Goal: Task Accomplishment & Management: Manage account settings

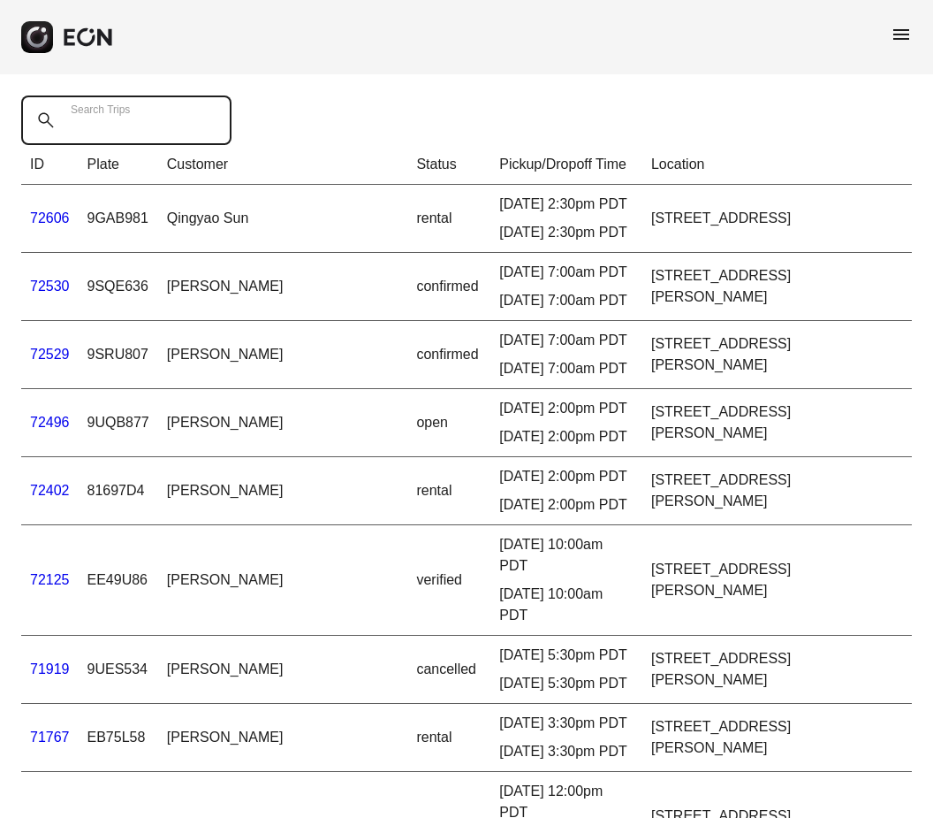
click at [175, 112] on Trips "Search Trips" at bounding box center [126, 120] width 210 height 50
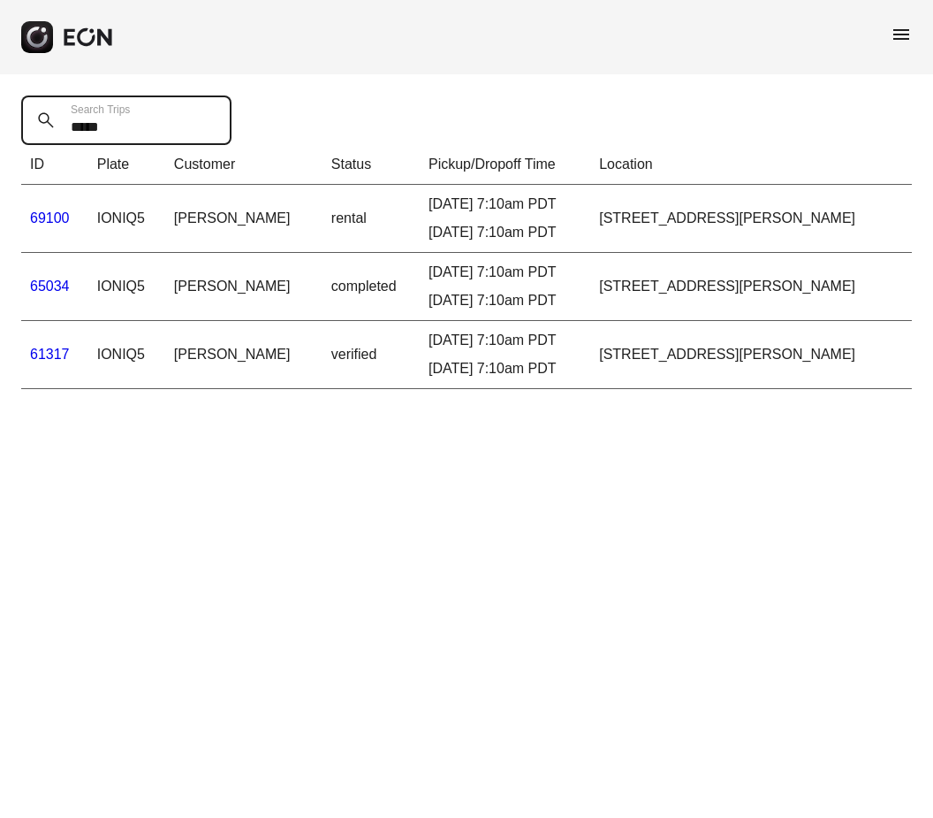
type Trips "*****"
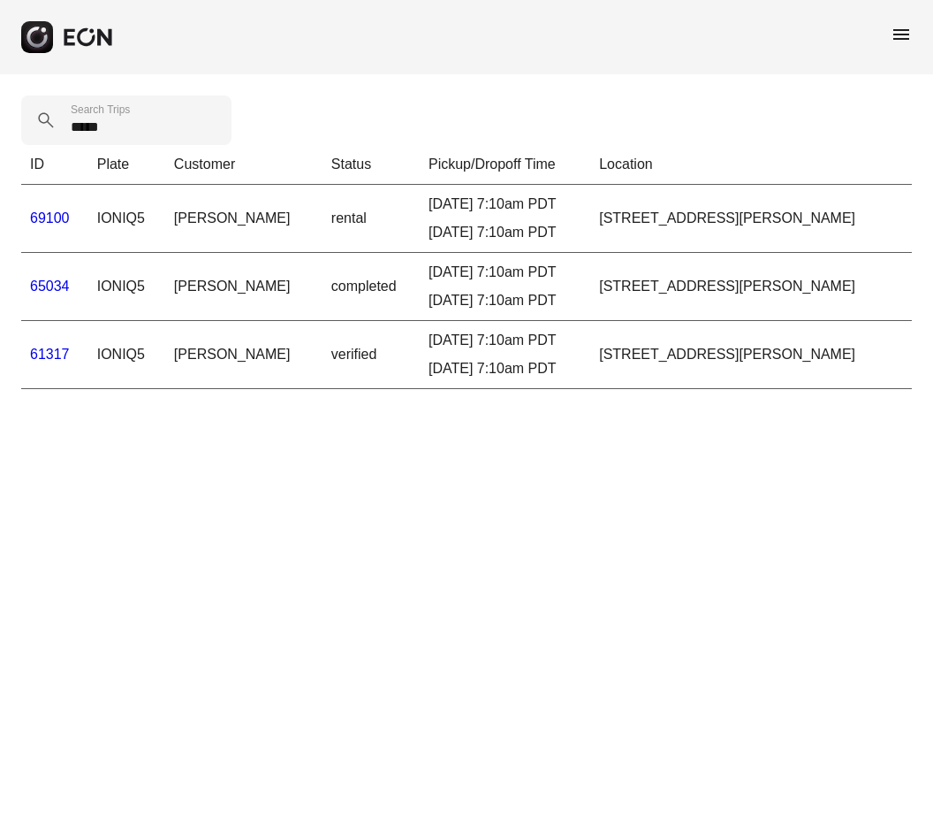
drag, startPoint x: 175, startPoint y: 112, endPoint x: 50, endPoint y: 357, distance: 275.2
click at [0, 0] on html "menu ***** Search Trips ID Plate Customer Status Pickup/Dropoff Time Location 6…" at bounding box center [466, 205] width 933 height 410
click at [50, 357] on link "61317" at bounding box center [50, 354] width 40 height 15
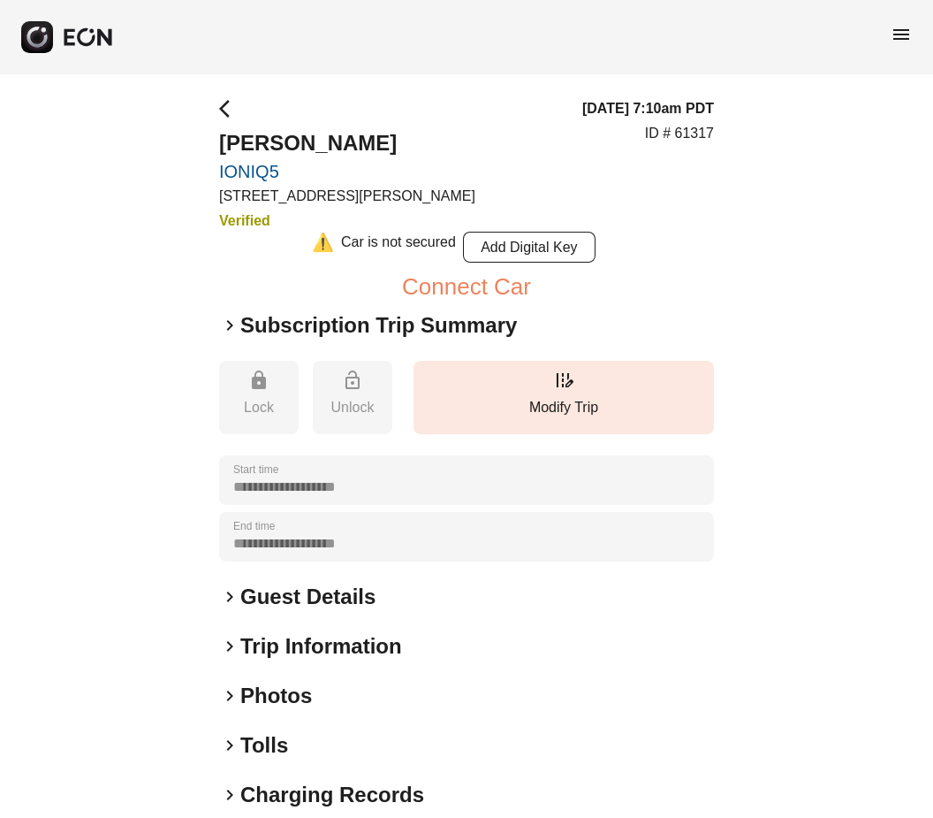
scroll to position [74, 0]
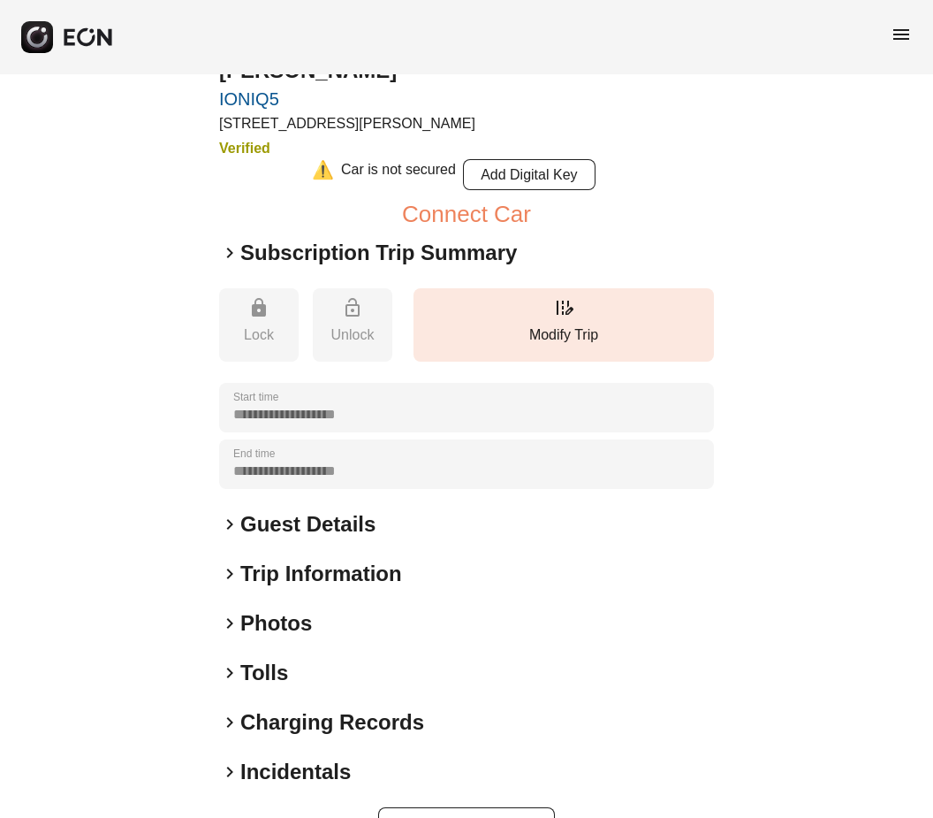
click at [231, 571] on span "keyboard_arrow_right" at bounding box center [229, 573] width 21 height 21
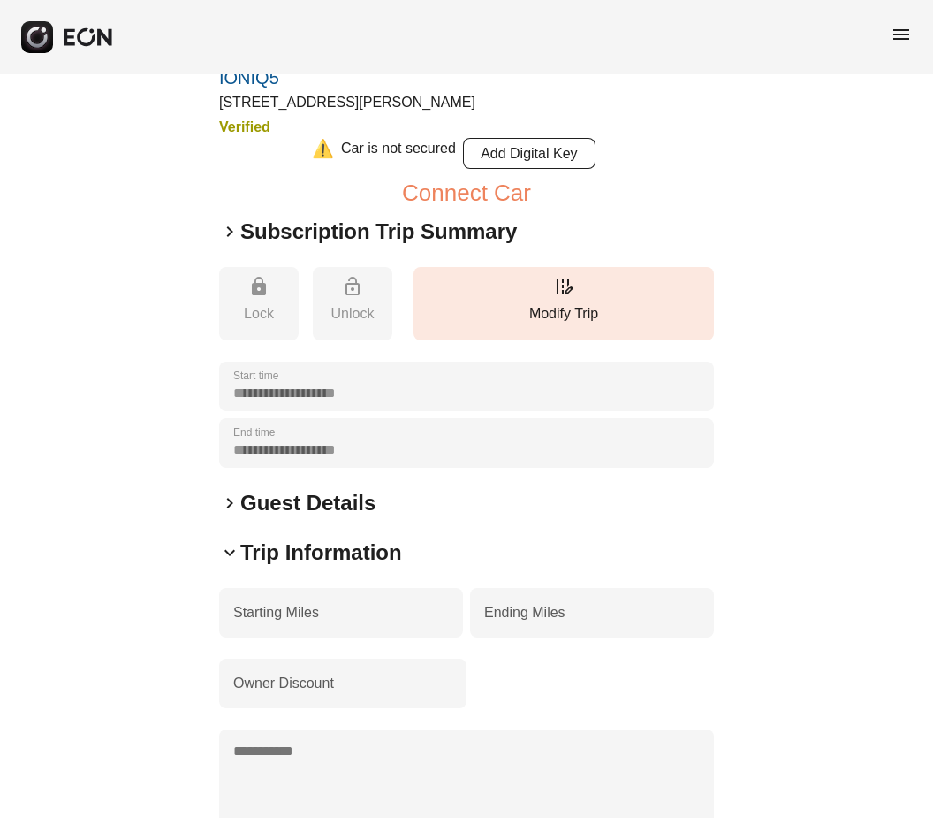
scroll to position [0, 0]
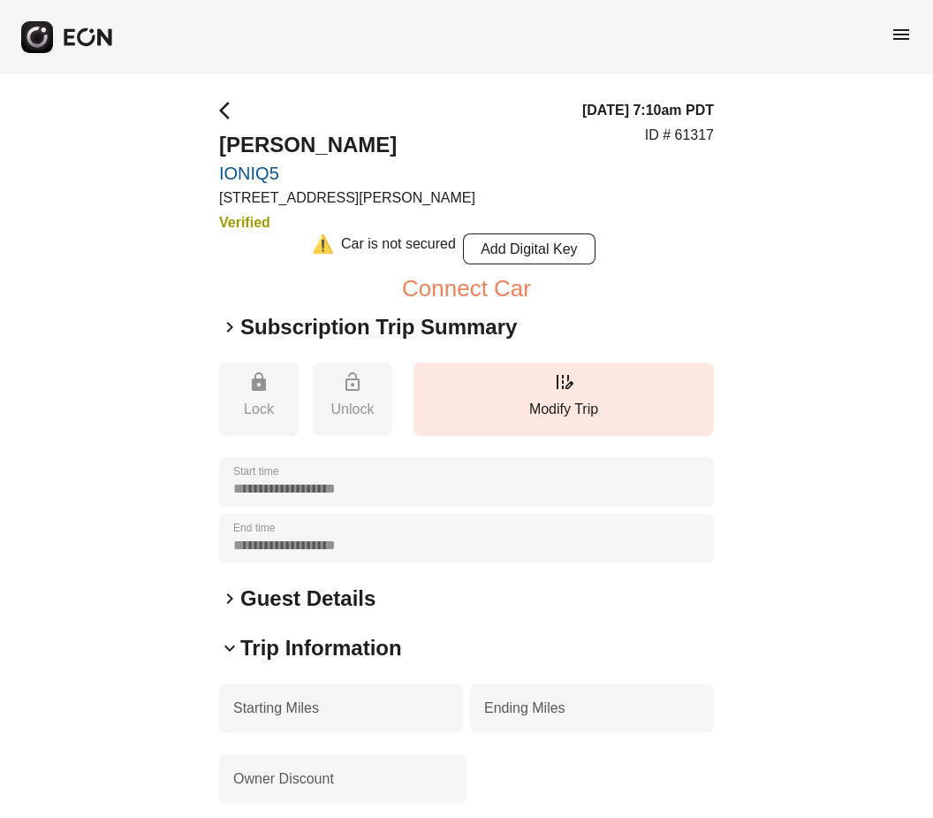
click at [227, 328] on span "keyboard_arrow_right" at bounding box center [229, 326] width 21 height 21
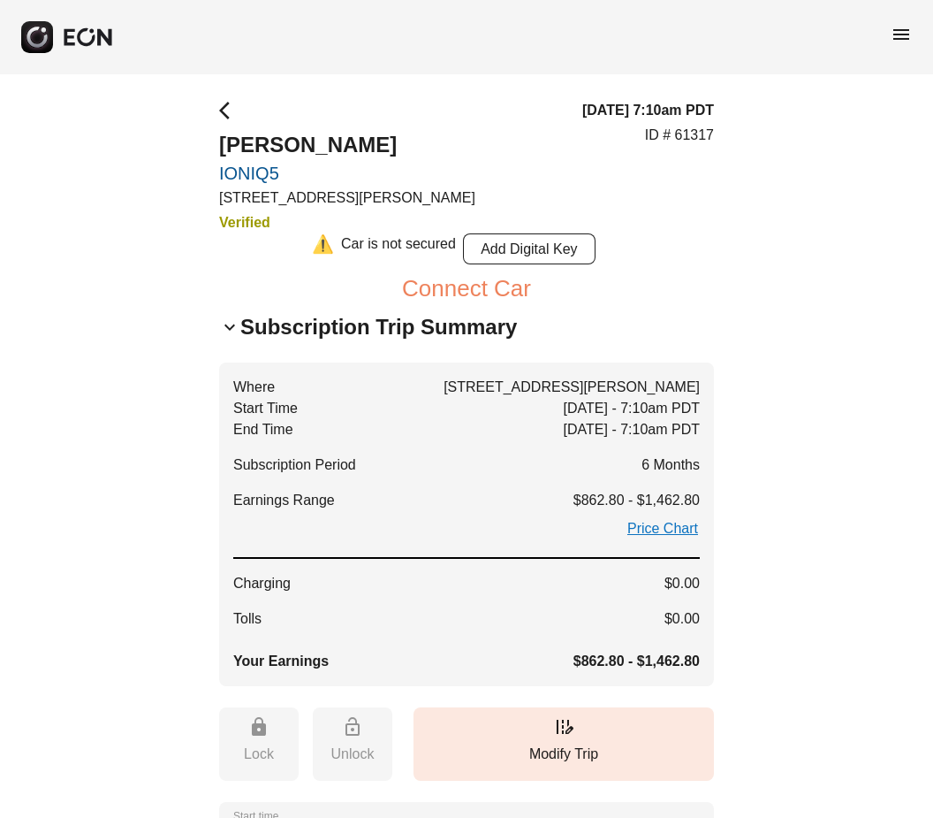
click at [908, 33] on span "menu" at bounding box center [901, 34] width 21 height 21
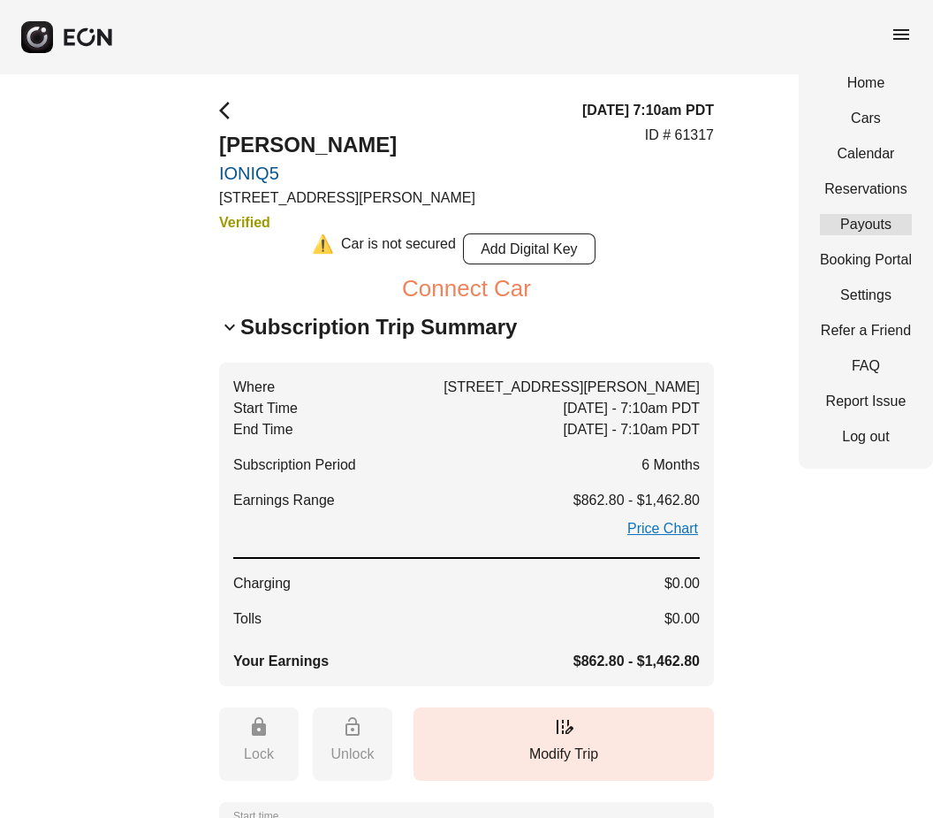
click at [855, 221] on link "Payouts" at bounding box center [866, 224] width 92 height 21
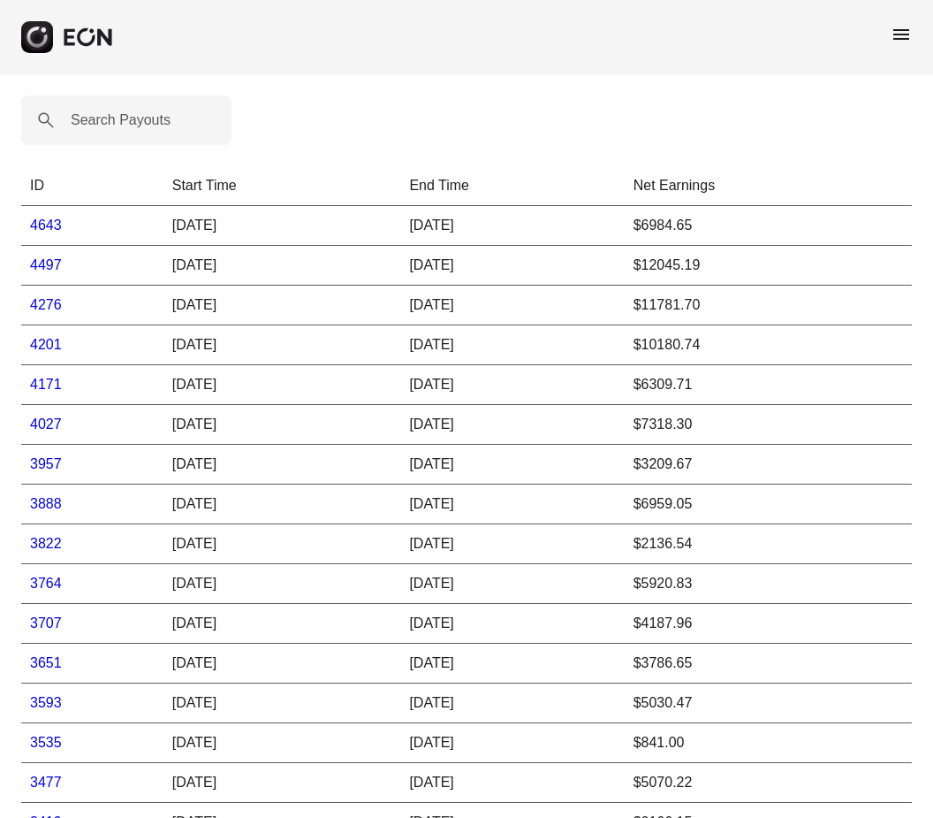
click at [49, 427] on link "4027" at bounding box center [46, 423] width 32 height 15
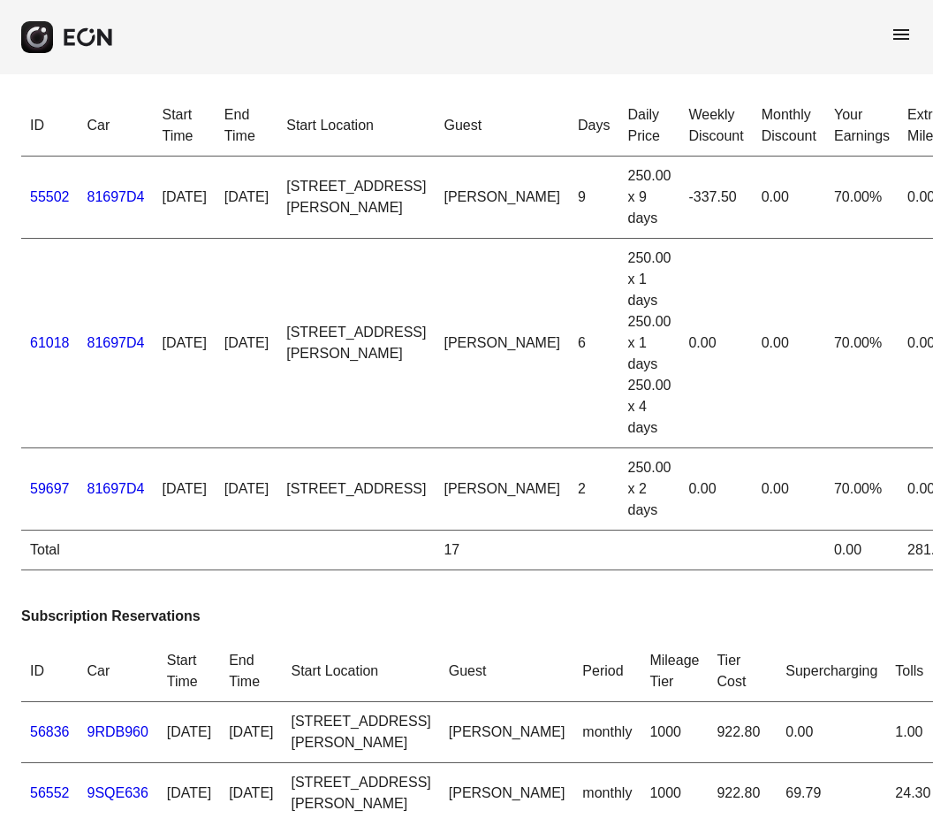
click at [900, 44] on span "menu" at bounding box center [901, 34] width 21 height 21
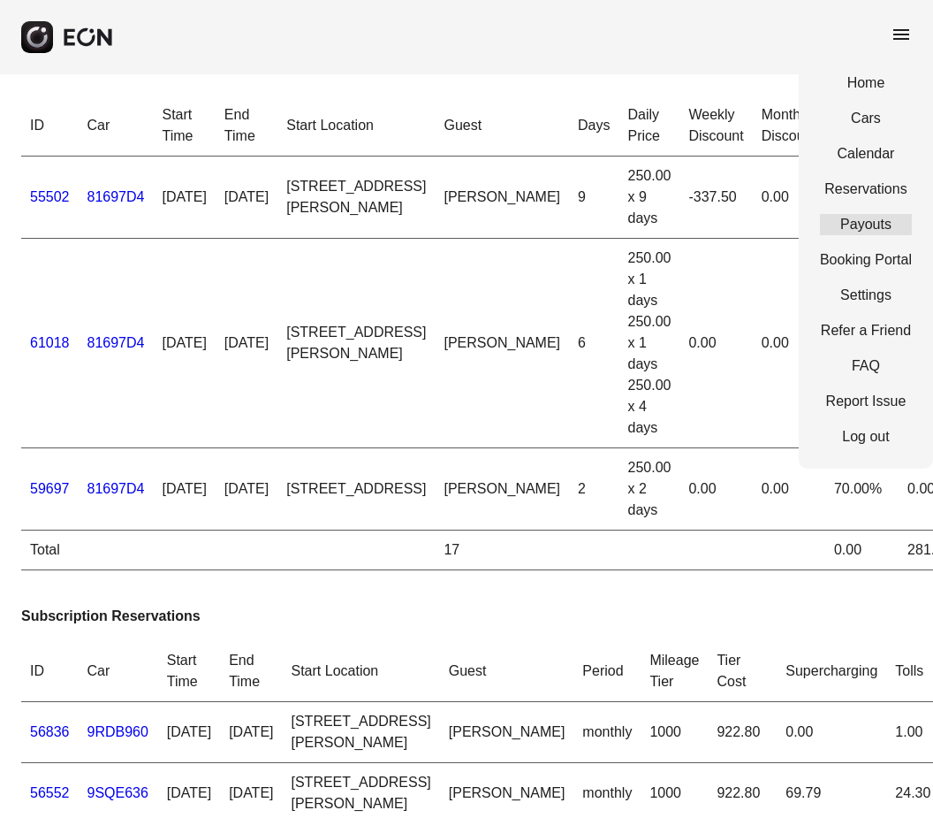
click at [864, 216] on link "Payouts" at bounding box center [866, 224] width 92 height 21
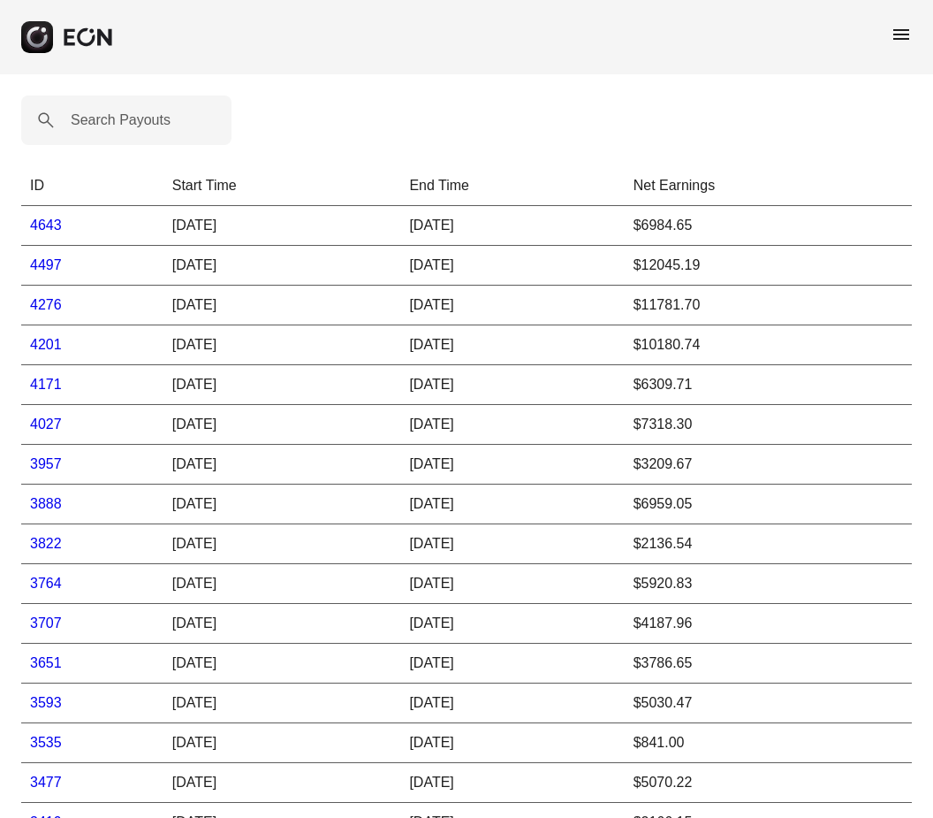
click at [60, 248] on td "4497" at bounding box center [92, 266] width 142 height 40
click at [53, 232] on link "4643" at bounding box center [46, 224] width 32 height 15
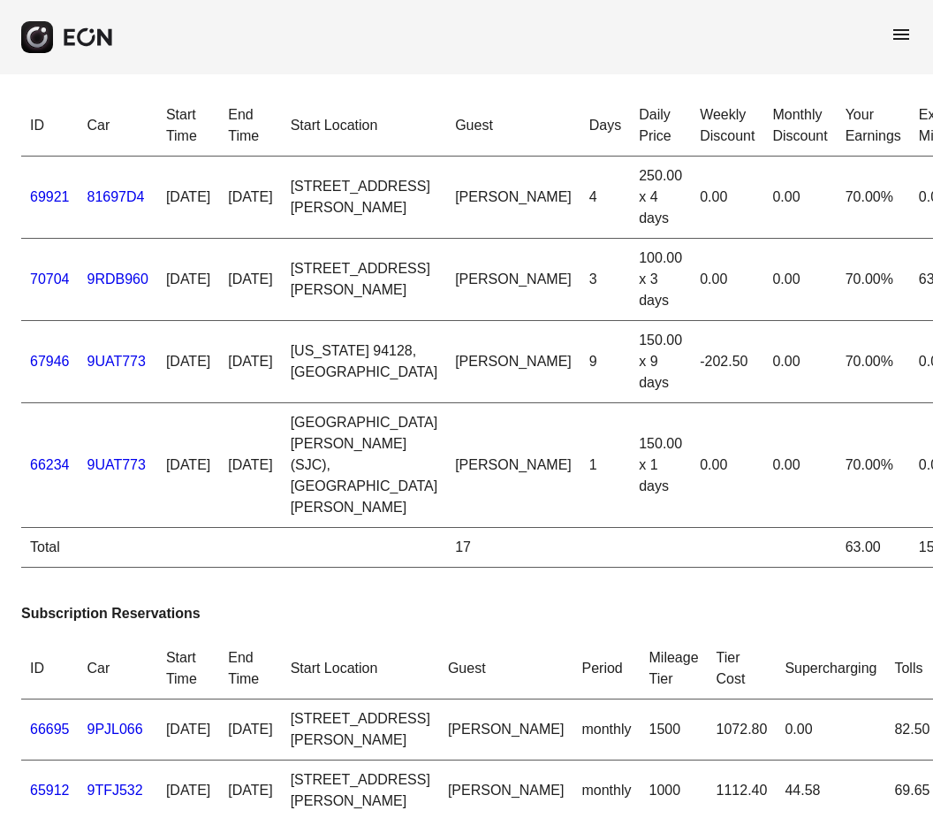
click at [892, 36] on span "menu" at bounding box center [901, 34] width 21 height 21
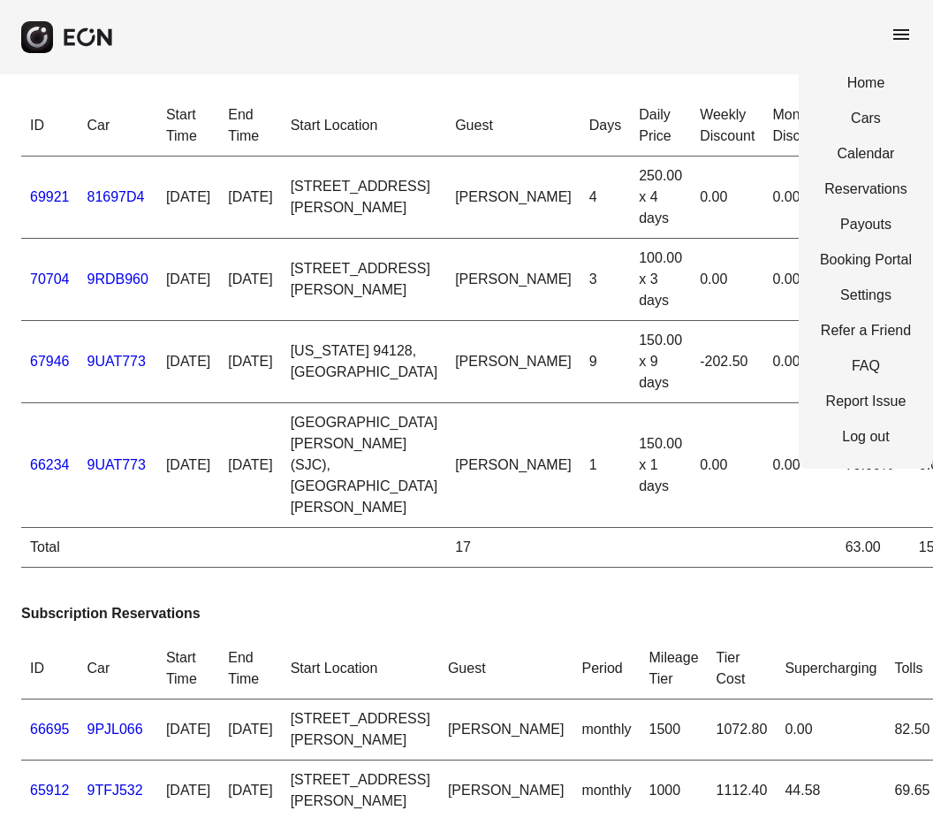
click at [750, 60] on div "menu Home Cars Calendar Reservations Payouts Booking Portal Settings Refer a Fr…" at bounding box center [466, 37] width 933 height 74
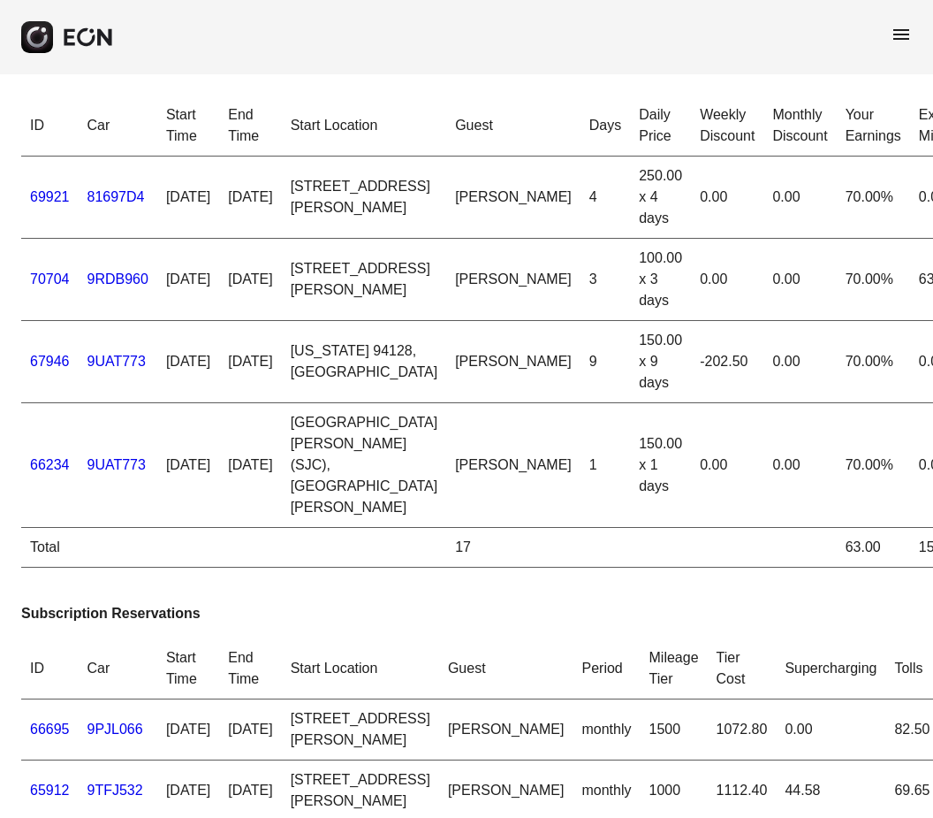
click at [905, 30] on span "menu" at bounding box center [901, 34] width 21 height 21
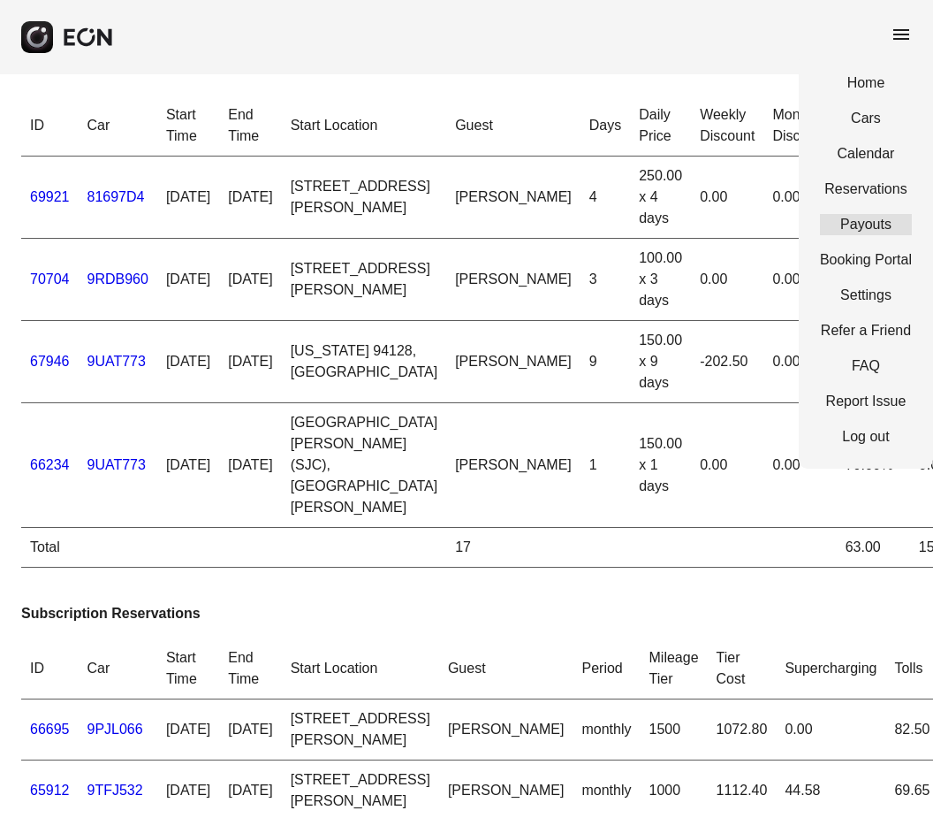
click at [866, 232] on link "Payouts" at bounding box center [866, 224] width 92 height 21
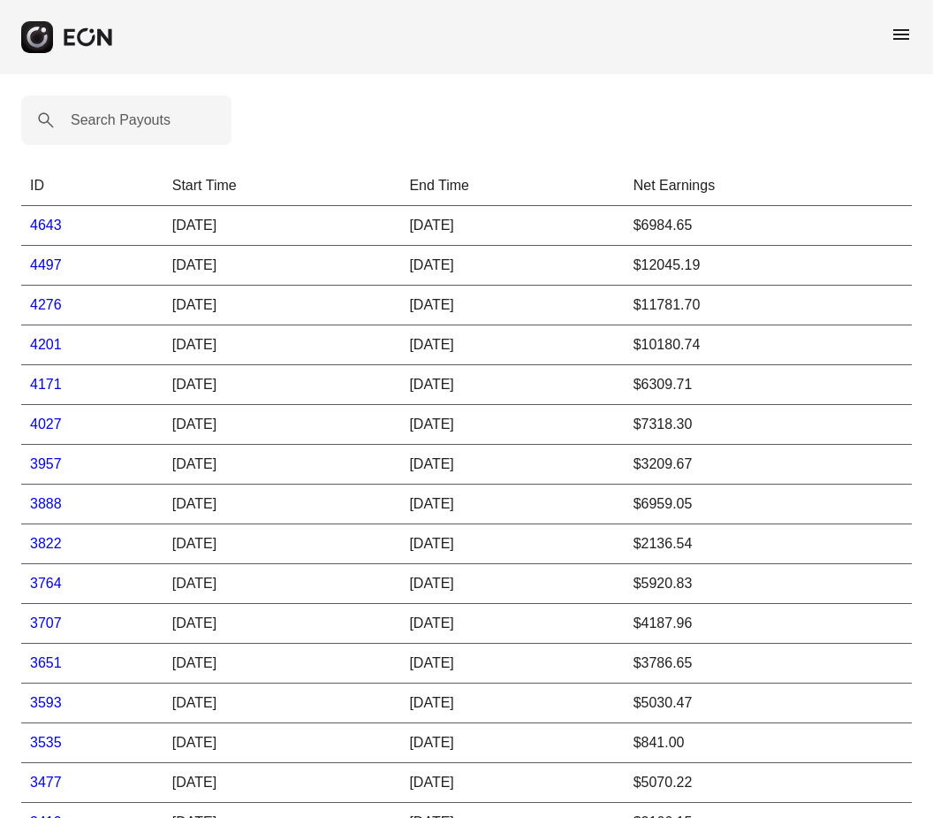
click at [43, 265] on link "4497" at bounding box center [46, 264] width 32 height 15
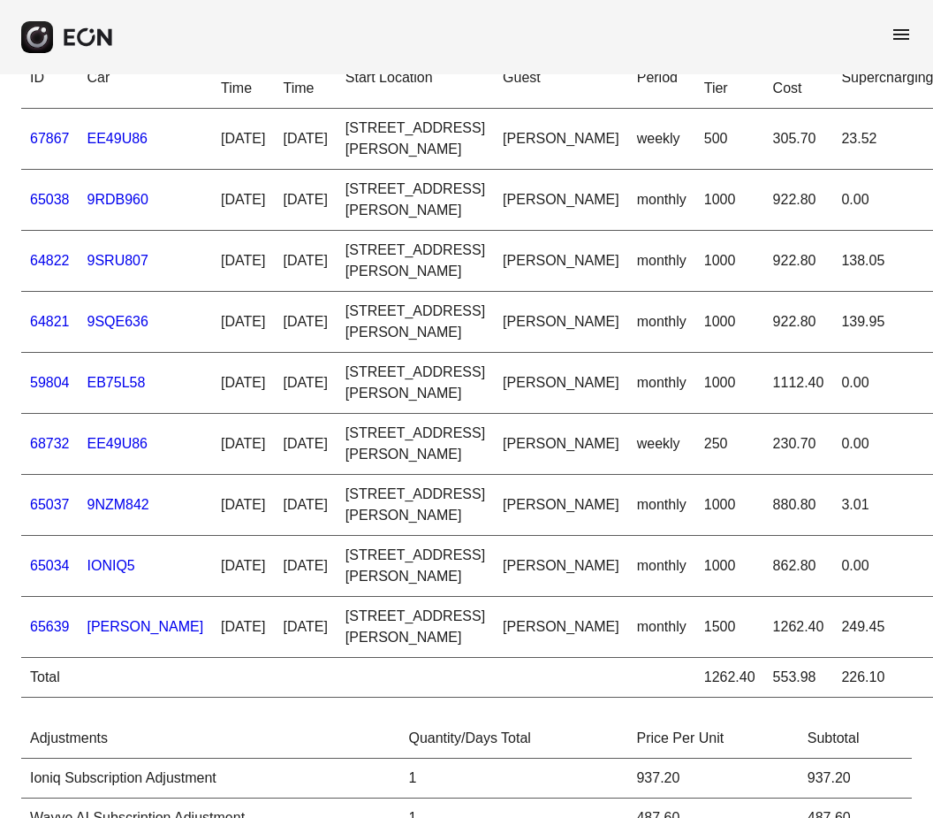
scroll to position [385, 0]
click at [765, 291] on td "922.80" at bounding box center [799, 260] width 69 height 61
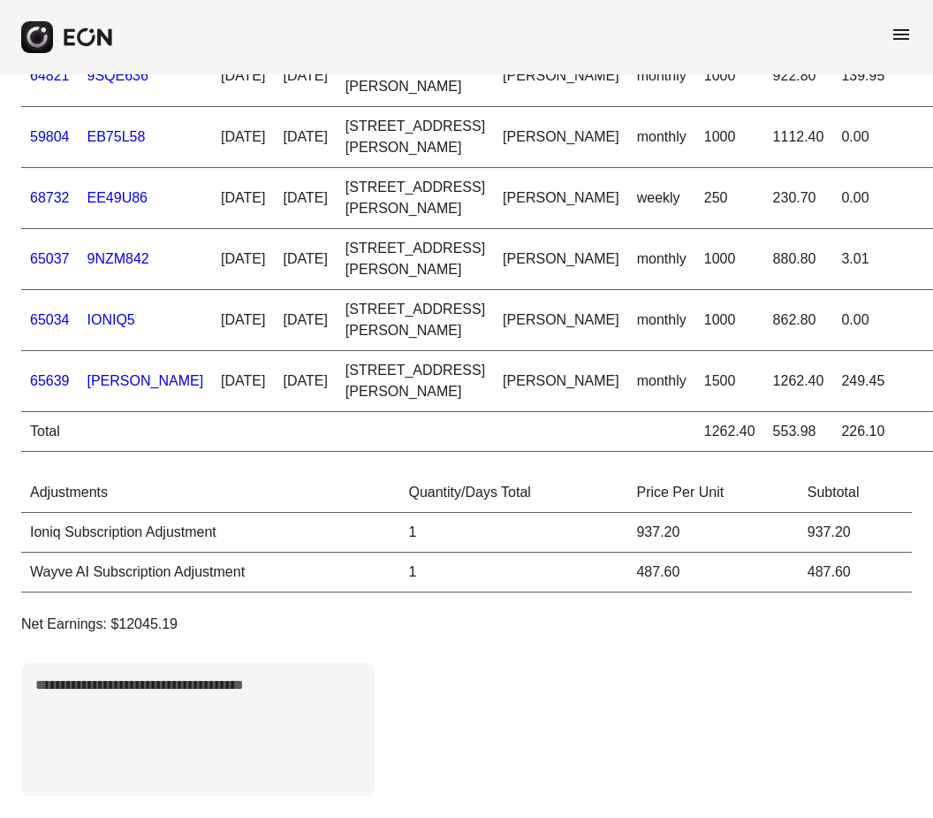
scroll to position [1349, 0]
click at [899, 41] on span "menu" at bounding box center [901, 34] width 21 height 21
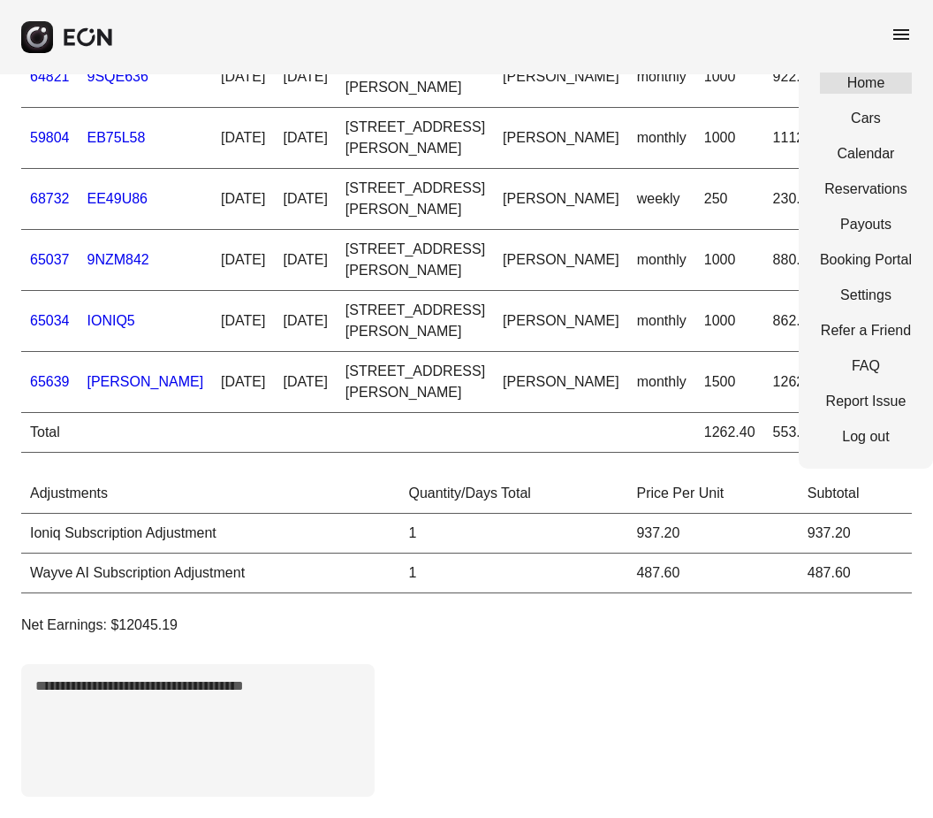
click at [890, 85] on link "Home" at bounding box center [866, 82] width 92 height 21
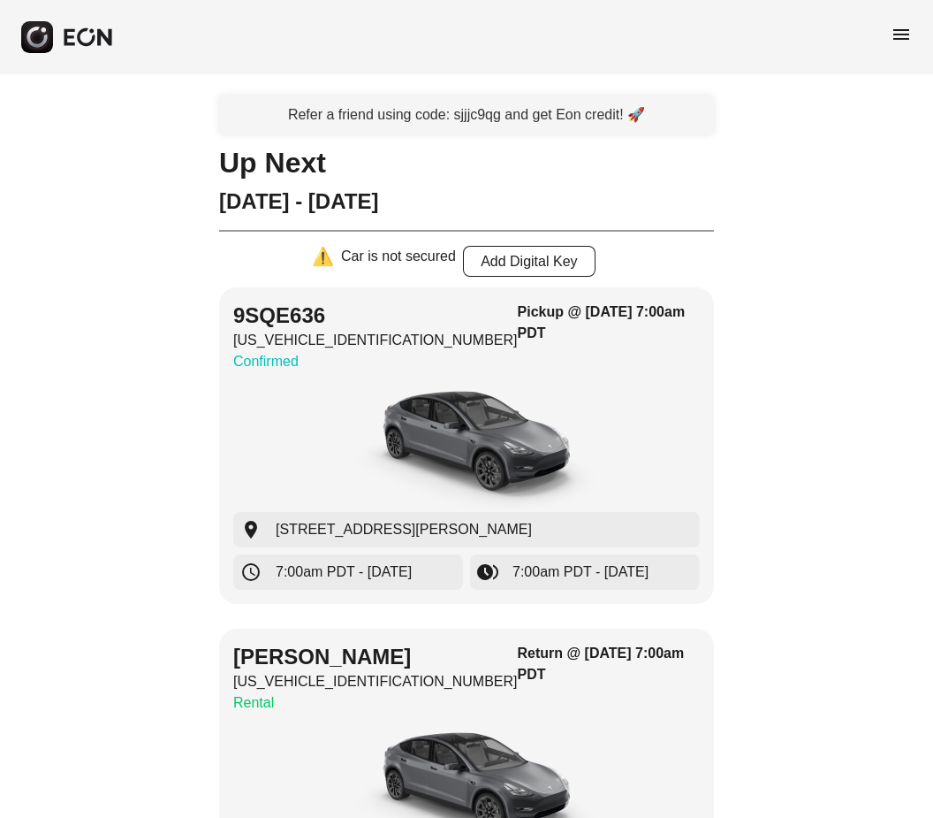
click at [901, 34] on span "menu" at bounding box center [901, 34] width 21 height 21
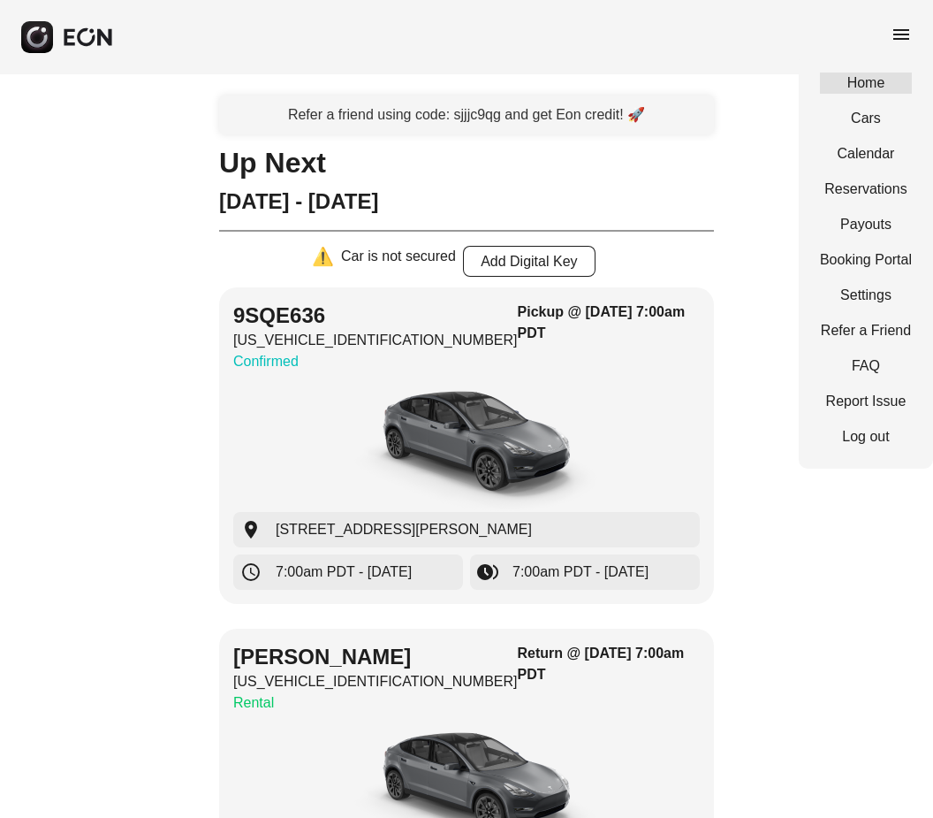
click at [880, 91] on link "Home" at bounding box center [866, 82] width 92 height 21
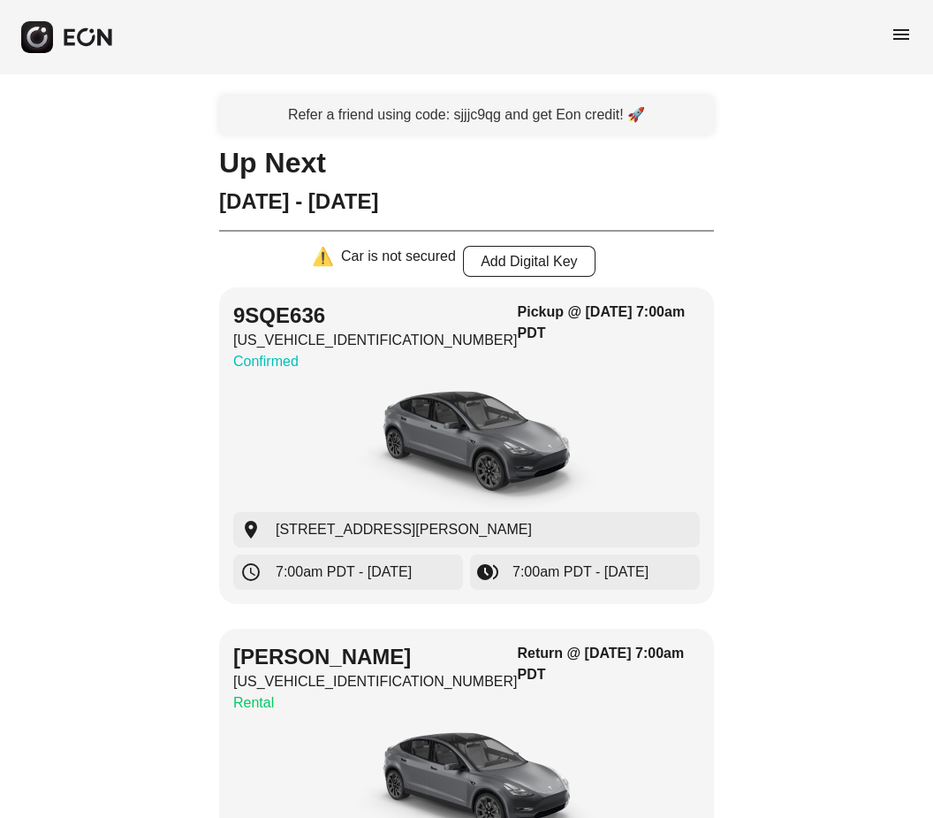
click at [907, 42] on span "menu" at bounding box center [901, 34] width 21 height 21
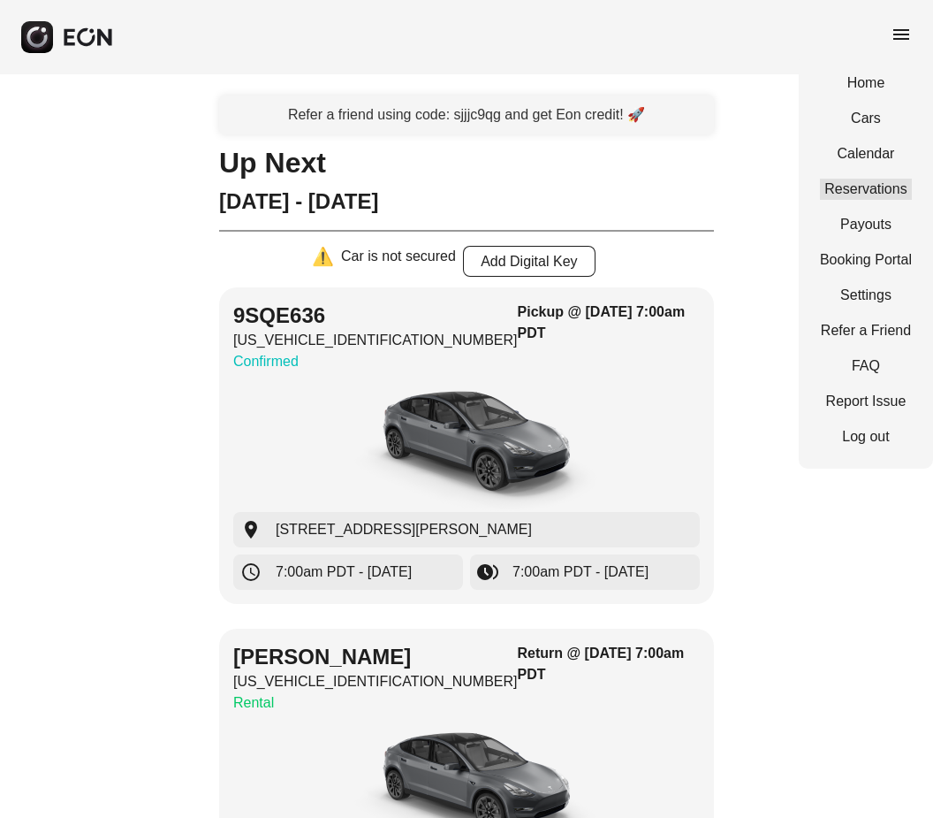
click at [895, 196] on link "Reservations" at bounding box center [866, 189] width 92 height 21
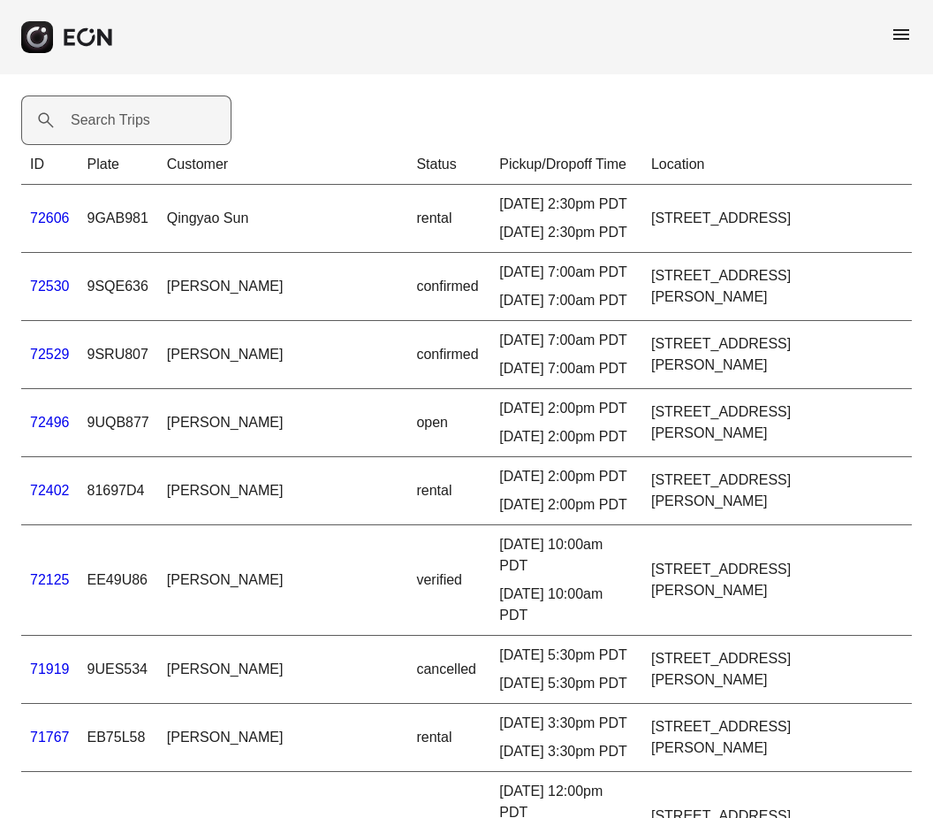
click at [123, 129] on label "Search Trips" at bounding box center [111, 120] width 80 height 21
click at [123, 129] on Trips "Search Trips" at bounding box center [126, 120] width 210 height 50
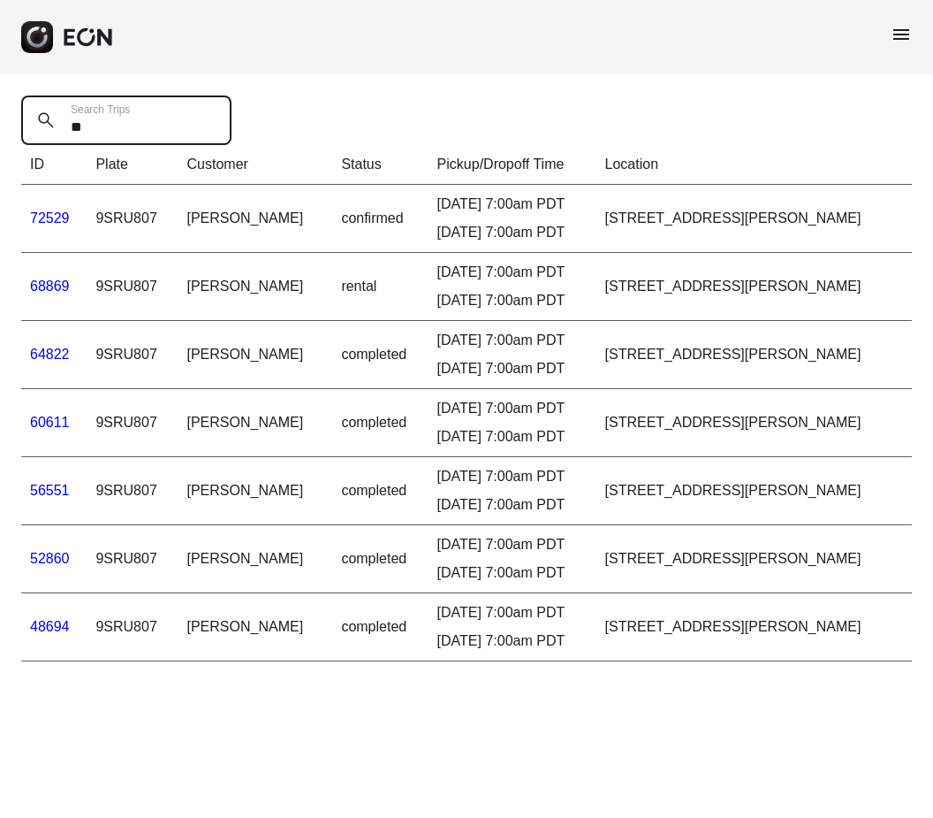
type Trips "*"
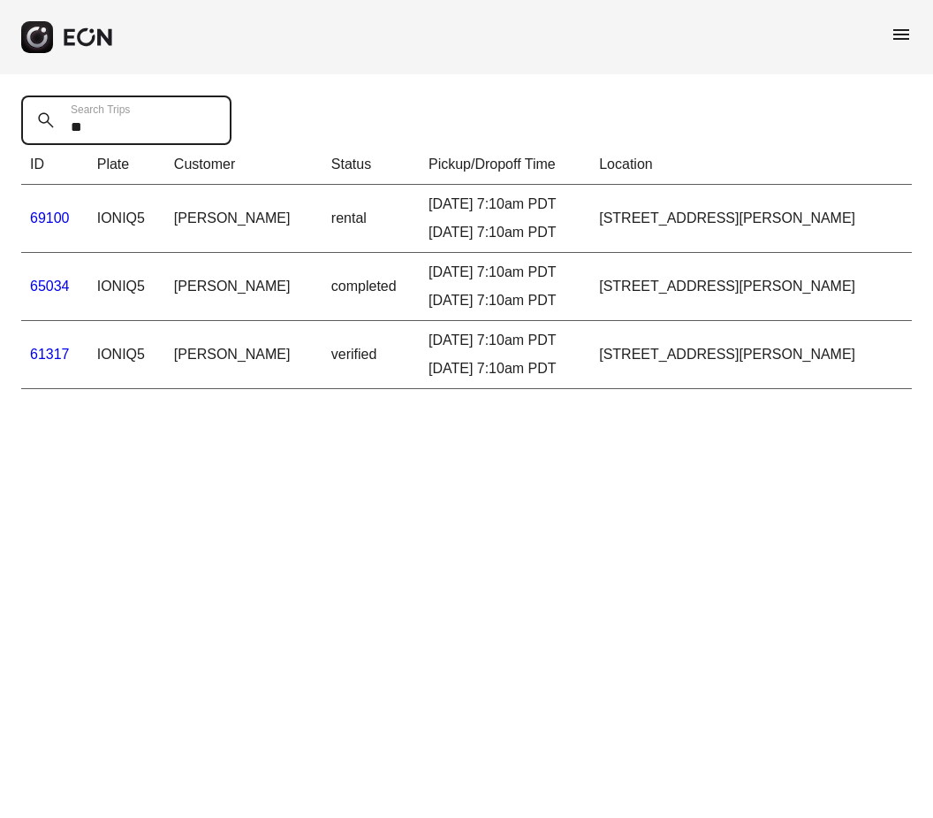
type Trips "*"
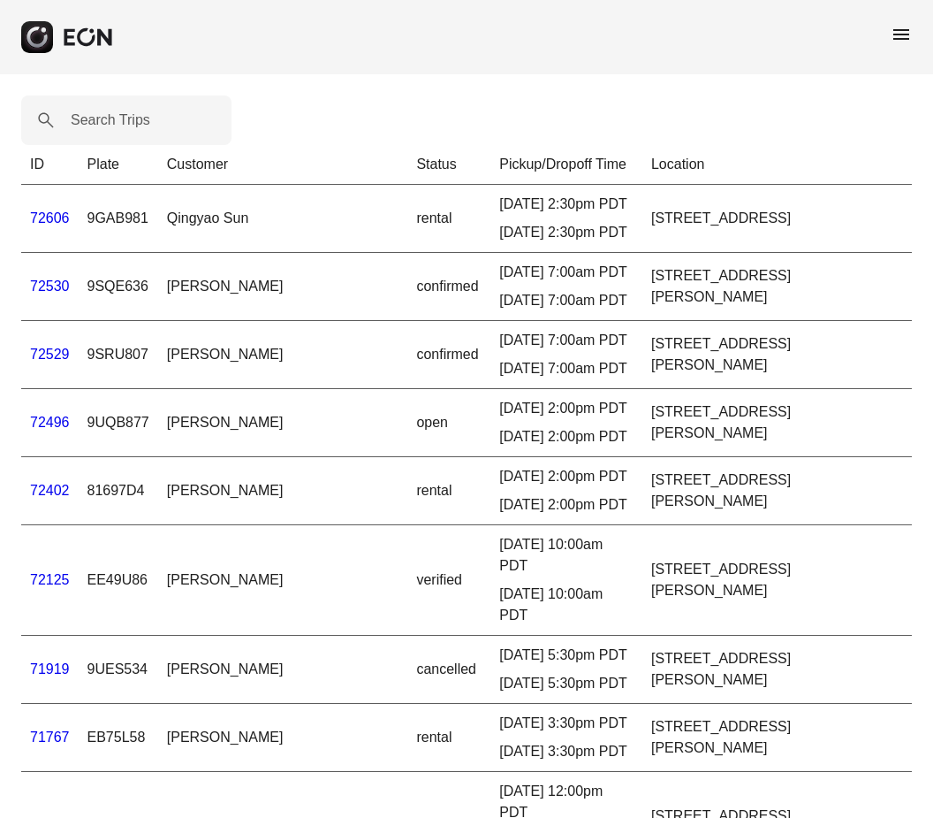
click at [908, 44] on span "menu" at bounding box center [901, 34] width 21 height 21
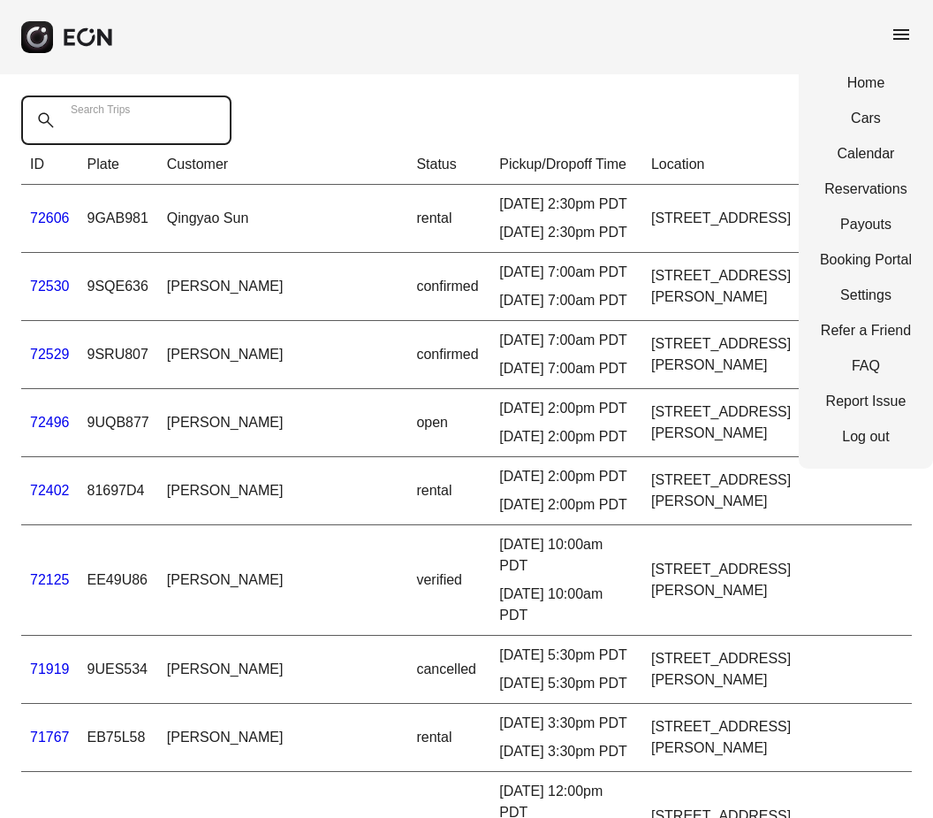
click at [177, 111] on Trips "Search Trips" at bounding box center [126, 120] width 210 height 50
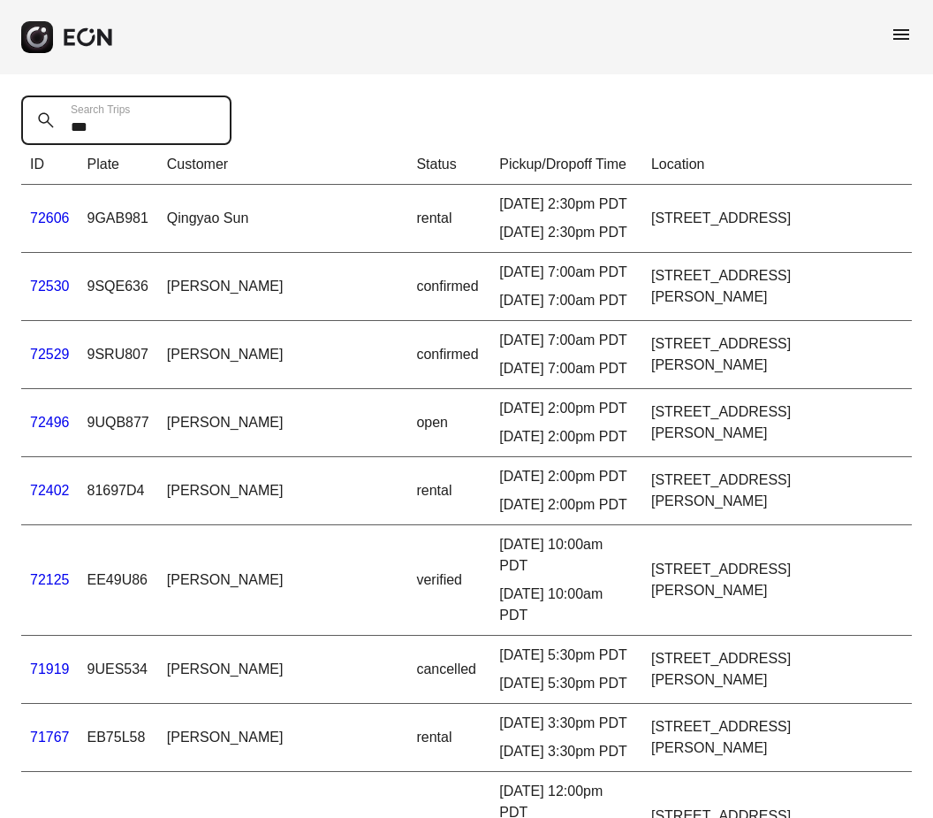
type Trips "****"
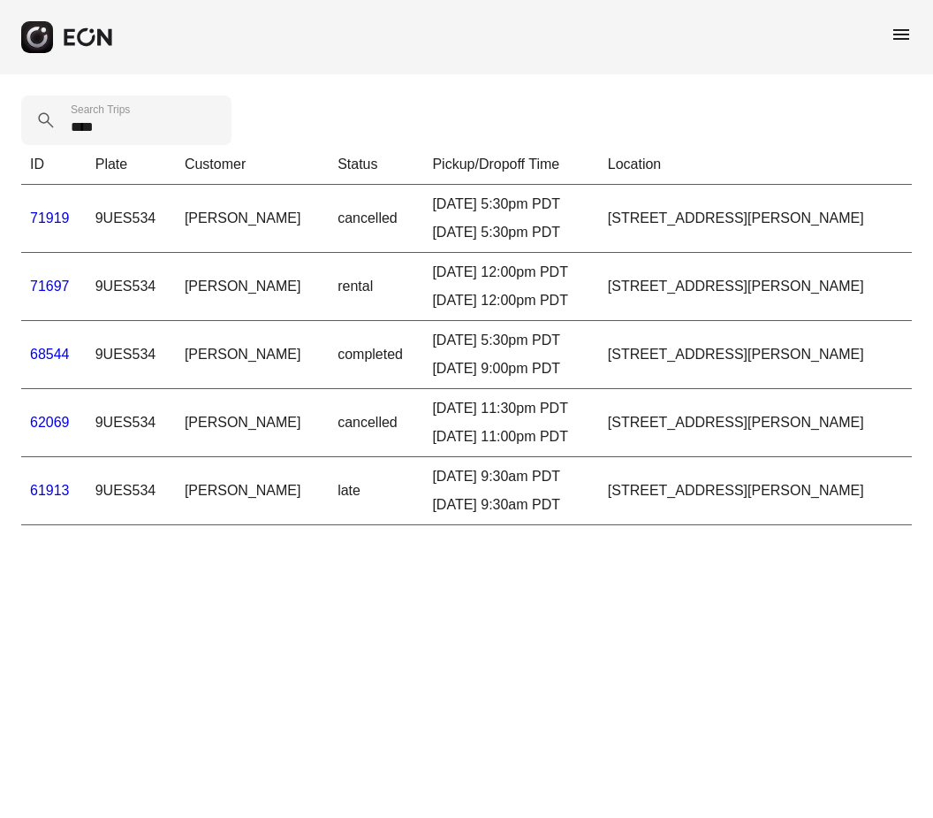
click at [45, 493] on link "61913" at bounding box center [50, 490] width 40 height 15
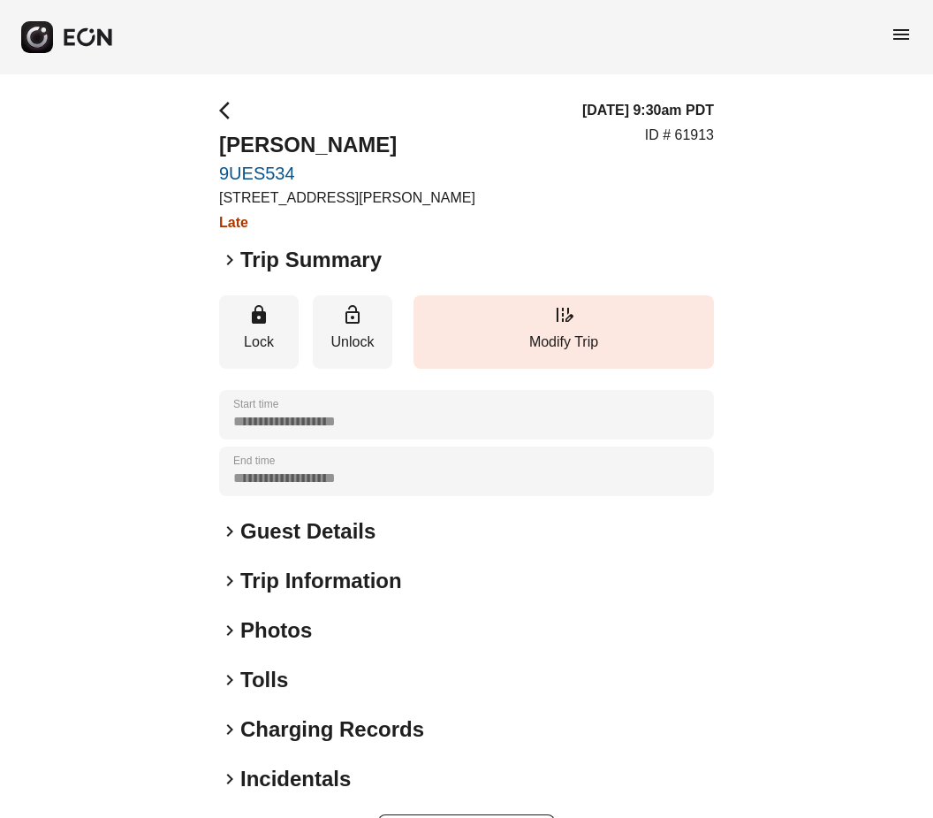
click at [240, 263] on h2 "Trip Summary" at bounding box center [310, 260] width 141 height 28
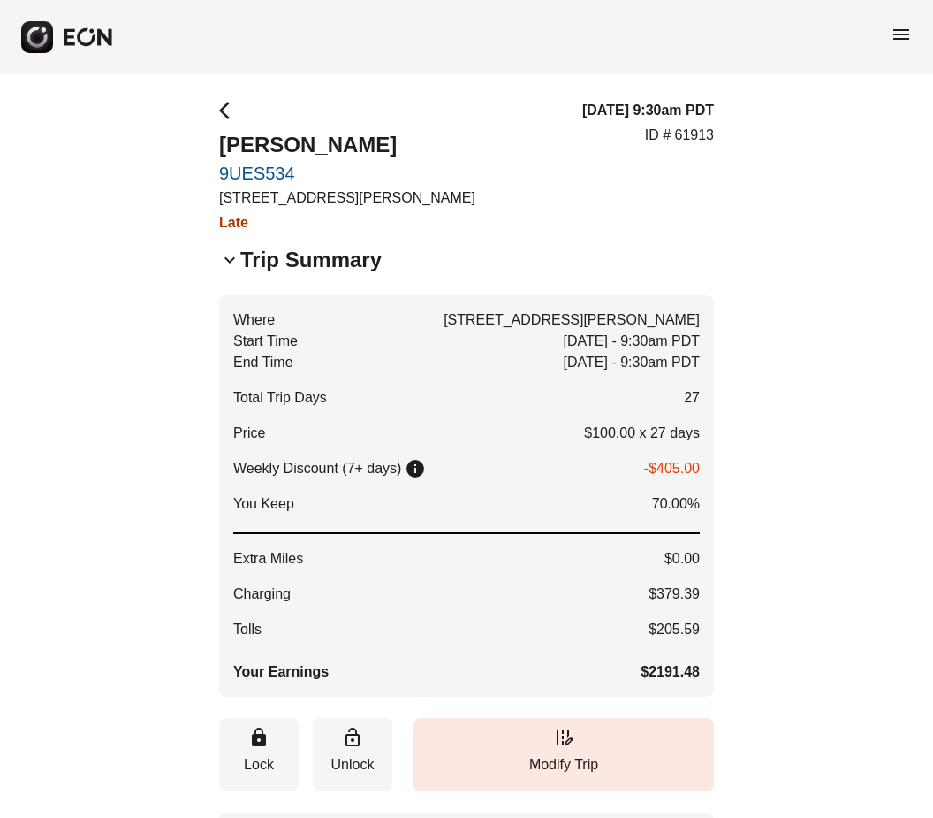
click at [907, 35] on span "menu" at bounding box center [901, 34] width 21 height 21
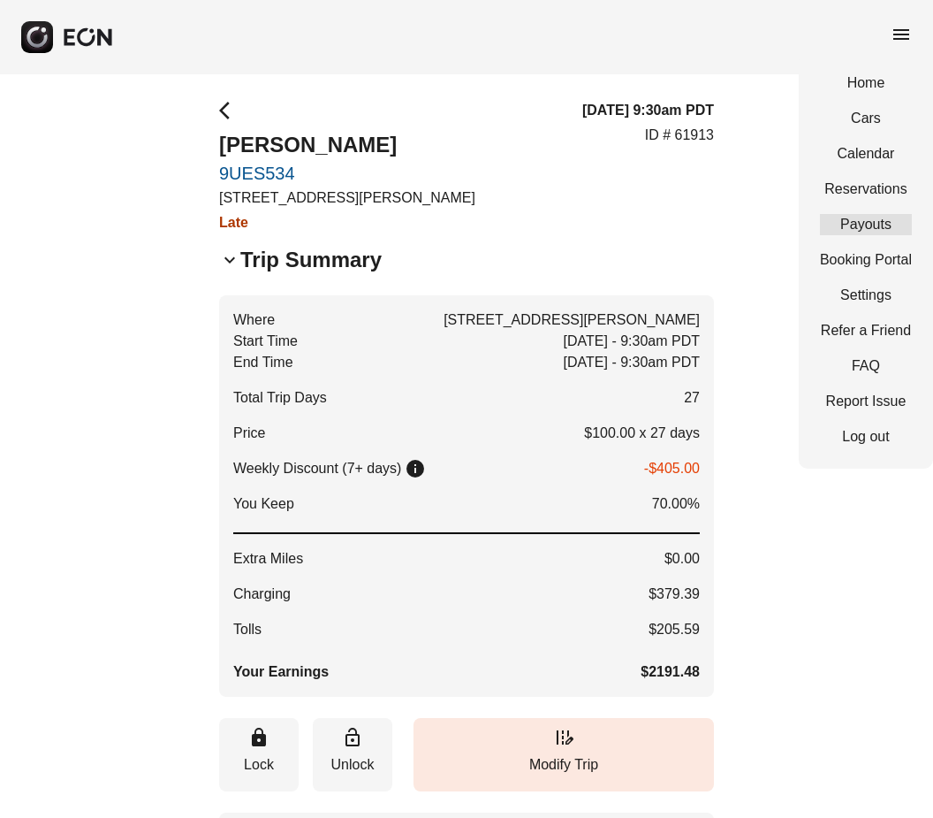
click at [890, 214] on link "Payouts" at bounding box center [866, 224] width 92 height 21
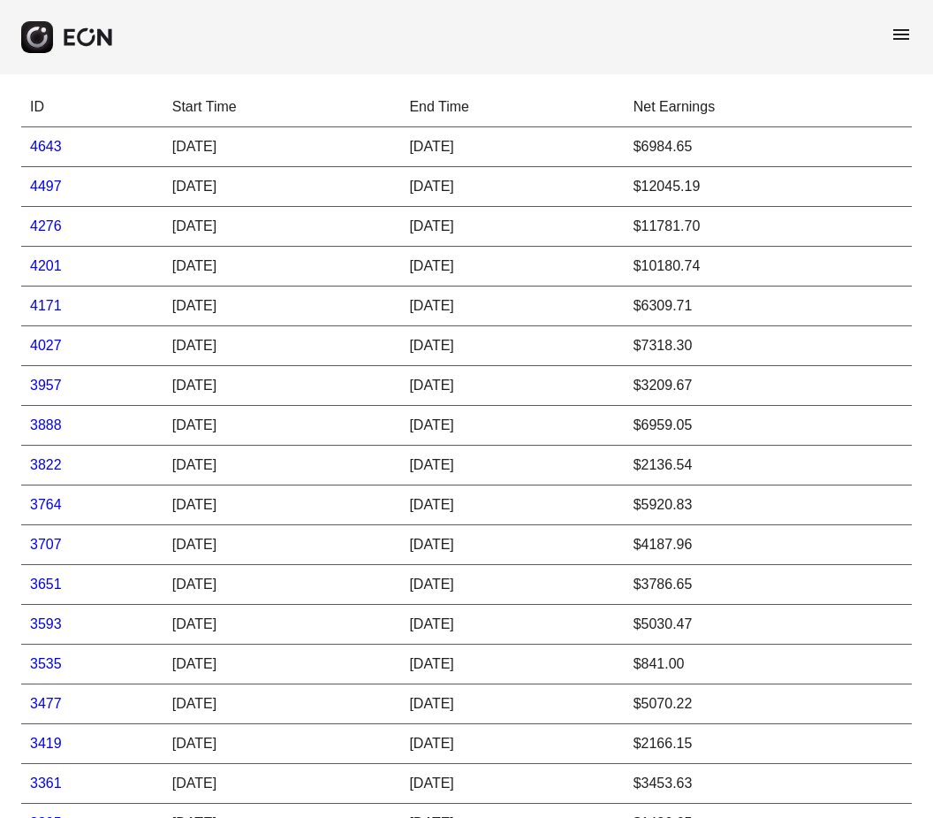
scroll to position [109, 0]
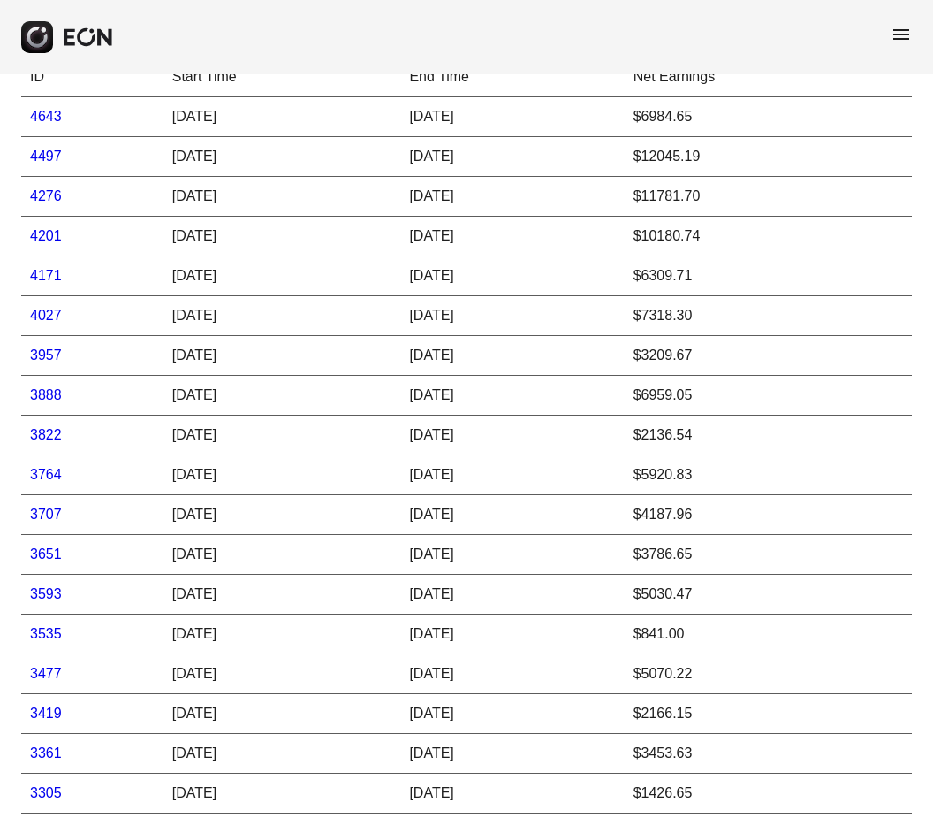
click at [56, 278] on link "4171" at bounding box center [46, 275] width 32 height 15
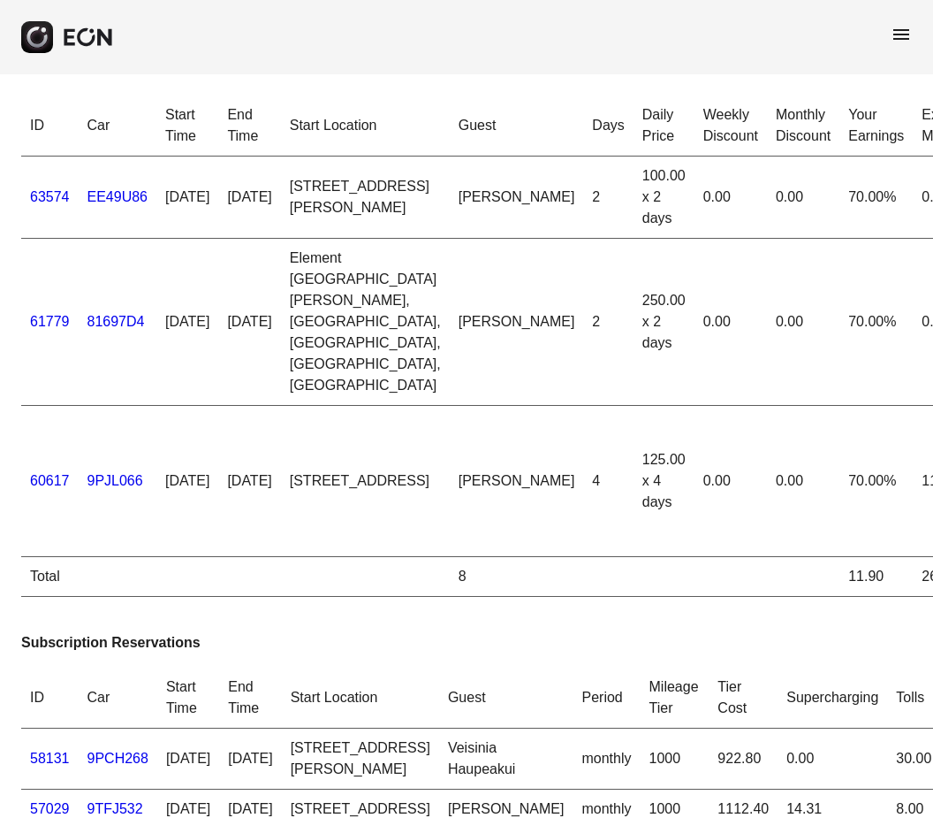
click at [893, 25] on span "menu" at bounding box center [901, 34] width 21 height 21
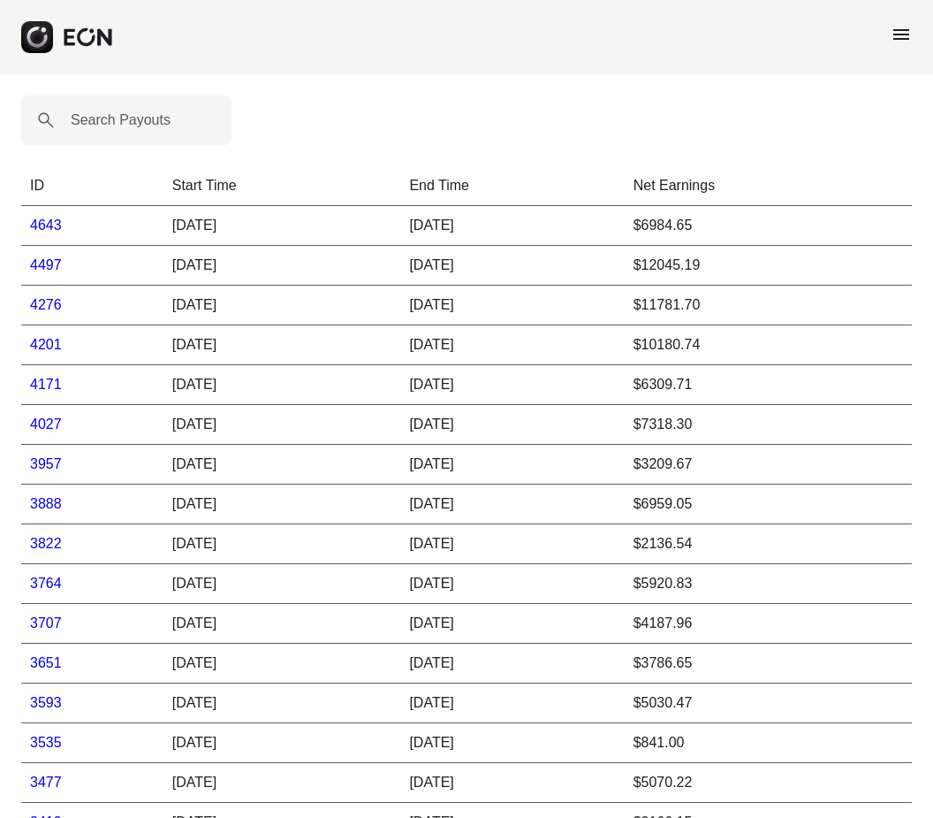
click at [49, 347] on link "4201" at bounding box center [46, 344] width 32 height 15
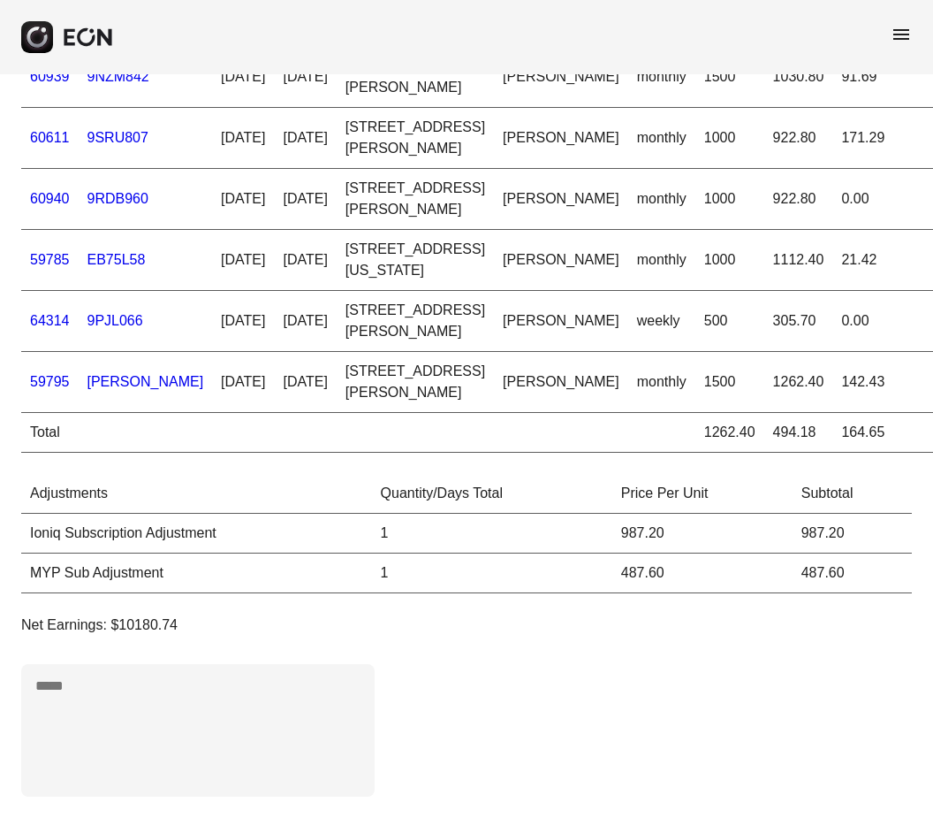
scroll to position [821, 0]
click at [833, 291] on td "21.42" at bounding box center [888, 260] width 110 height 61
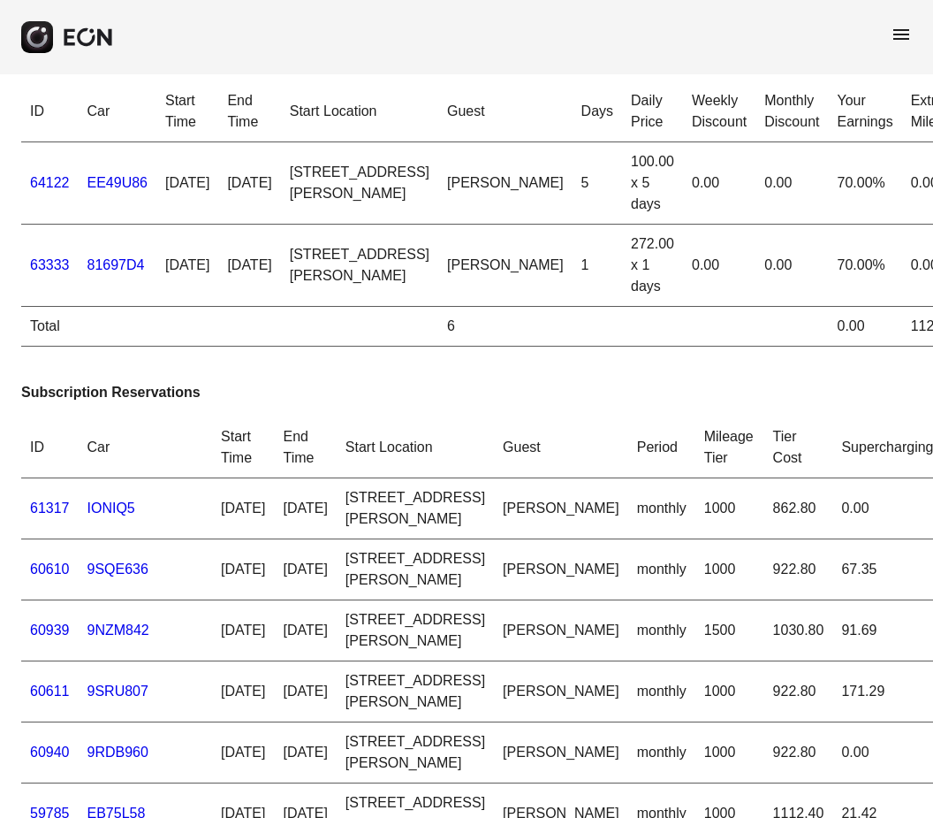
scroll to position [0, 0]
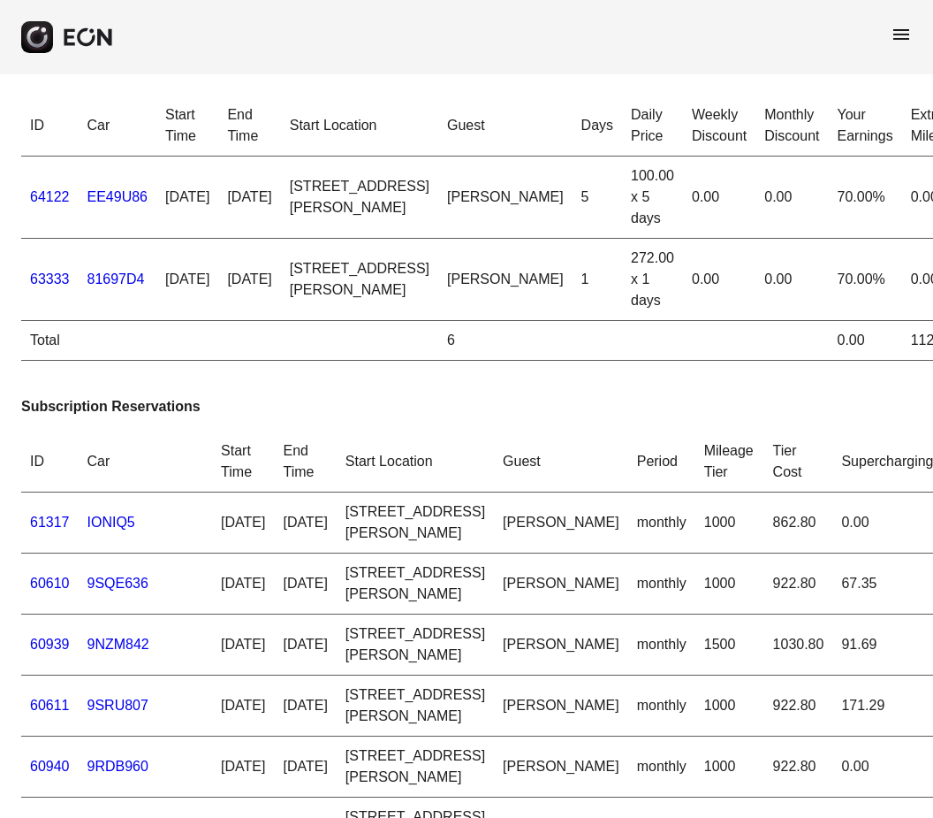
click at [895, 42] on span "menu" at bounding box center [901, 34] width 21 height 21
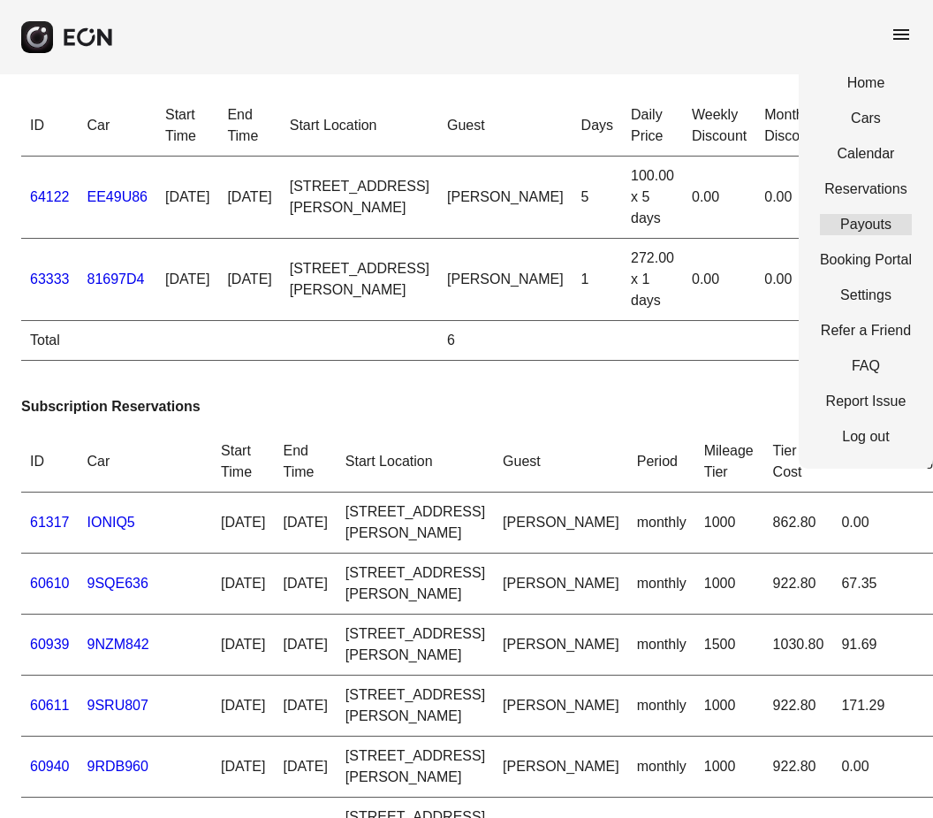
click at [895, 228] on link "Payouts" at bounding box center [866, 224] width 92 height 21
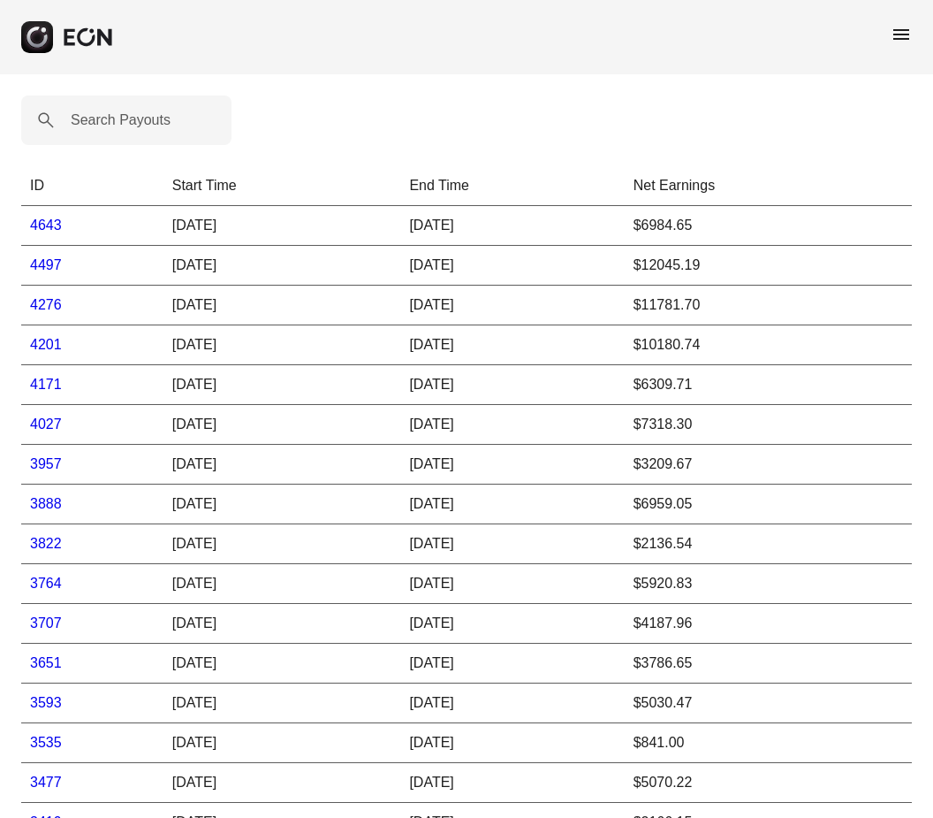
click at [43, 299] on link "4276" at bounding box center [46, 304] width 32 height 15
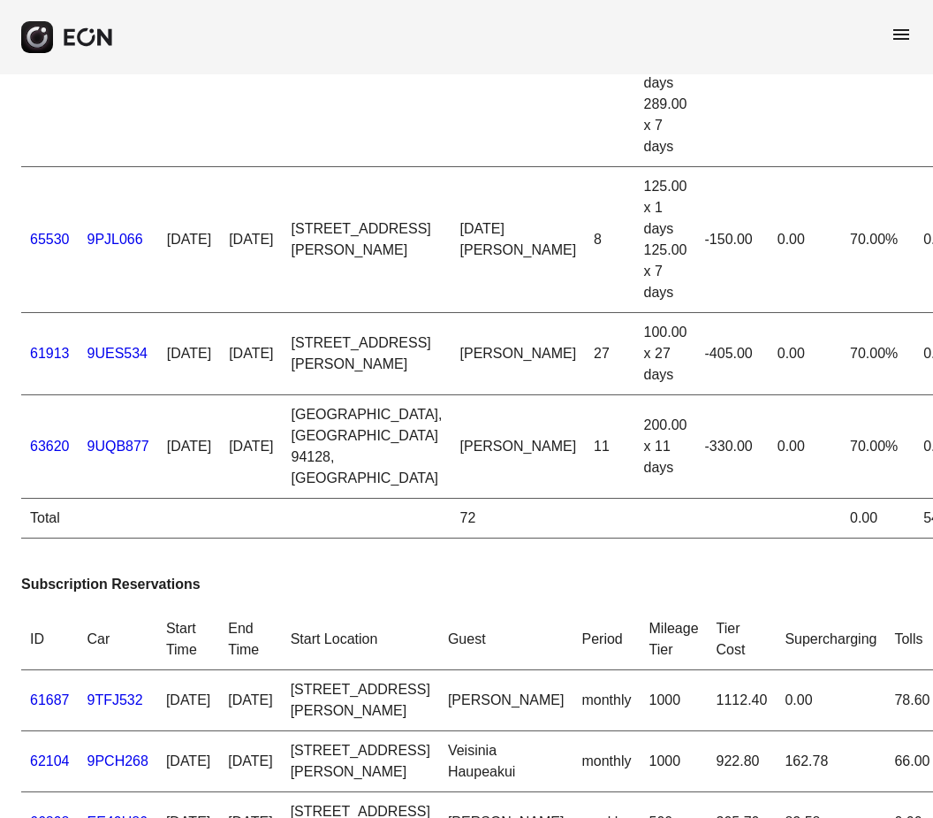
click at [918, 27] on div "menu" at bounding box center [466, 37] width 933 height 74
click at [903, 31] on span "menu" at bounding box center [901, 34] width 21 height 21
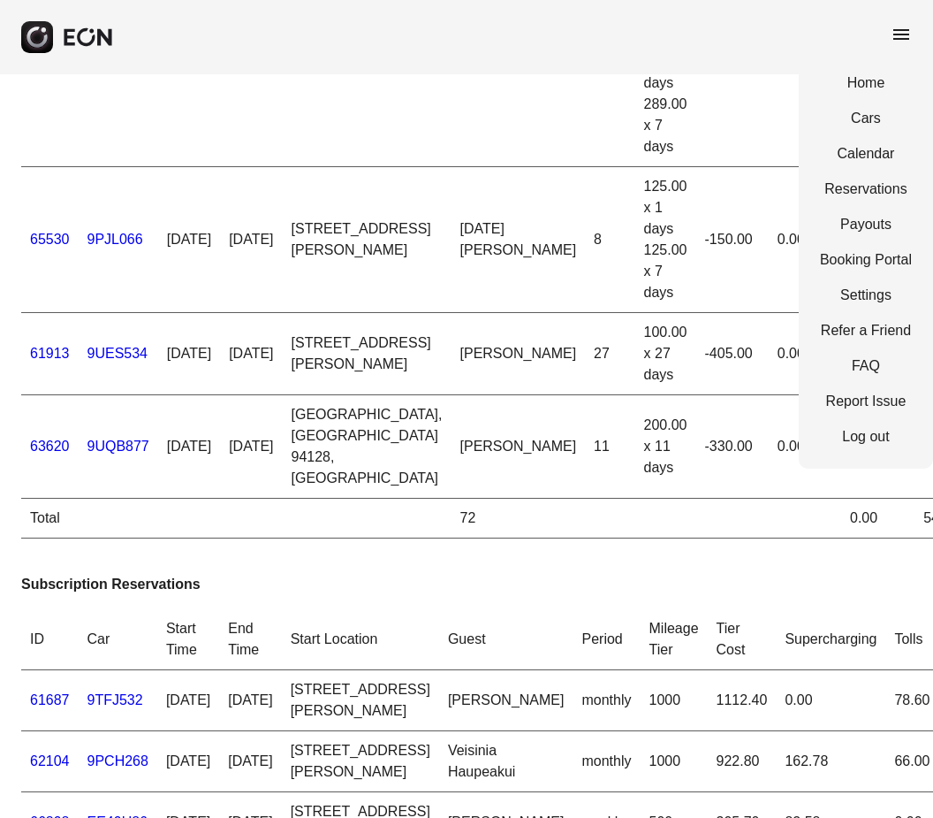
scroll to position [453, 0]
click at [897, 186] on link "Reservations" at bounding box center [866, 189] width 92 height 21
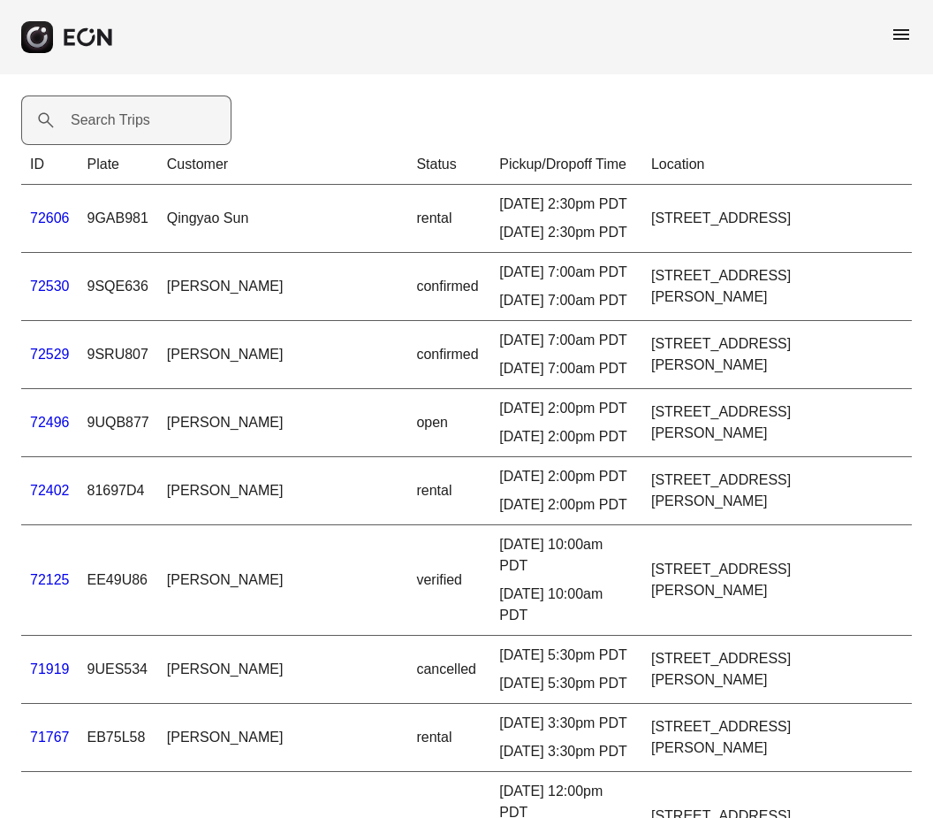
click at [133, 115] on label "Search Trips" at bounding box center [111, 120] width 80 height 21
click at [133, 115] on Trips "Search Trips" at bounding box center [126, 120] width 210 height 50
type Trips "***"
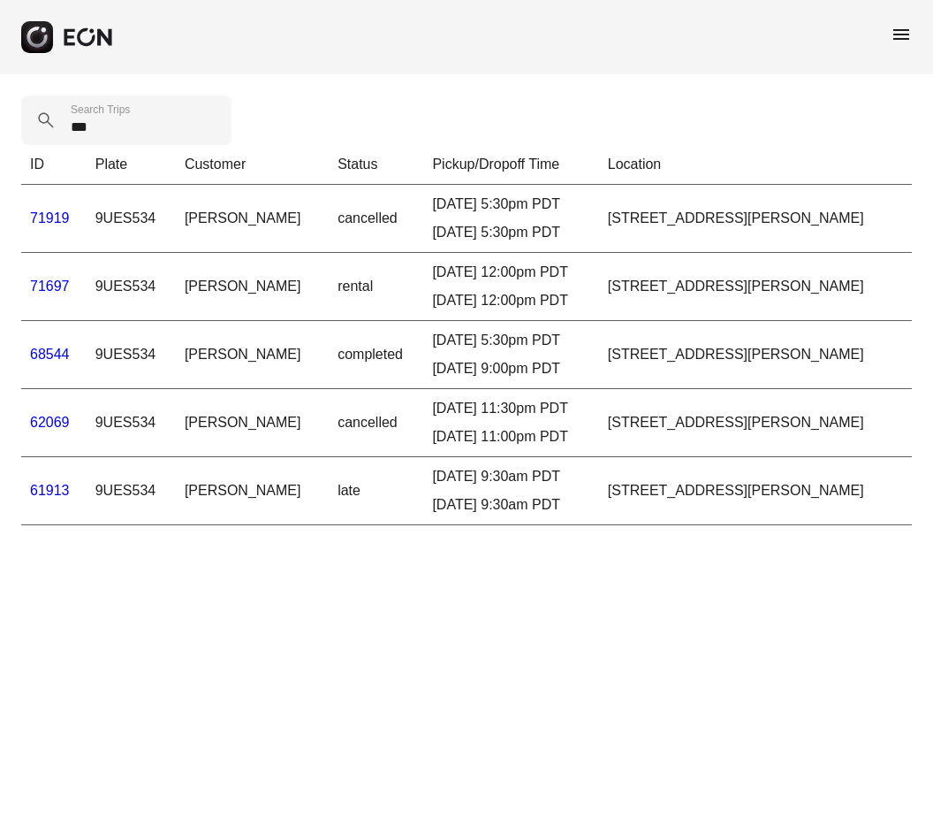
click at [57, 348] on link "68544" at bounding box center [50, 354] width 40 height 15
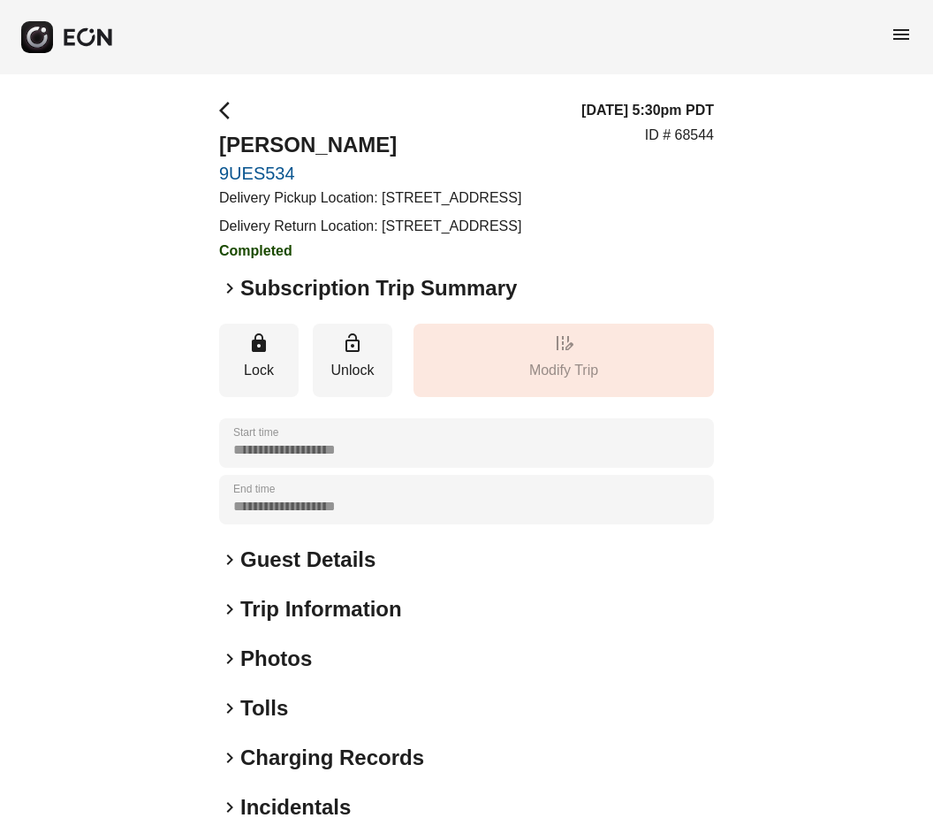
click at [232, 299] on span "keyboard_arrow_right" at bounding box center [229, 288] width 21 height 21
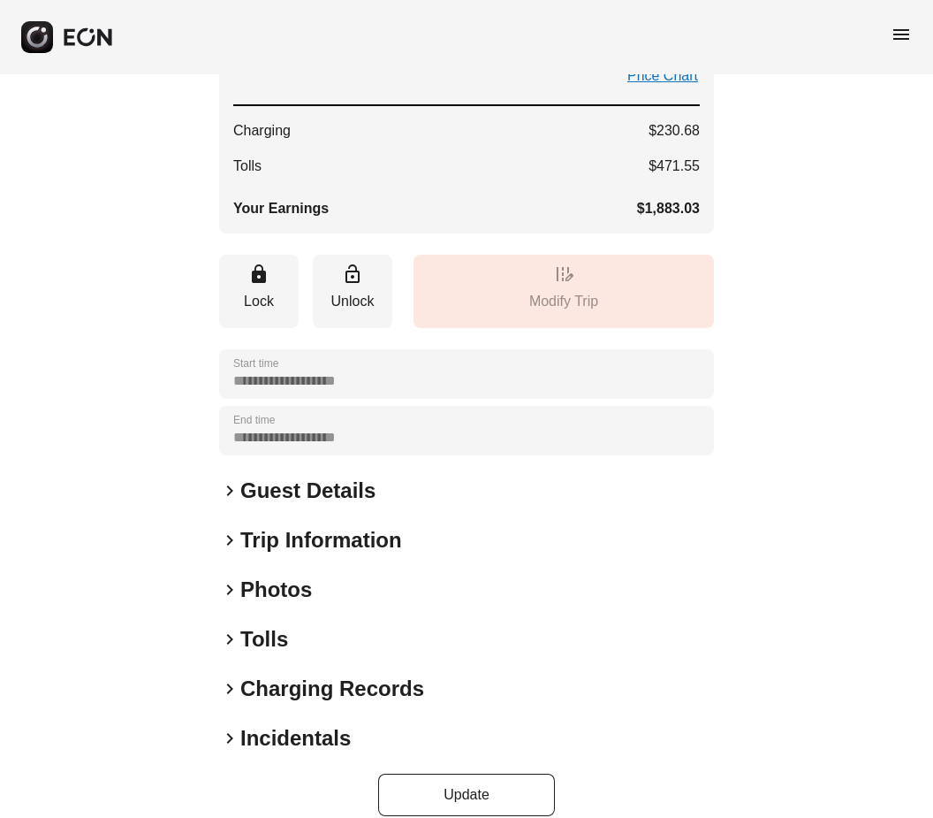
scroll to position [478, 0]
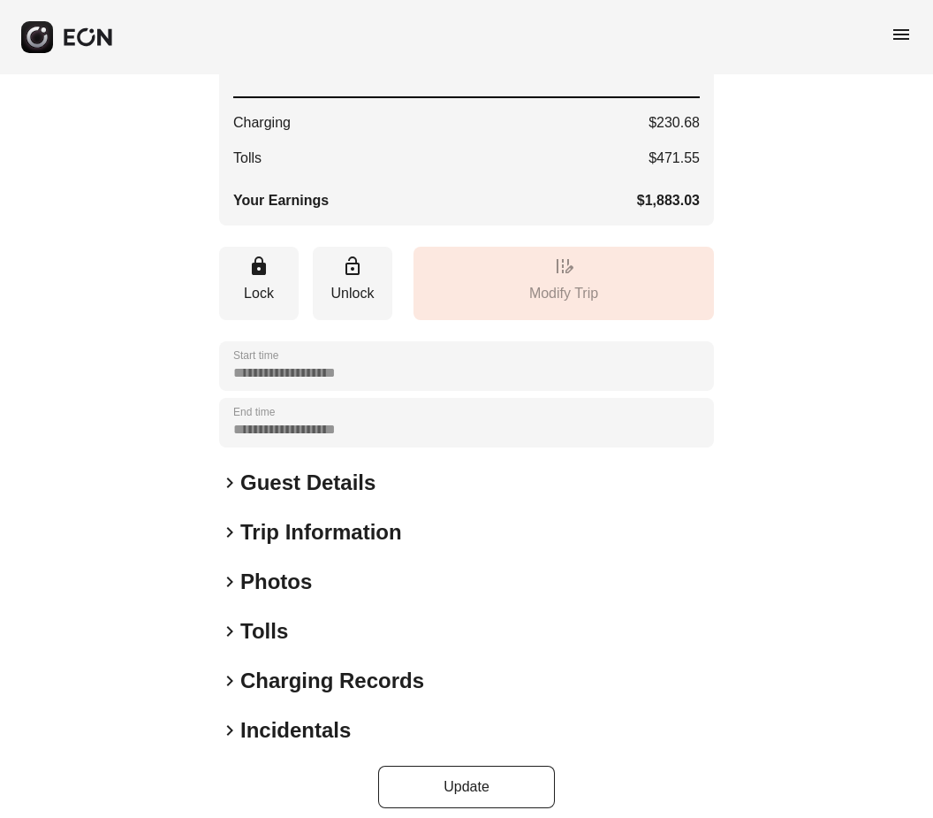
click at [229, 642] on span "keyboard_arrow_right" at bounding box center [229, 631] width 21 height 21
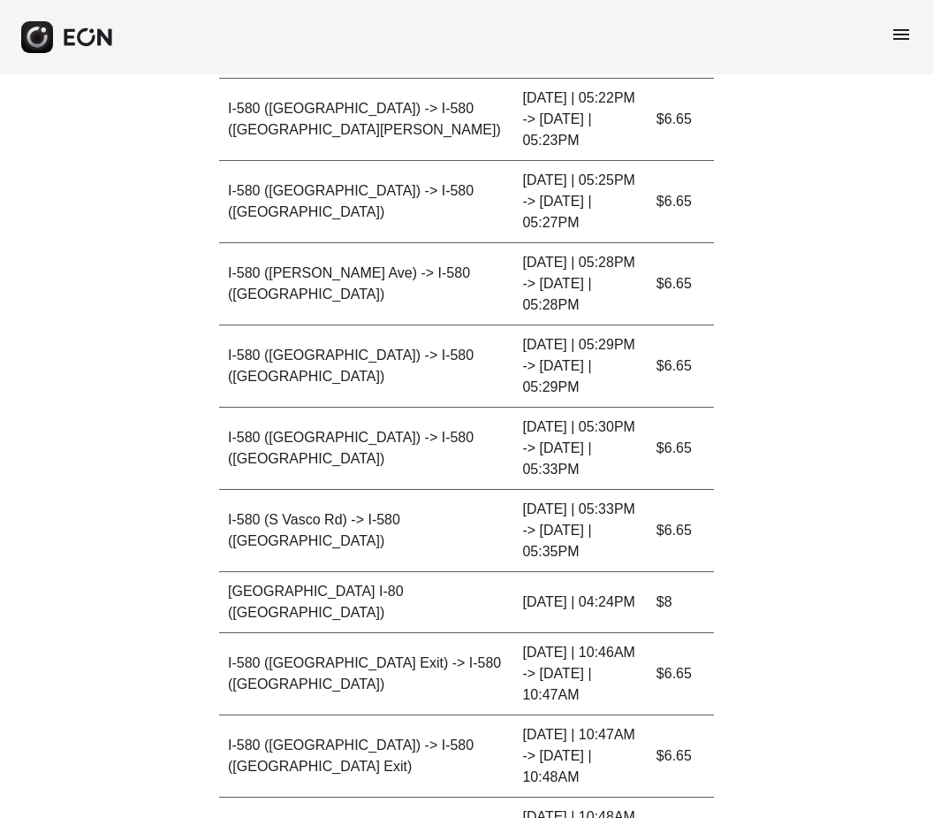
scroll to position [5660, 0]
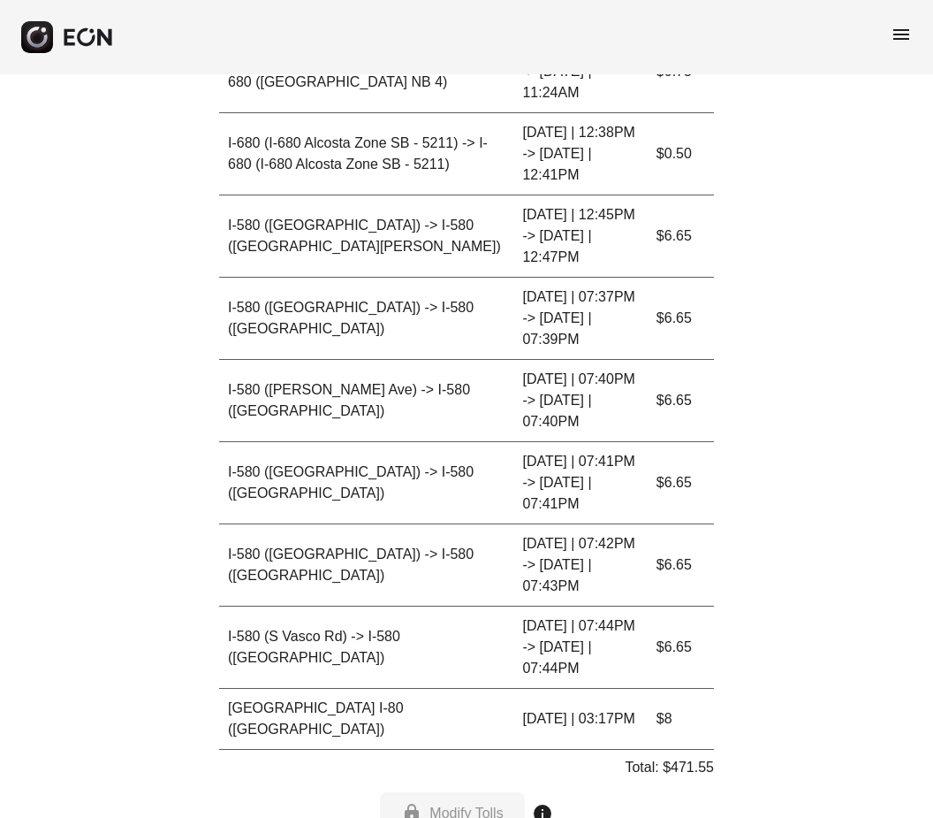
scroll to position [6705, 0]
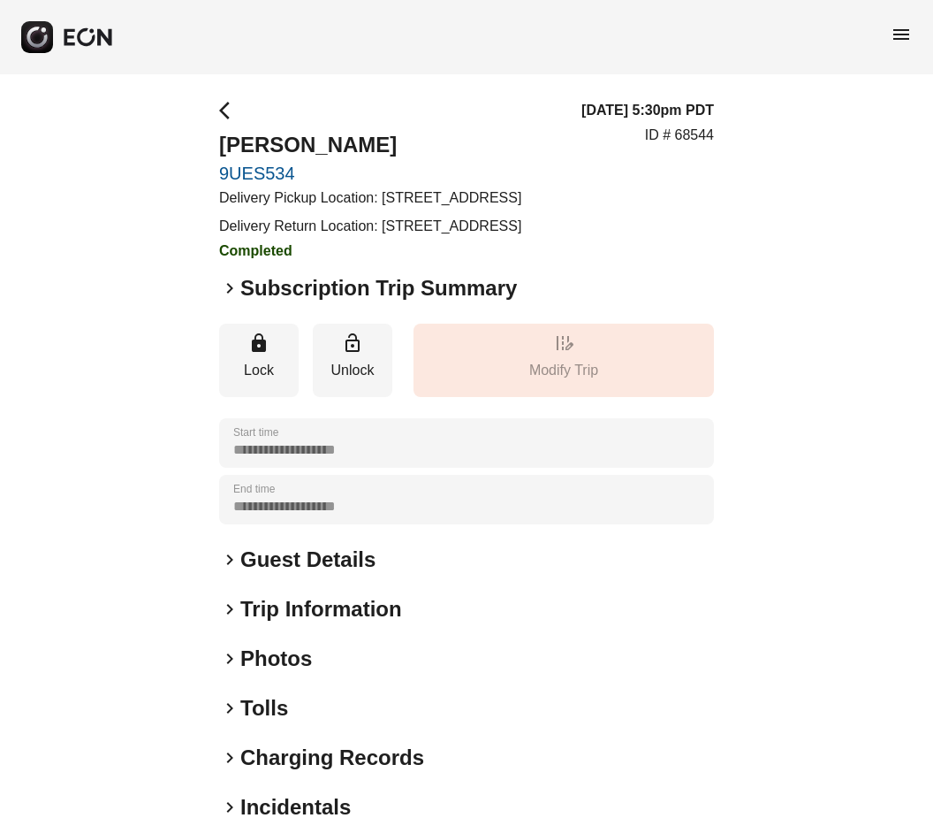
scroll to position [77, 0]
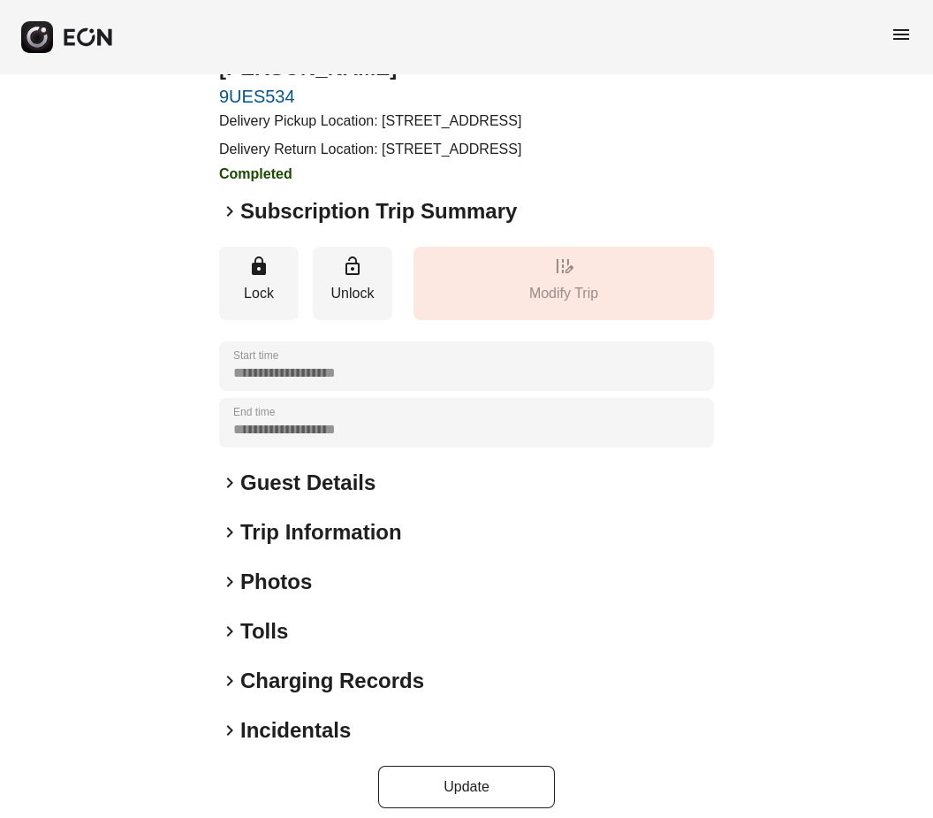
click at [227, 642] on span "keyboard_arrow_right" at bounding box center [229, 631] width 21 height 21
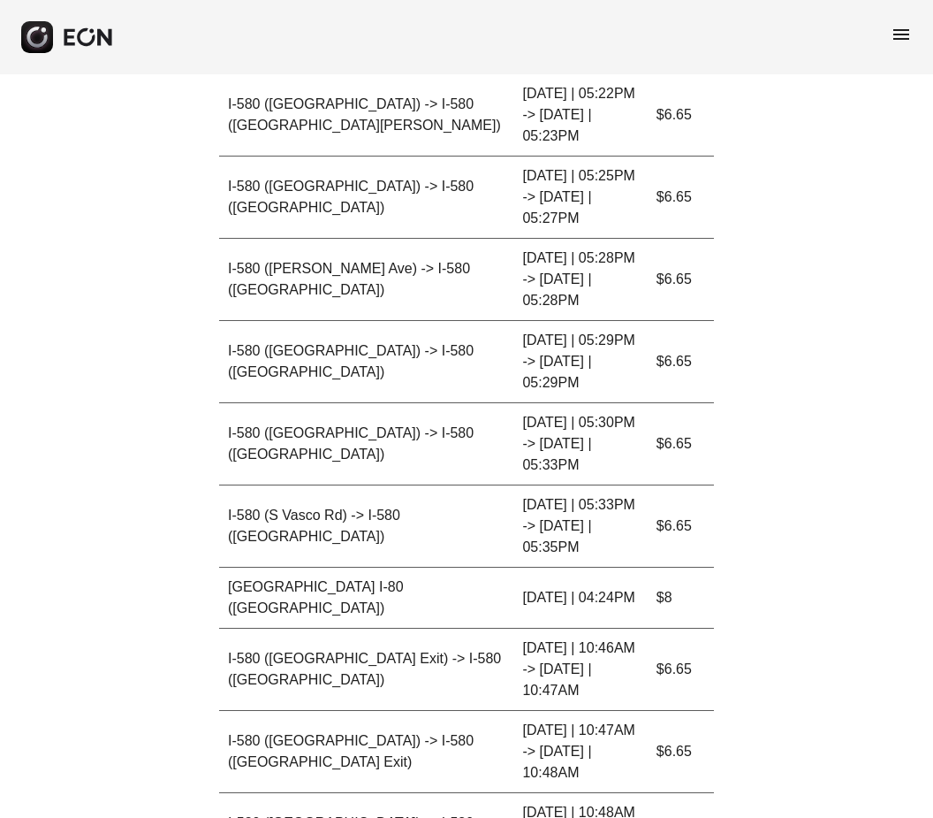
scroll to position [5259, 0]
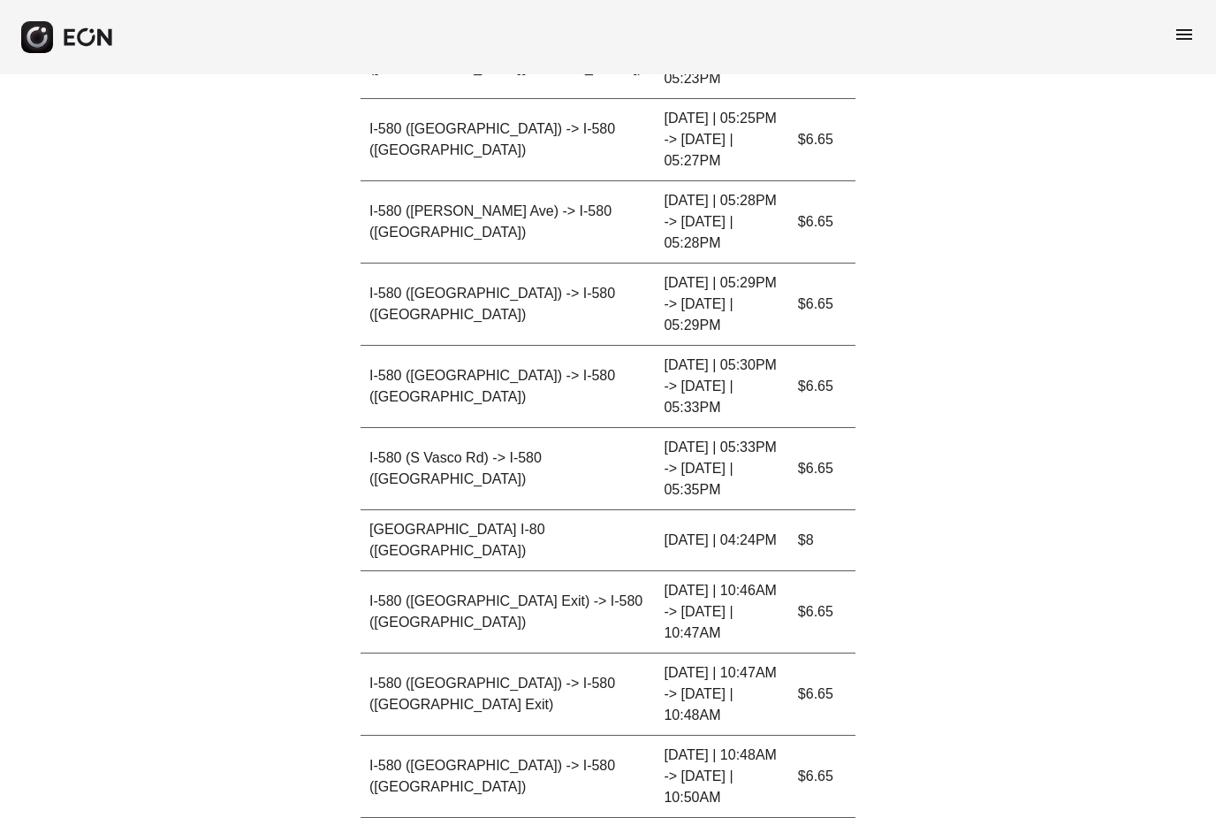
click at [933, 31] on div "menu" at bounding box center [608, 37] width 1216 height 74
click at [933, 32] on span "menu" at bounding box center [1184, 34] width 21 height 21
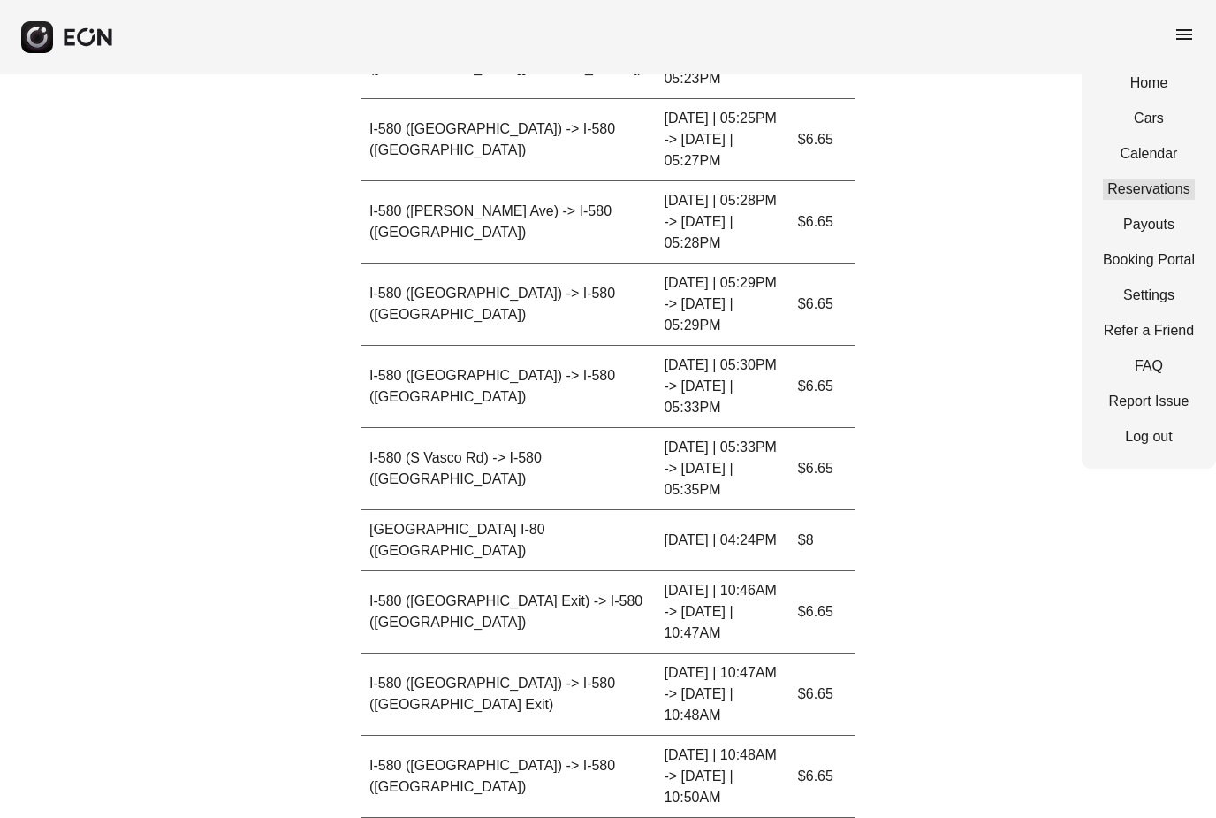
click at [933, 186] on link "Reservations" at bounding box center [1149, 189] width 92 height 21
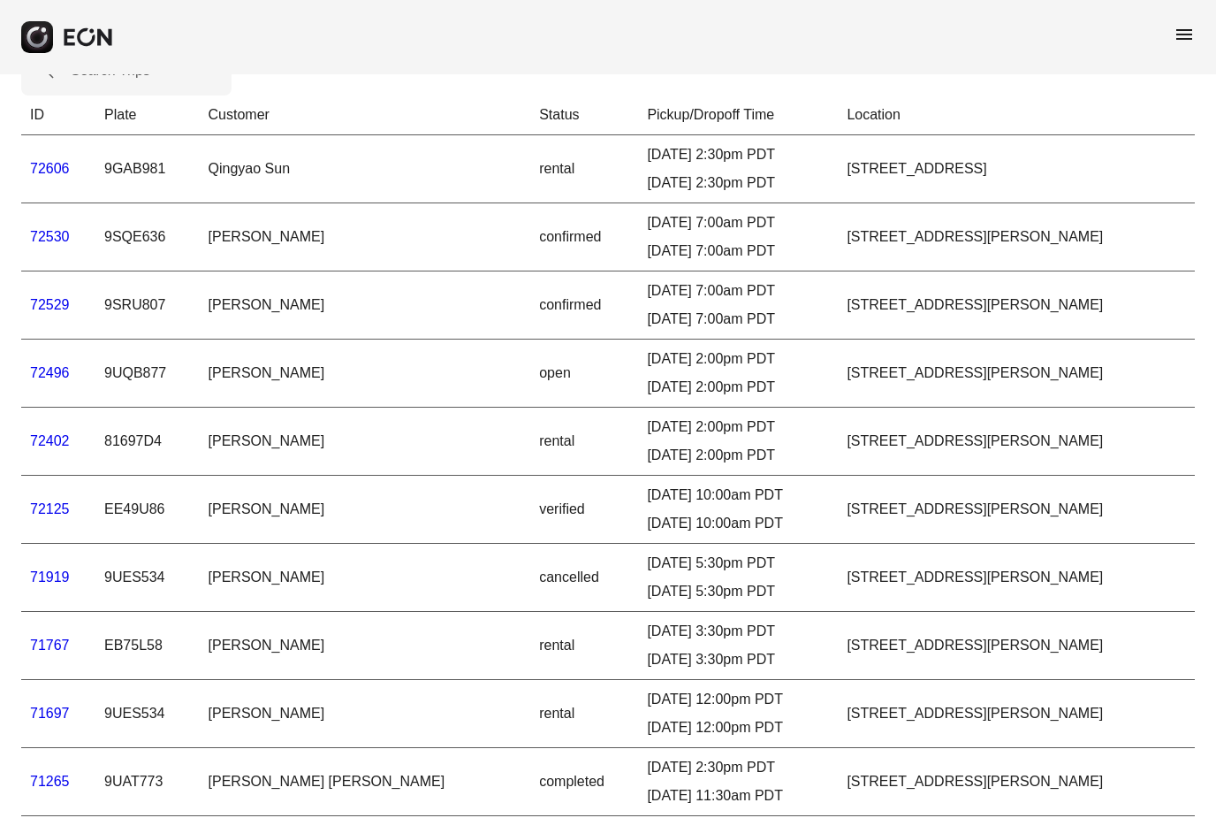
scroll to position [50, 0]
drag, startPoint x: 48, startPoint y: 369, endPoint x: 48, endPoint y: 313, distance: 56.6
click at [48, 369] on link "72496" at bounding box center [50, 372] width 40 height 15
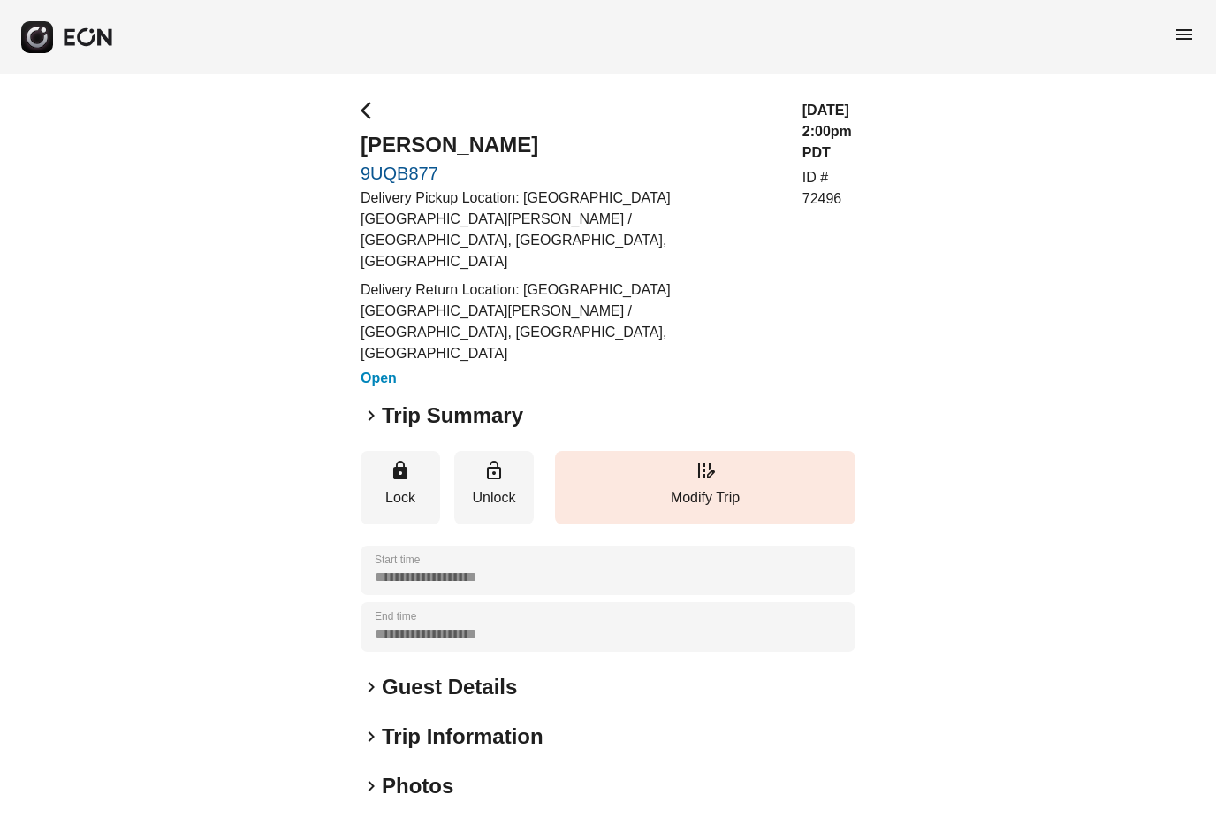
scroll to position [77, 0]
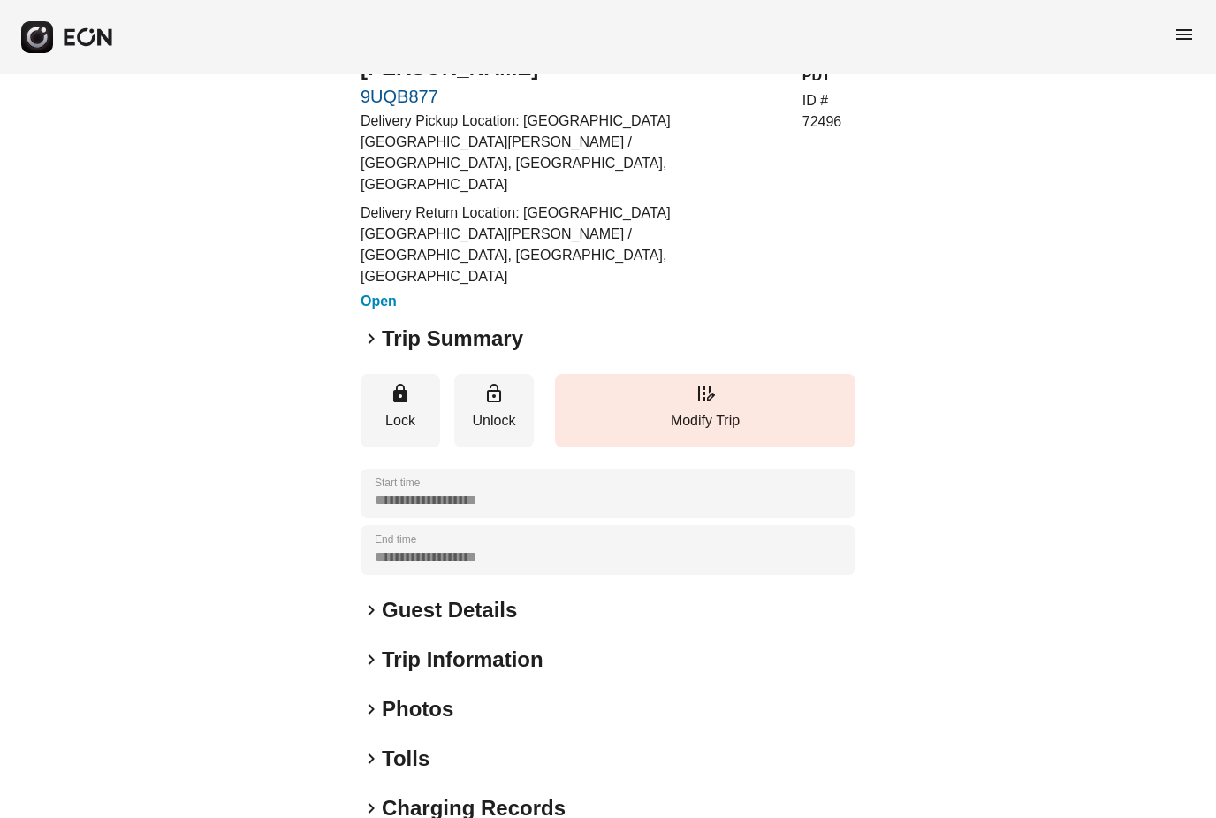
click at [372, 328] on span "keyboard_arrow_right" at bounding box center [371, 338] width 21 height 21
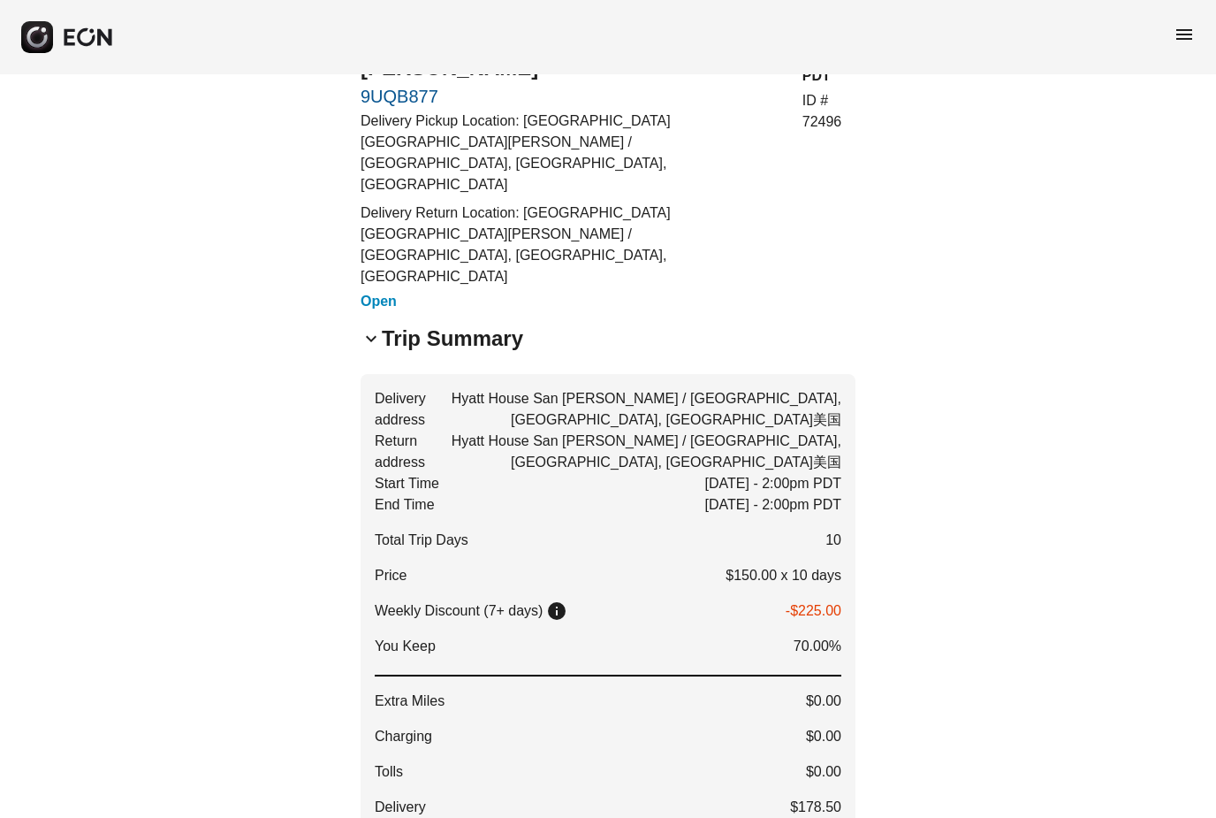
click at [374, 328] on span "keyboard_arrow_down" at bounding box center [371, 338] width 21 height 21
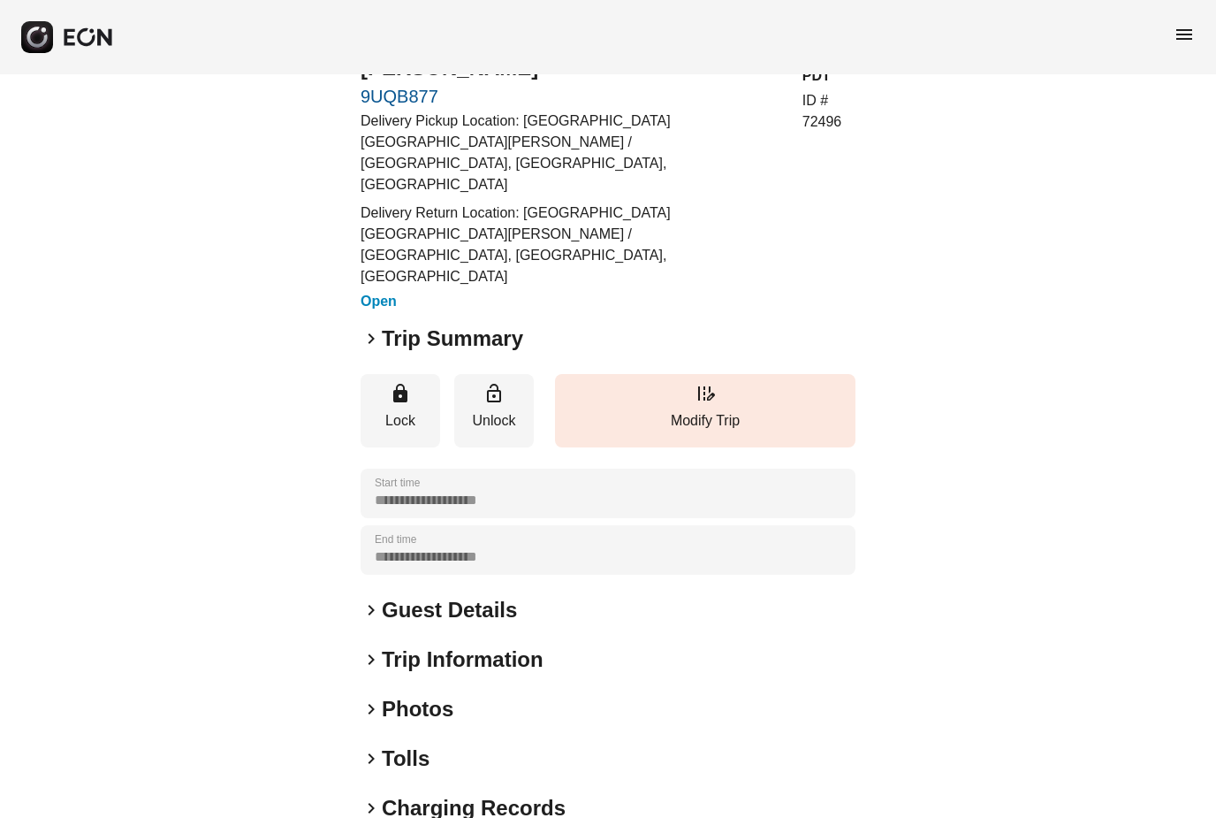
scroll to position [0, 0]
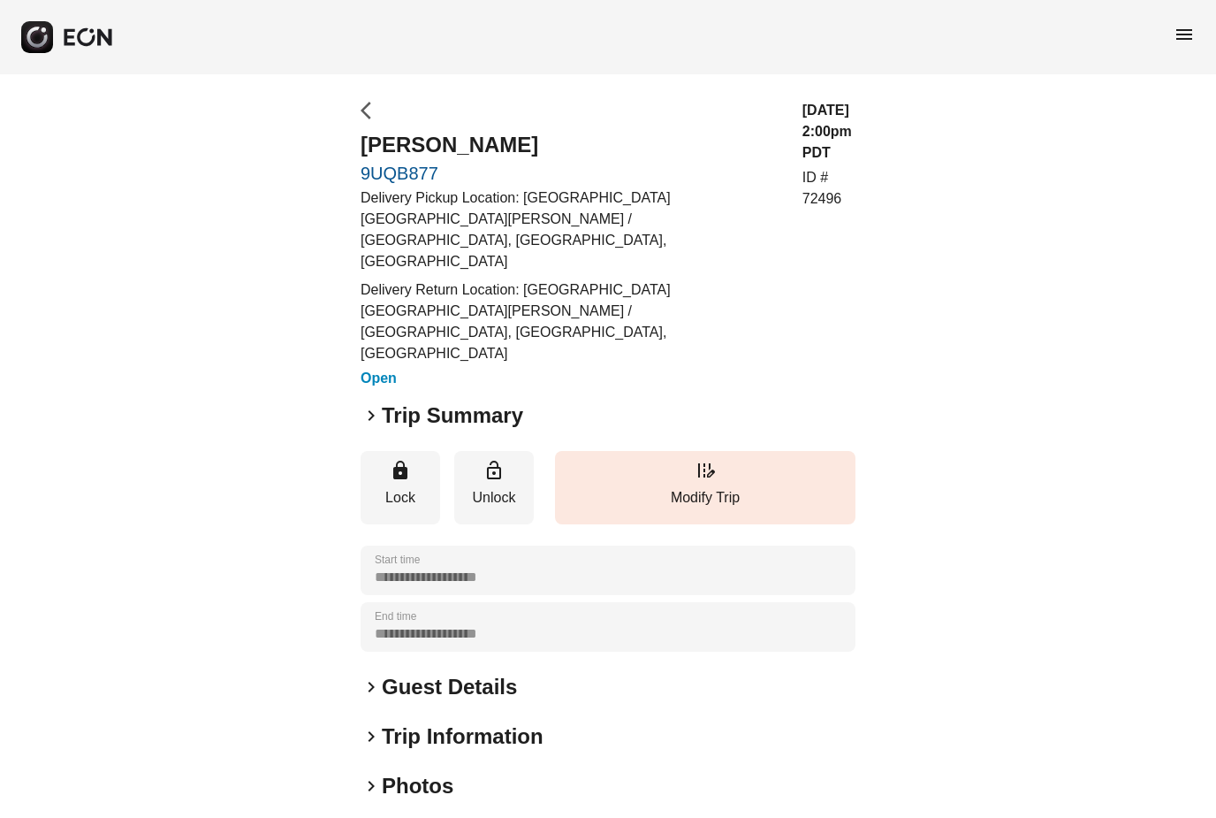
click at [361, 110] on span "arrow_back_ios" at bounding box center [371, 110] width 21 height 21
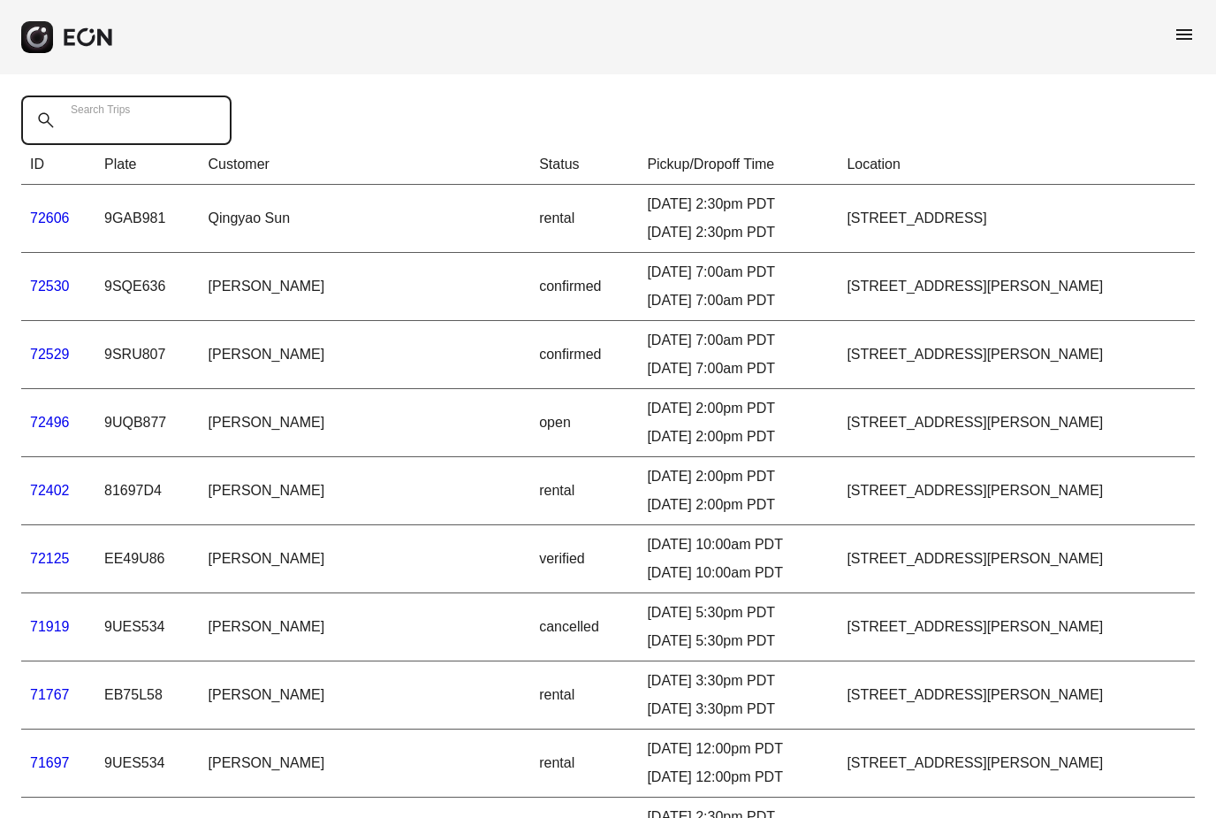
drag, startPoint x: 187, startPoint y: 130, endPoint x: 187, endPoint y: 120, distance: 9.7
click at [187, 130] on Trips "Search Trips" at bounding box center [126, 120] width 210 height 50
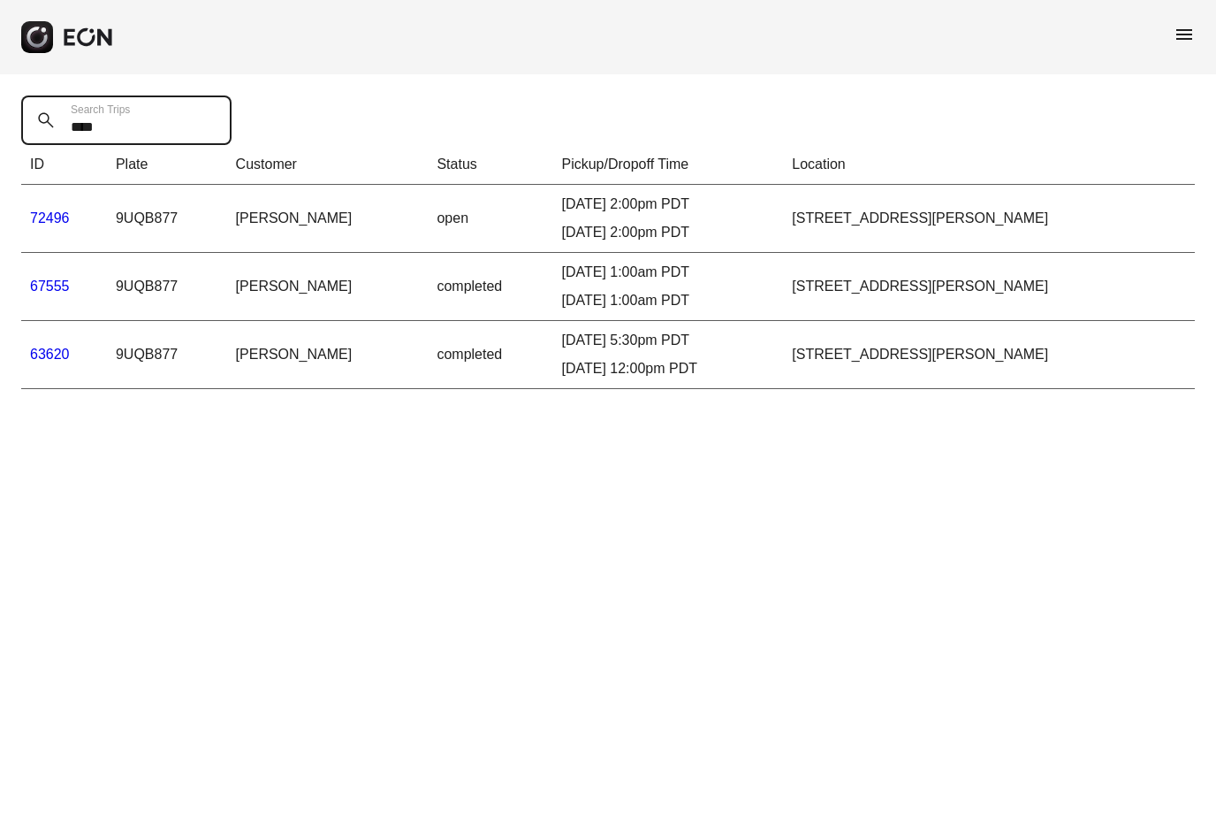
type Trips "****"
click at [55, 353] on link "63620" at bounding box center [50, 354] width 40 height 15
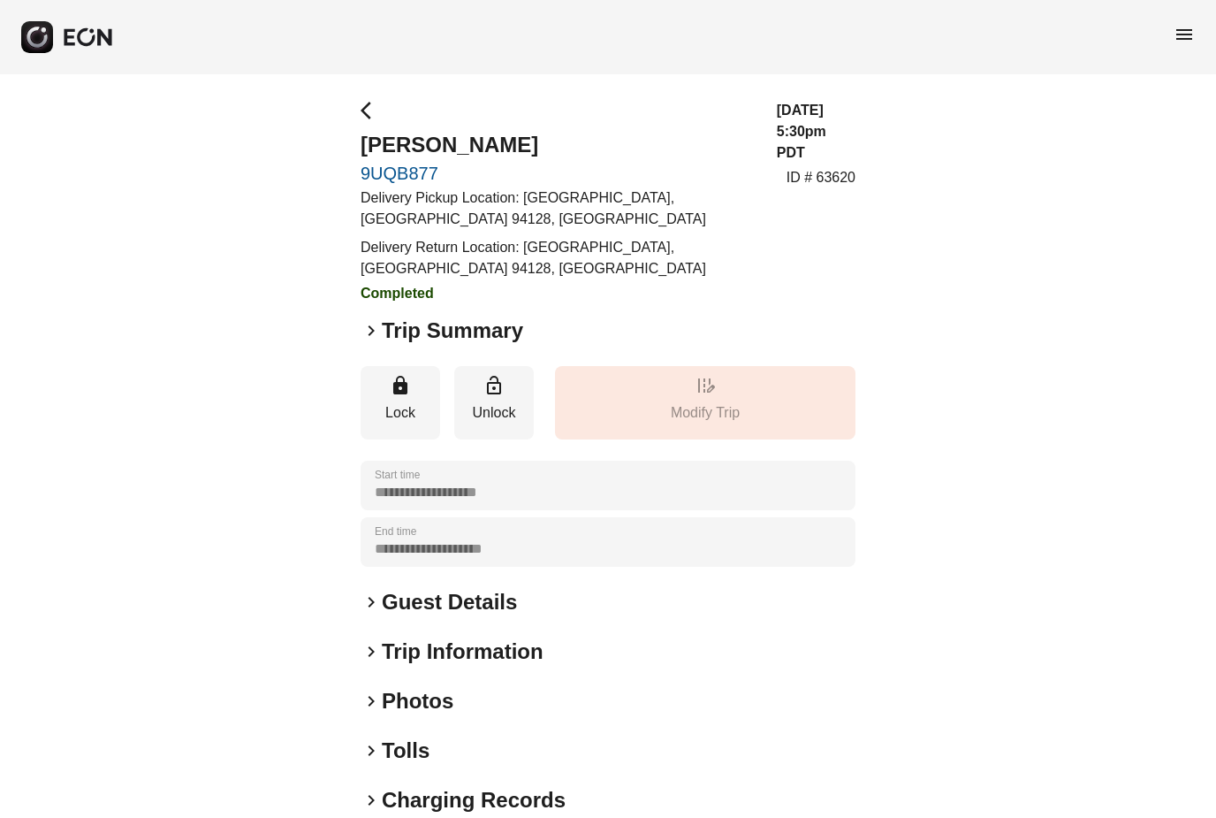
click at [372, 322] on span "keyboard_arrow_right" at bounding box center [371, 330] width 21 height 21
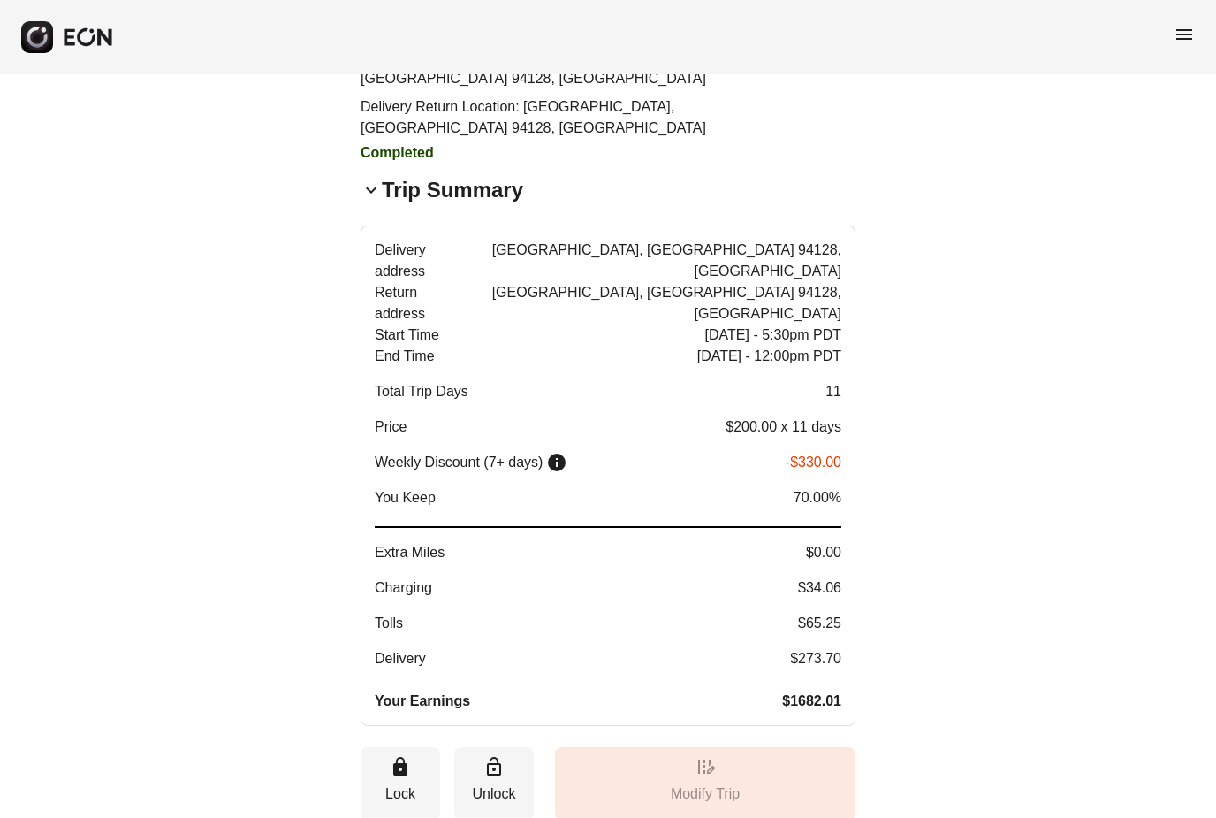
scroll to position [141, 0]
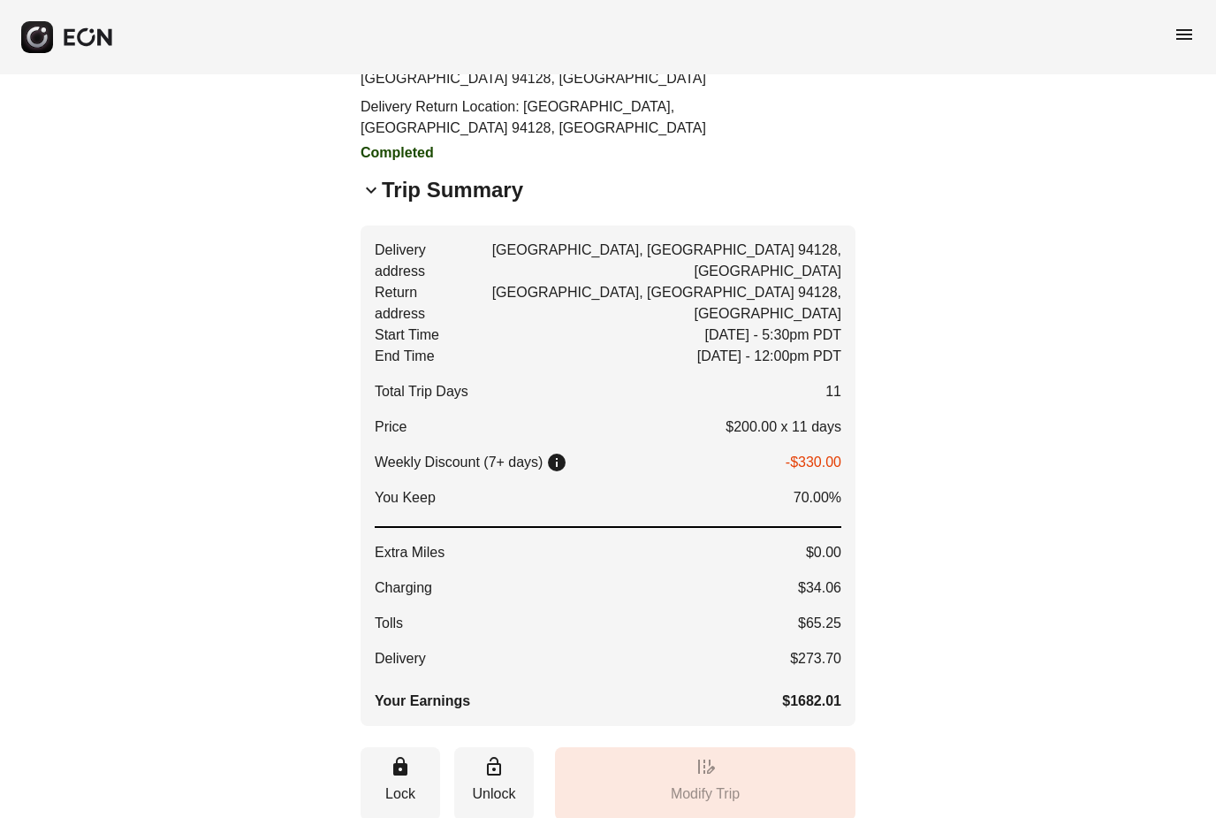
click at [933, 40] on span "menu" at bounding box center [1184, 34] width 21 height 21
click at [933, 453] on div "**********" at bounding box center [608, 634] width 1216 height 1400
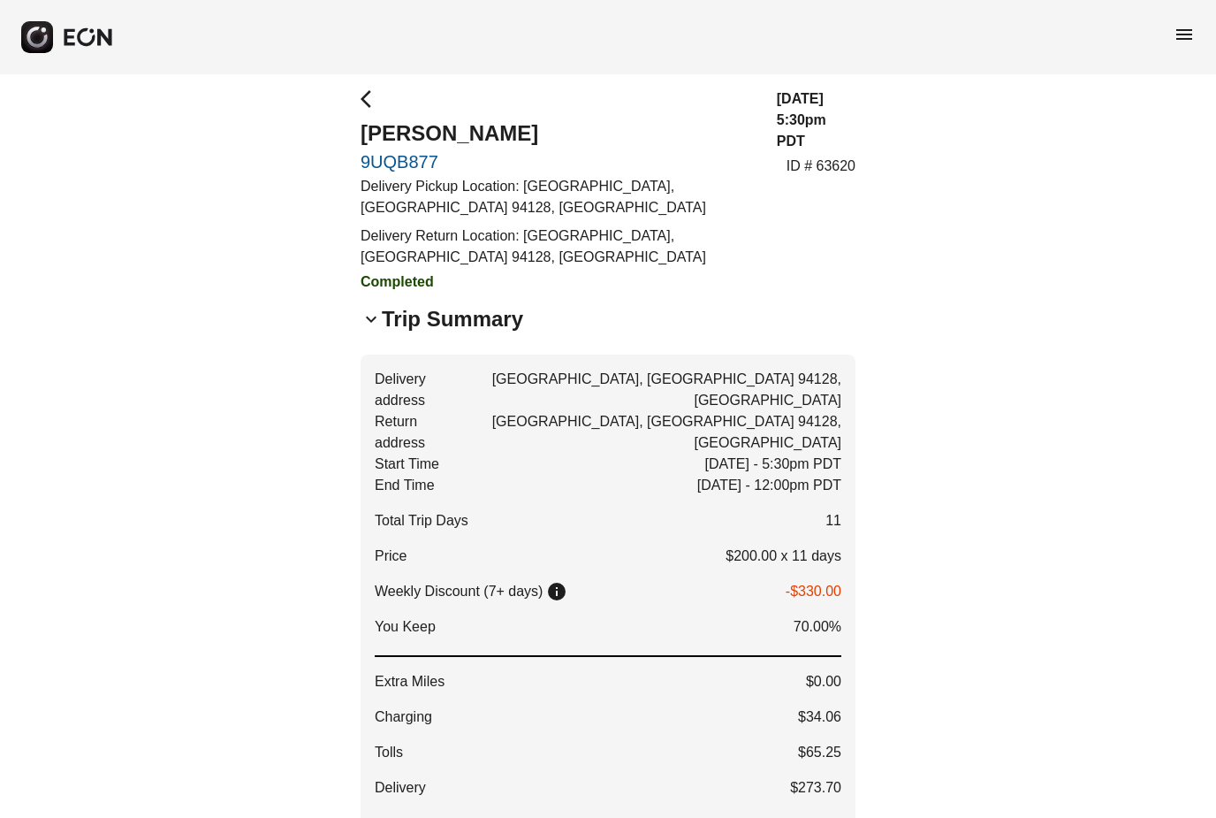
scroll to position [0, 0]
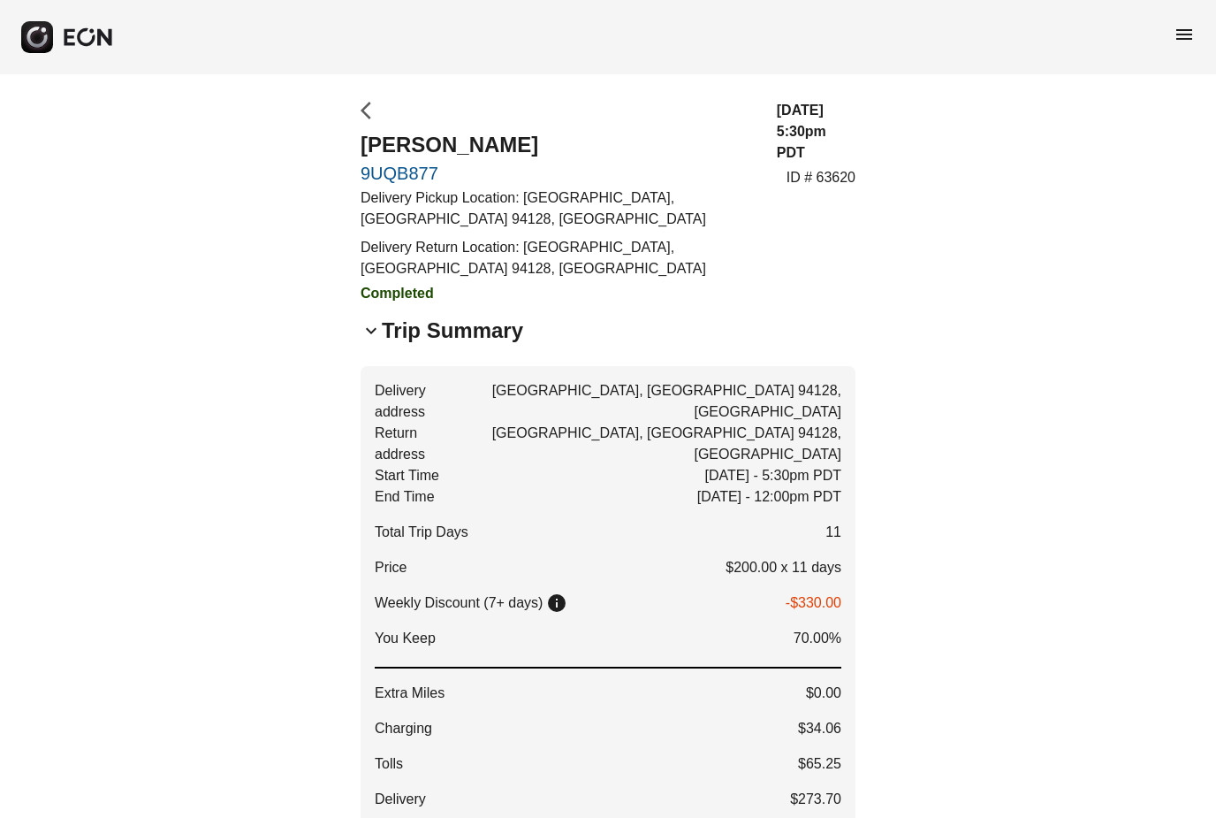
click at [380, 105] on span "arrow_back_ios" at bounding box center [371, 110] width 21 height 21
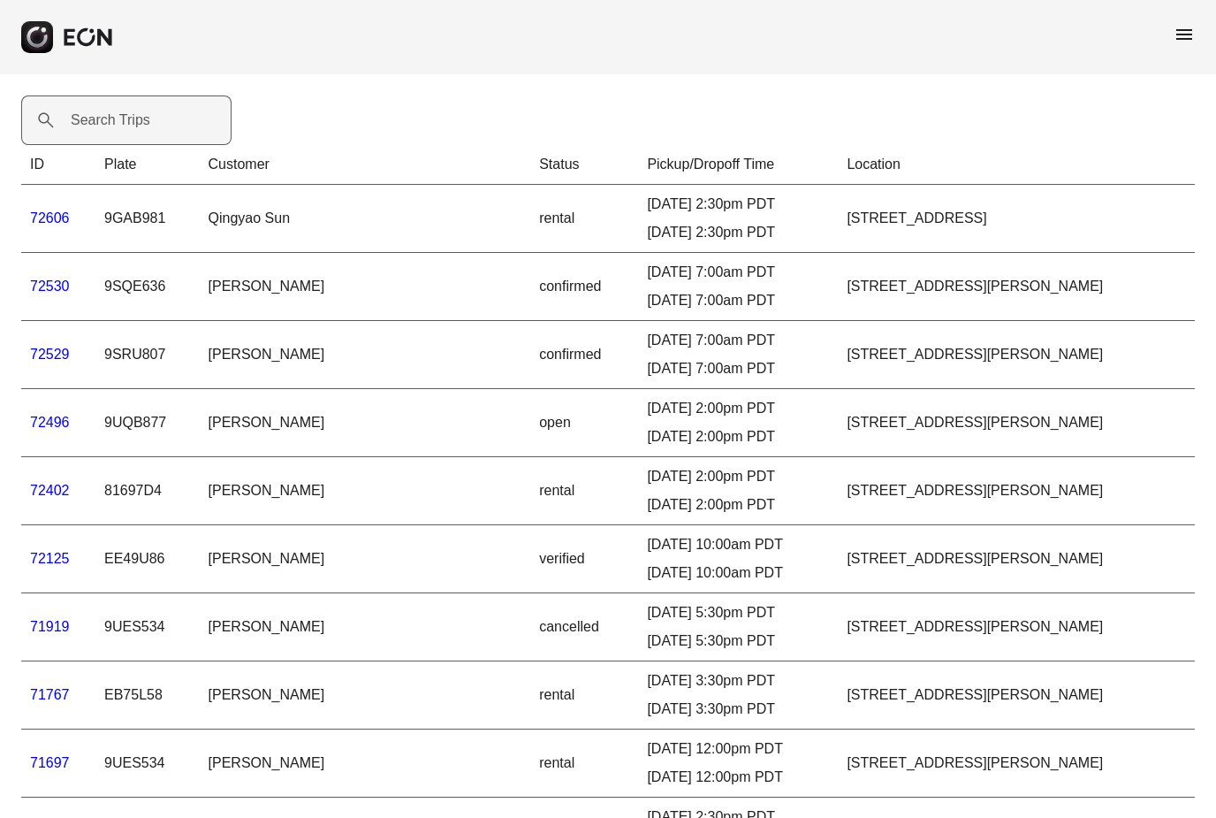
click at [135, 128] on label "Search Trips" at bounding box center [111, 120] width 80 height 21
click at [135, 128] on Trips "Search Trips" at bounding box center [126, 120] width 210 height 50
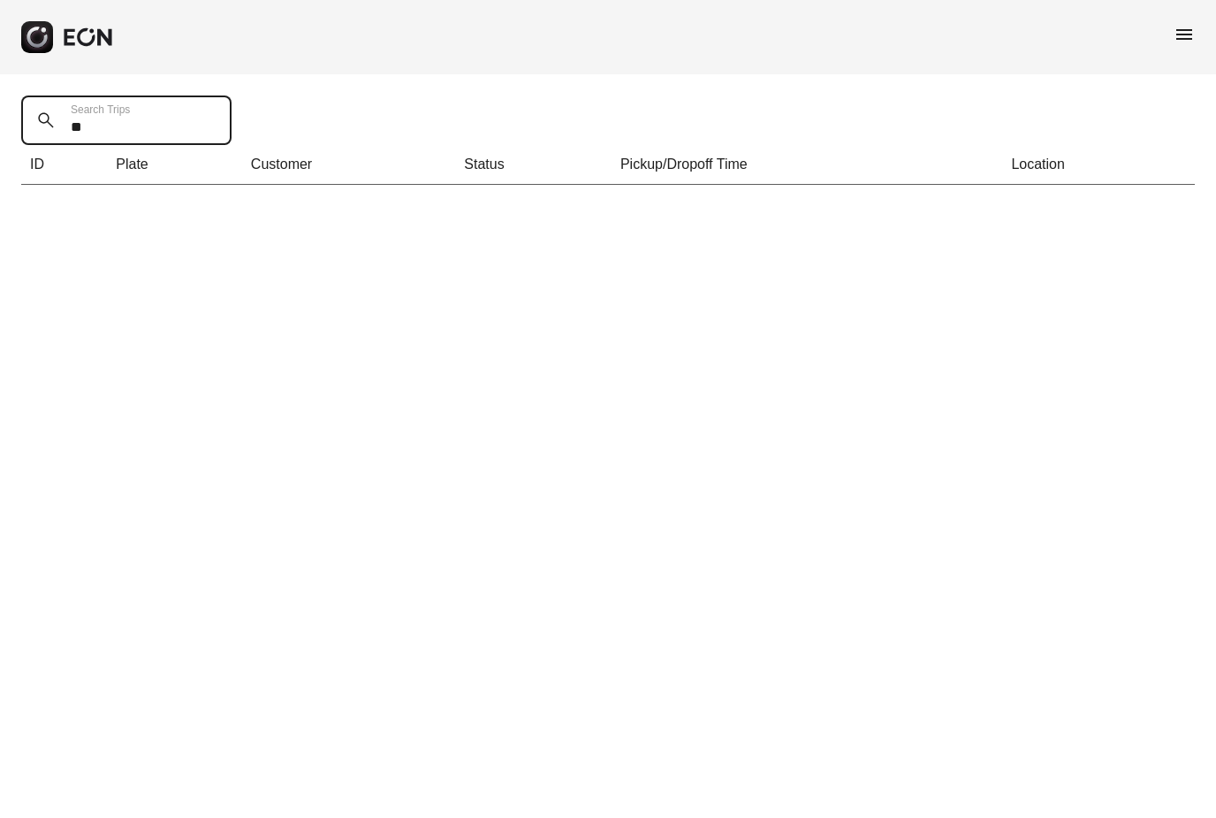
type Trips "*"
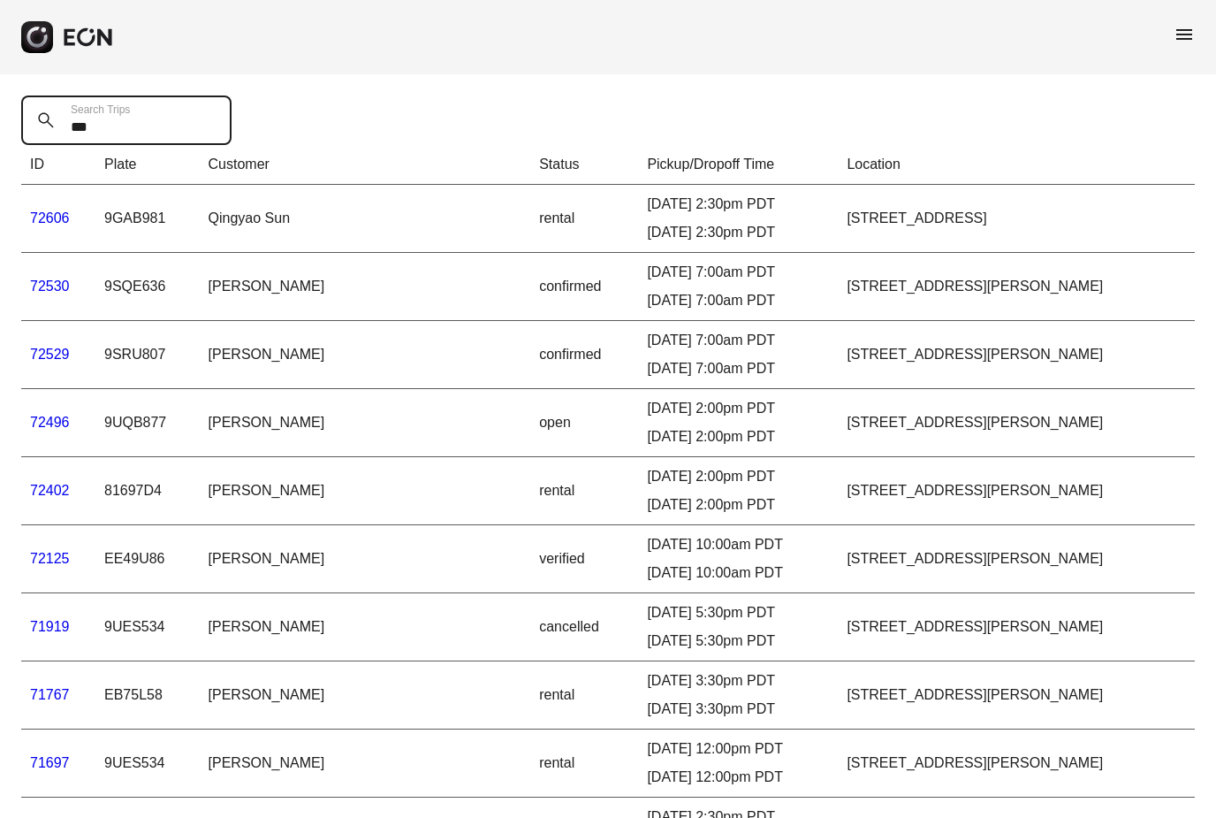
type Trips "****"
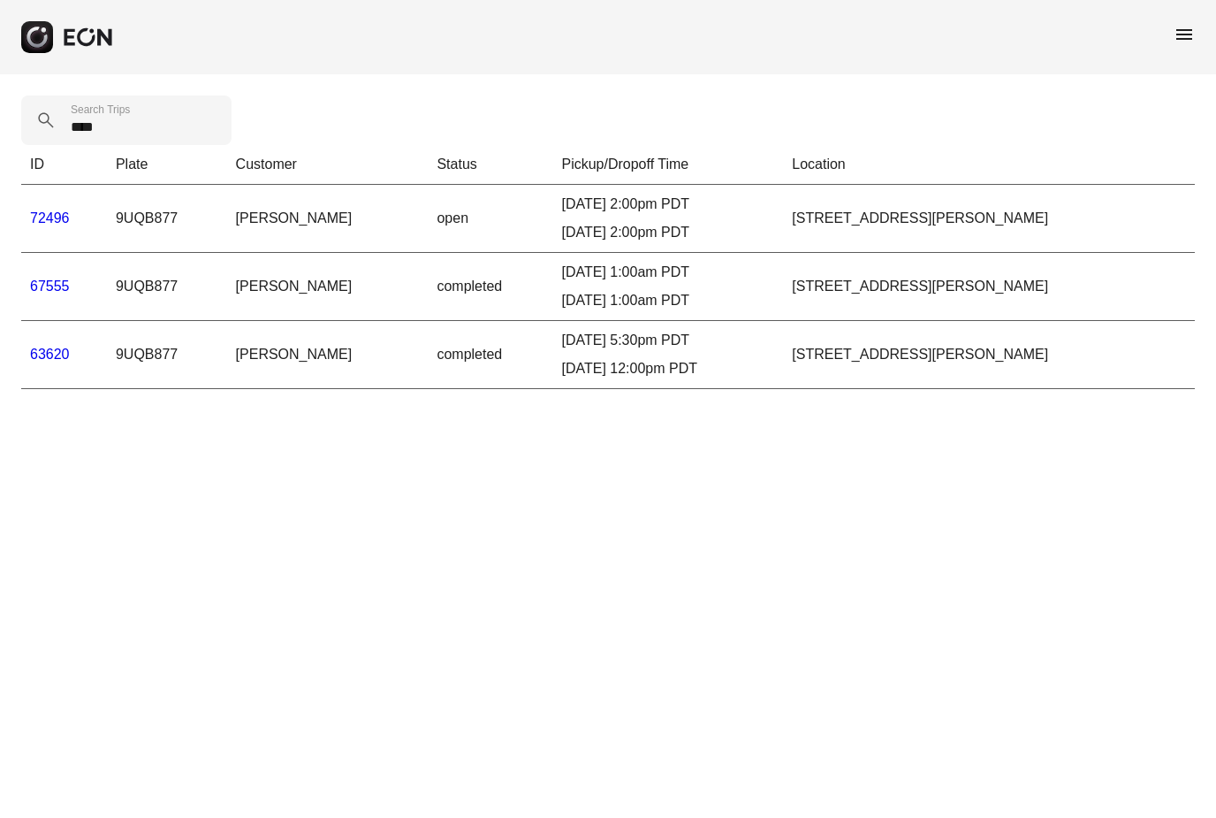
click at [53, 293] on link "67555" at bounding box center [50, 285] width 40 height 15
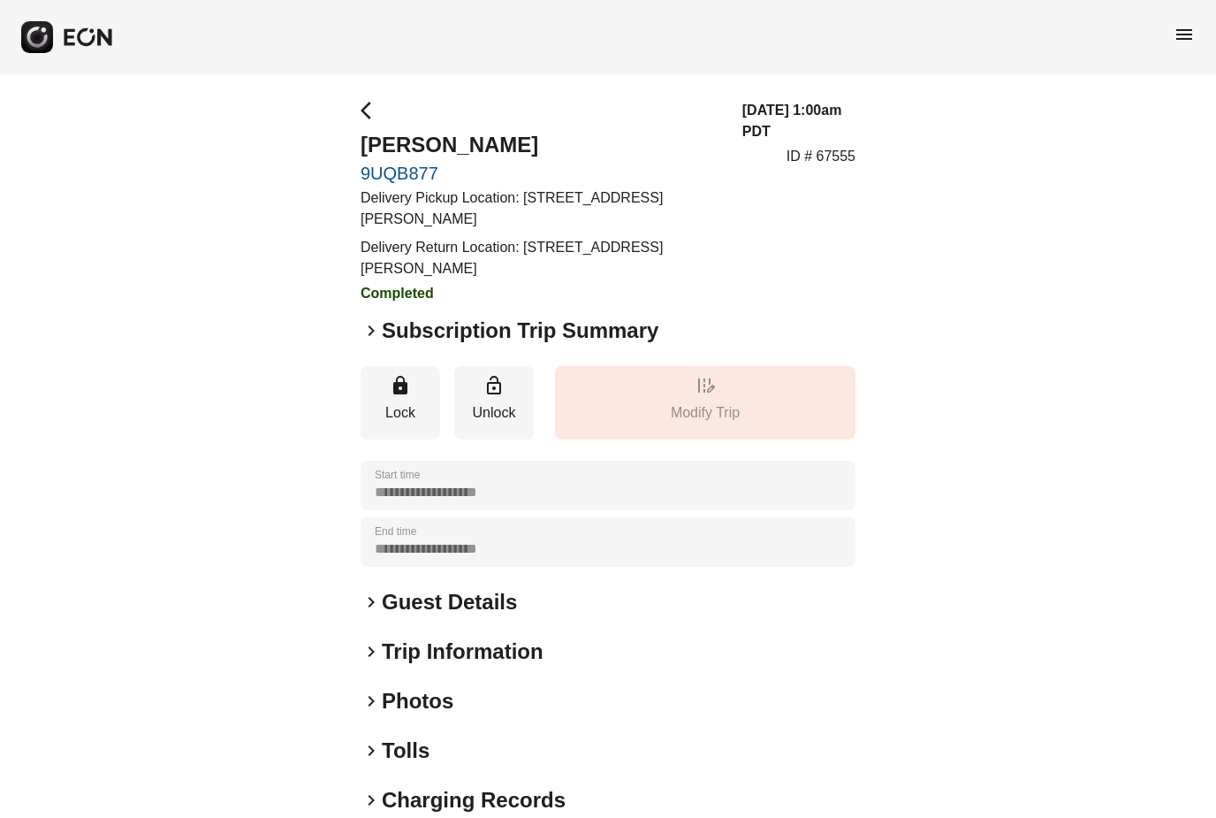
click at [366, 348] on div "**********" at bounding box center [608, 513] width 495 height 827
click at [376, 333] on span "keyboard_arrow_right" at bounding box center [371, 330] width 21 height 21
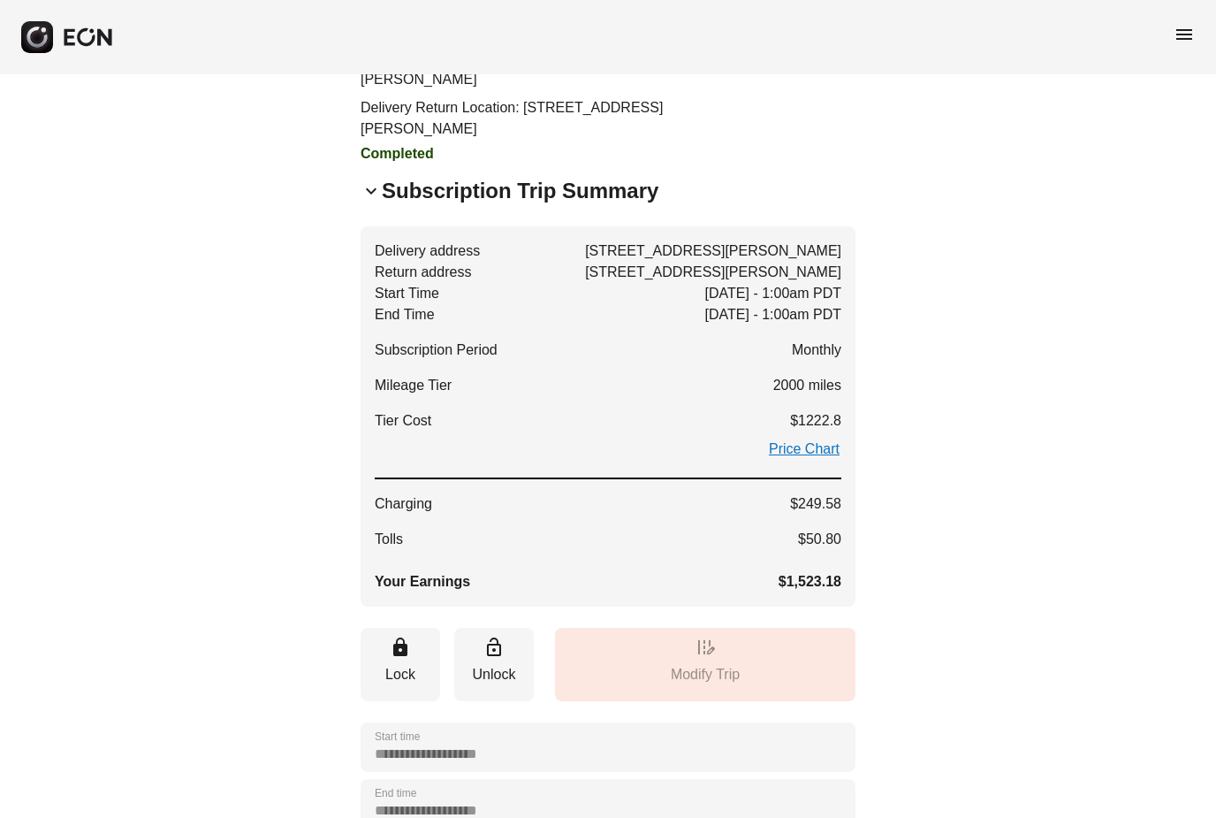
scroll to position [140, 0]
click at [933, 29] on span "menu" at bounding box center [1184, 34] width 21 height 21
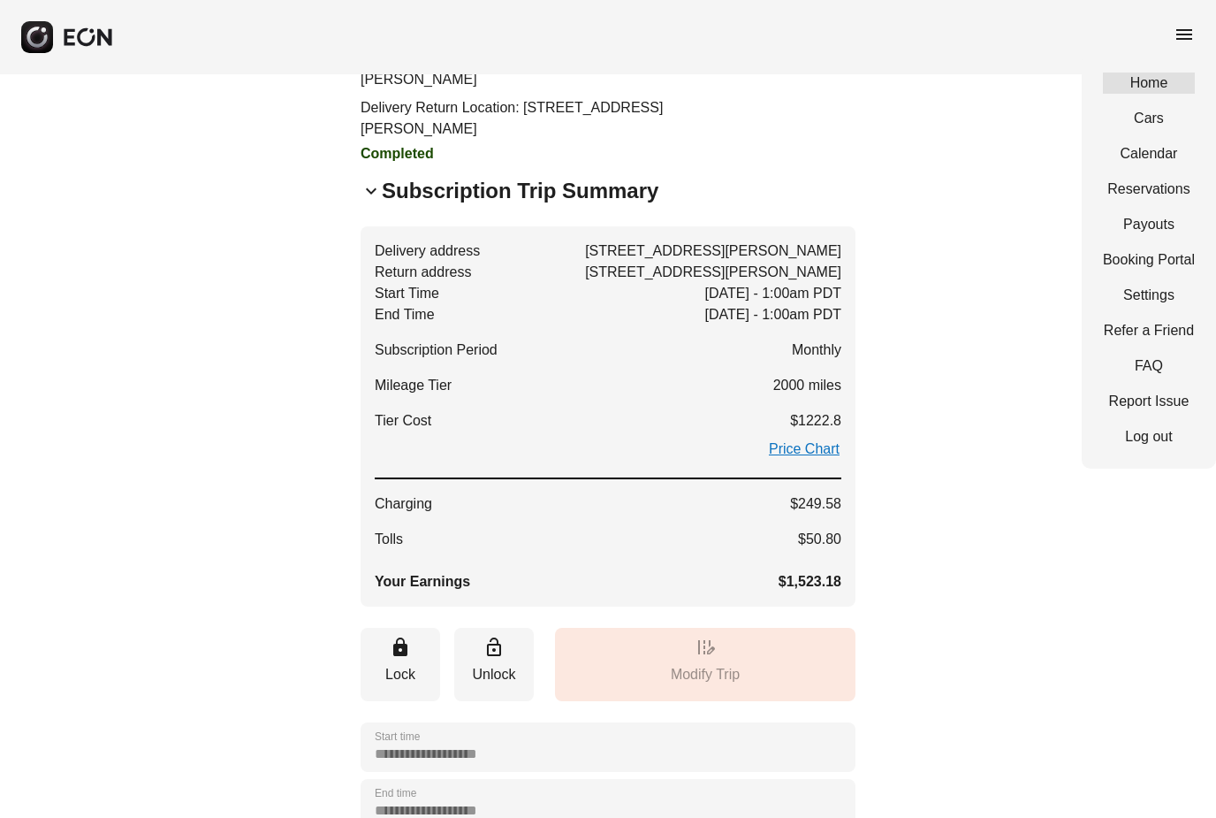
click at [933, 78] on link "Home" at bounding box center [1149, 82] width 92 height 21
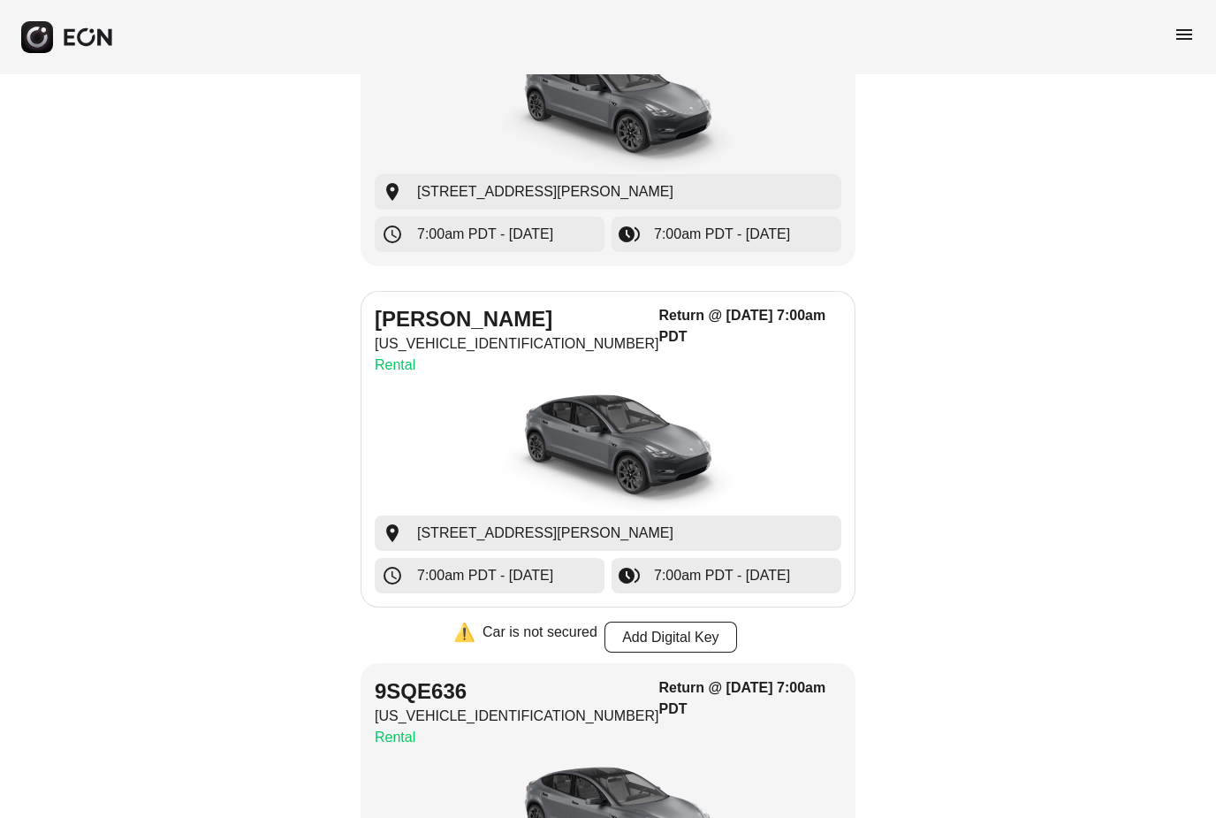
scroll to position [338, 0]
click at [469, 372] on p "Rental" at bounding box center [517, 364] width 285 height 21
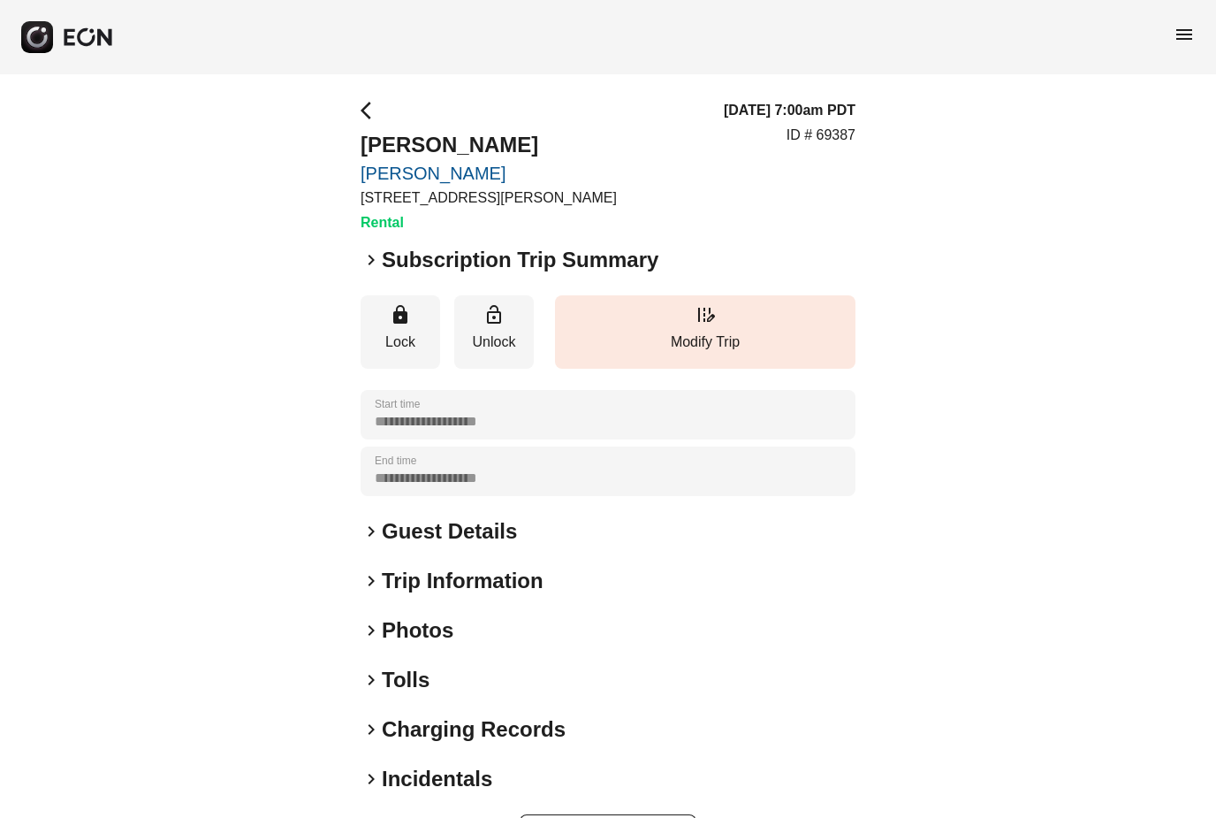
click at [369, 261] on span "keyboard_arrow_right" at bounding box center [371, 259] width 21 height 21
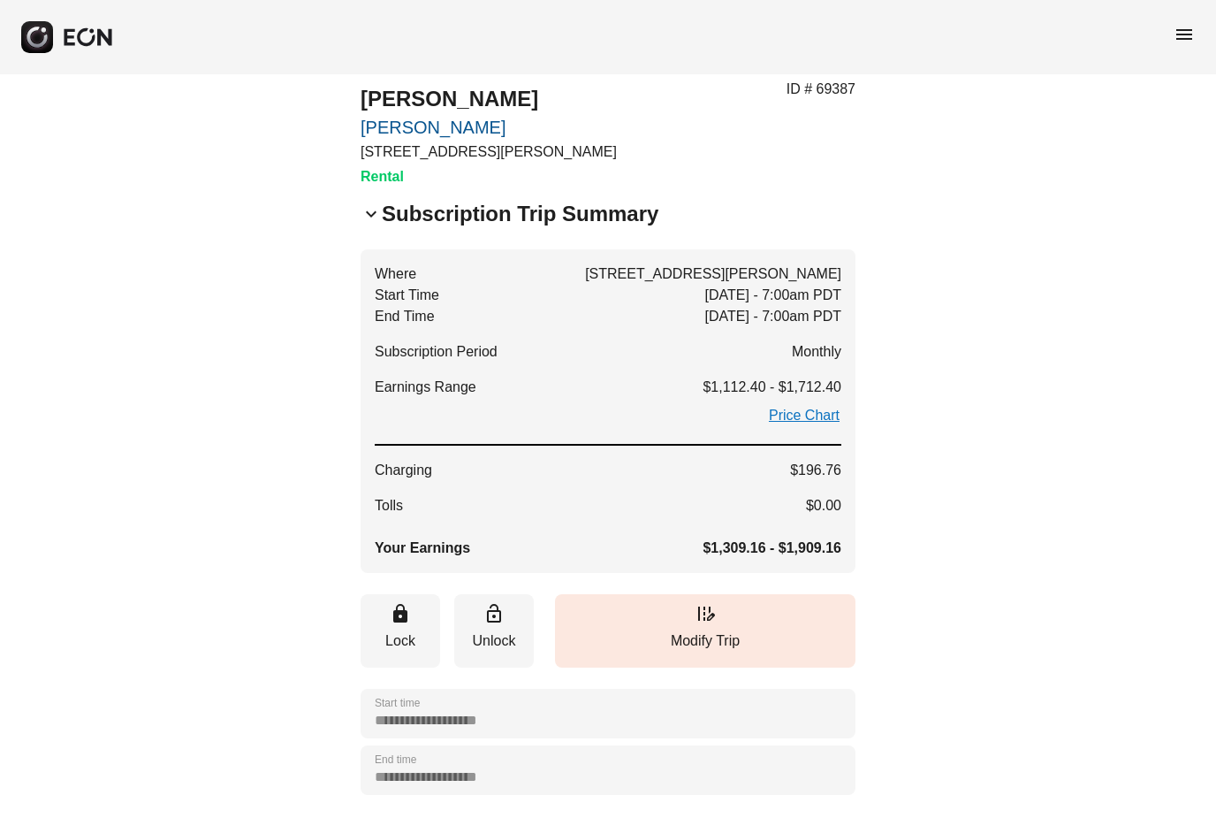
scroll to position [43, 0]
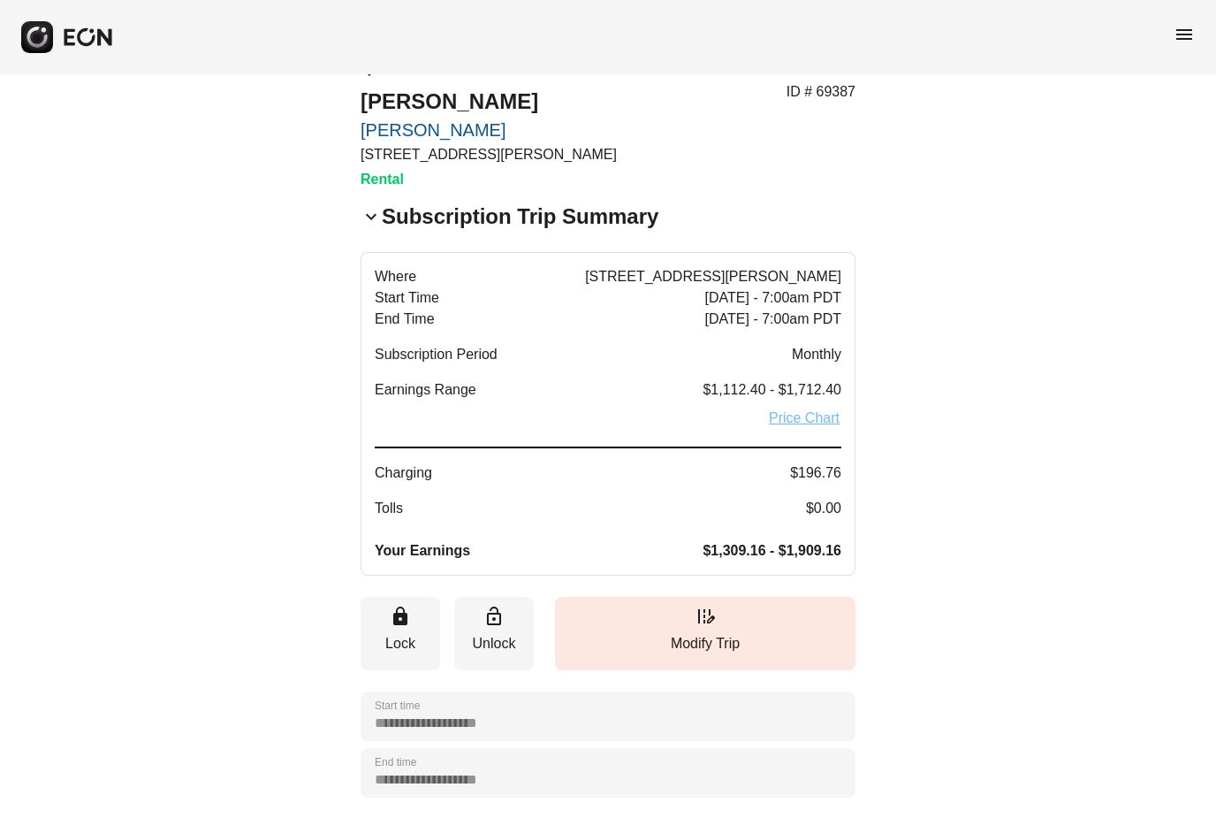
click at [815, 423] on link "Price Chart" at bounding box center [804, 418] width 74 height 21
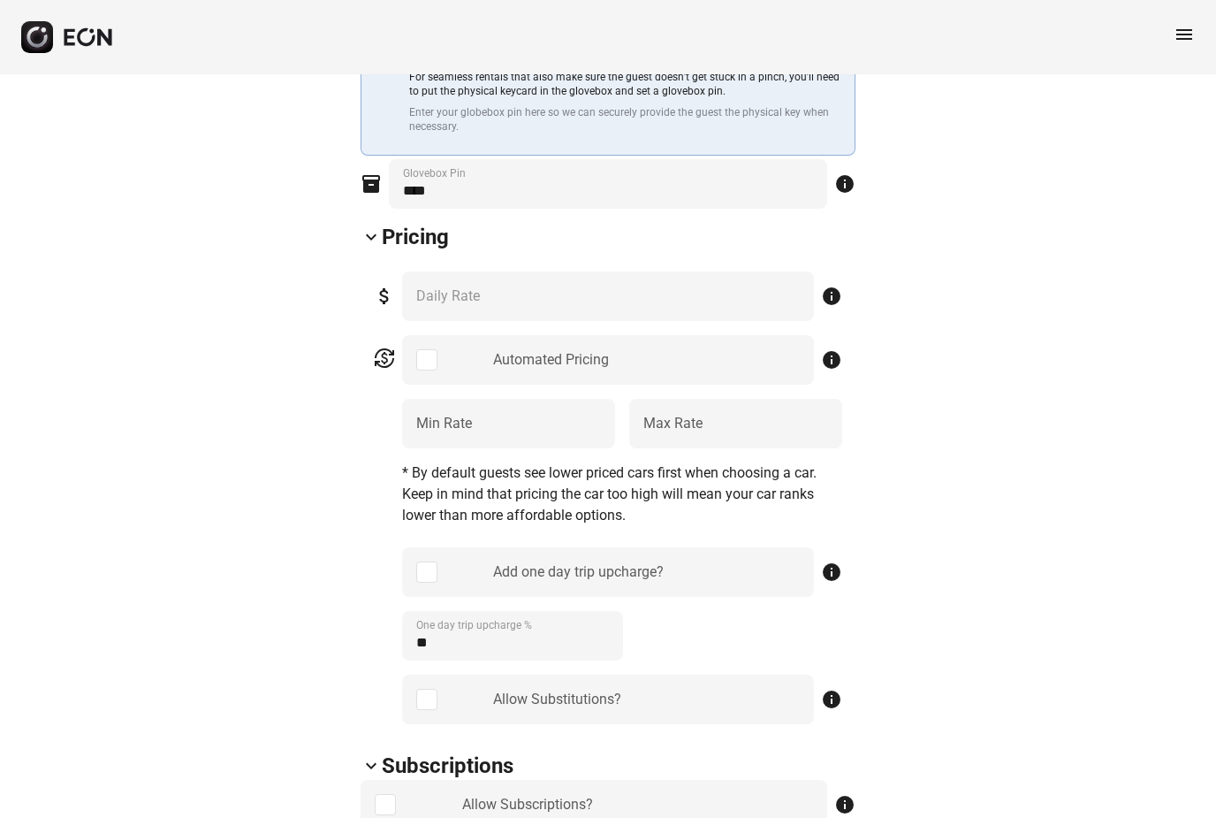
scroll to position [651, 0]
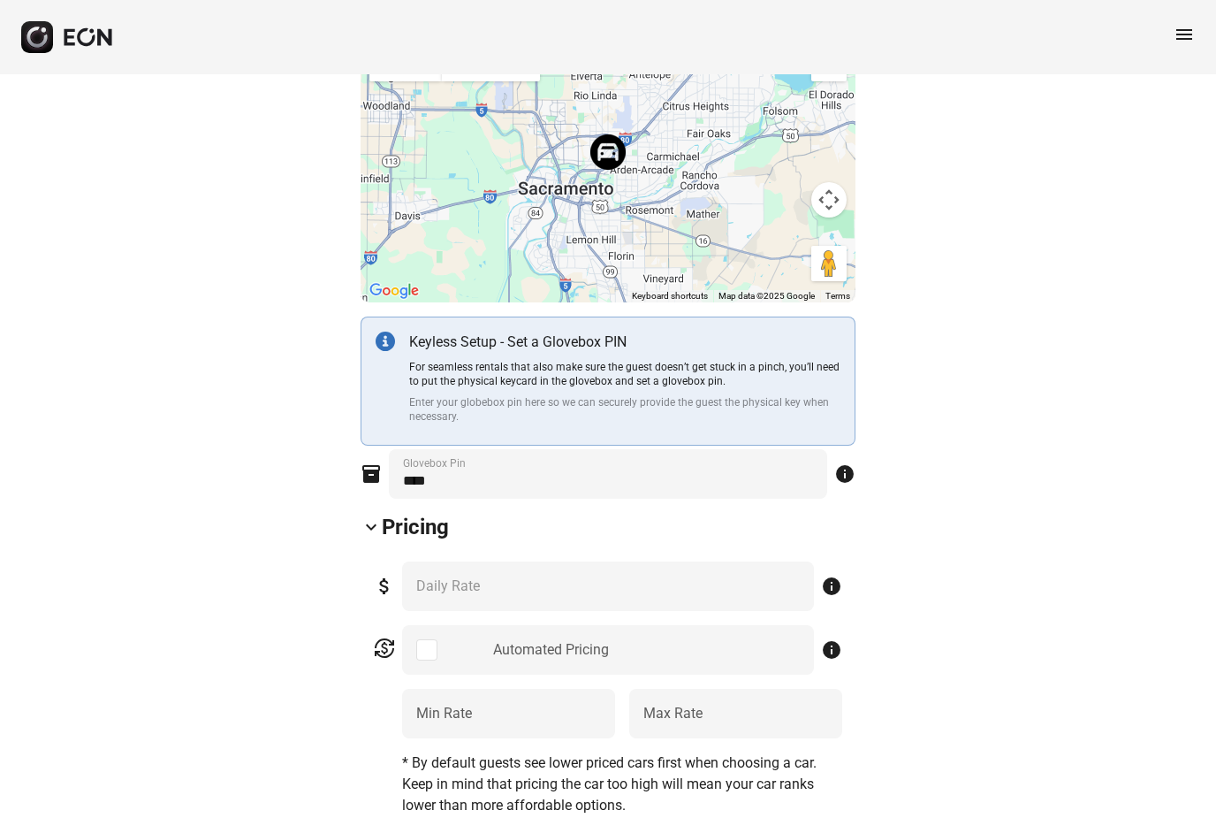
scroll to position [0, 0]
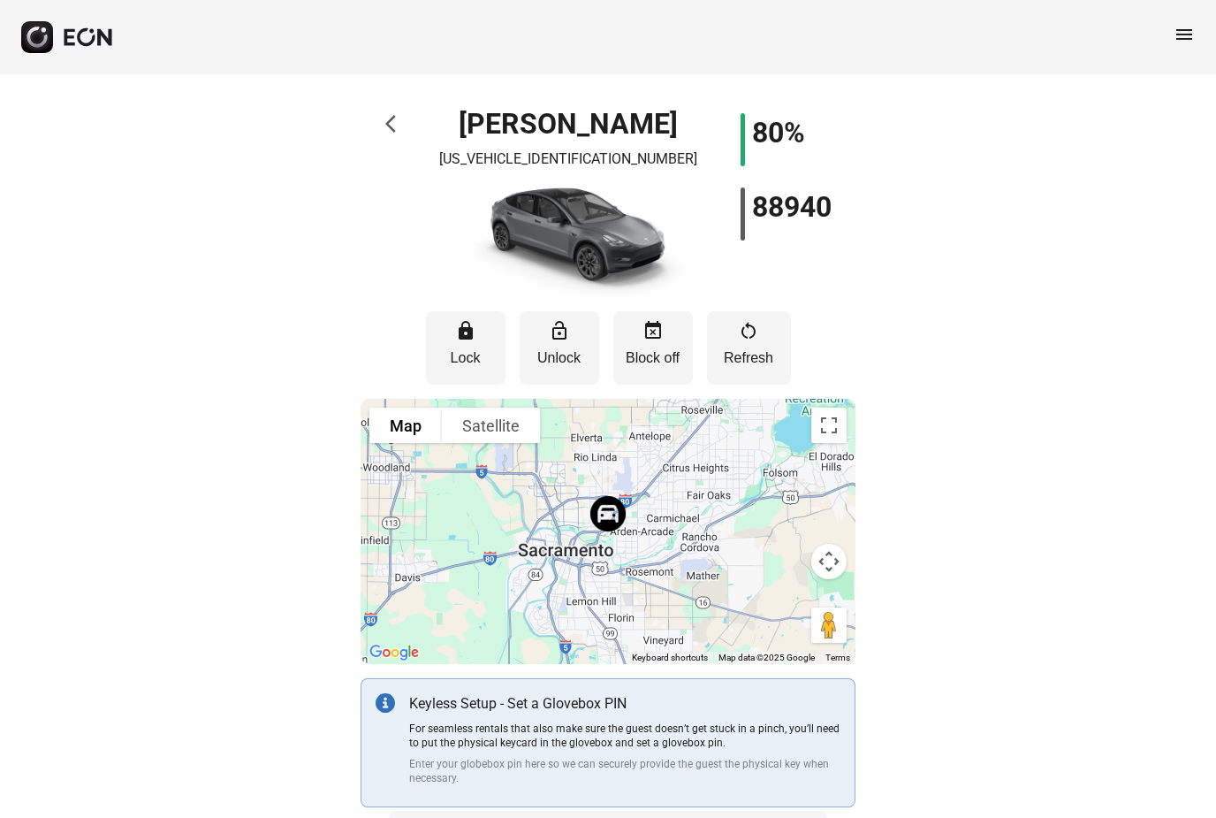
click at [389, 122] on span "arrow_back_ios" at bounding box center [395, 123] width 21 height 21
